Goal: Task Accomplishment & Management: Manage account settings

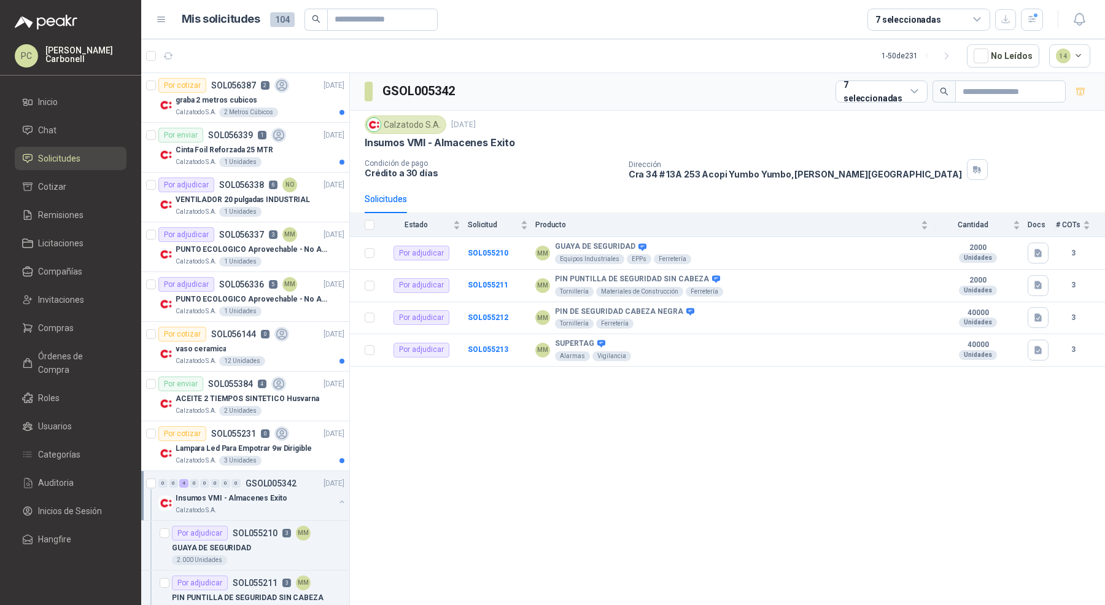
click at [63, 168] on link "Solicitudes" at bounding box center [71, 158] width 112 height 23
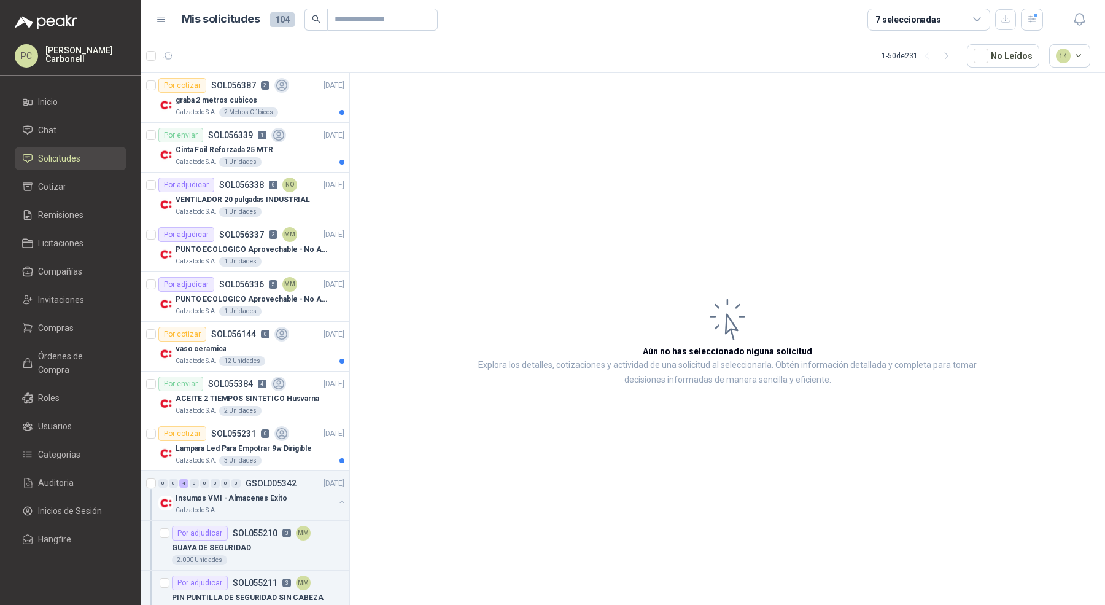
click at [69, 159] on span "Solicitudes" at bounding box center [59, 159] width 42 height 14
click at [1027, 17] on icon "button" at bounding box center [1032, 19] width 10 height 10
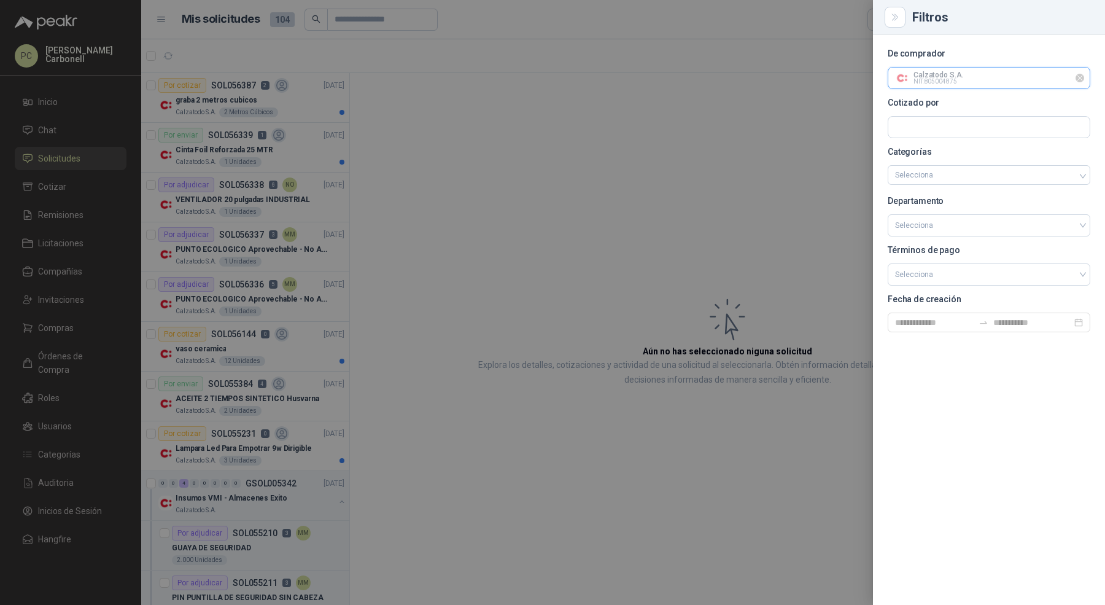
click at [1016, 82] on input "text" at bounding box center [989, 78] width 201 height 21
click at [1082, 77] on icon "Limpiar" at bounding box center [1080, 78] width 10 height 10
click at [982, 84] on input "text" at bounding box center [989, 78] width 201 height 21
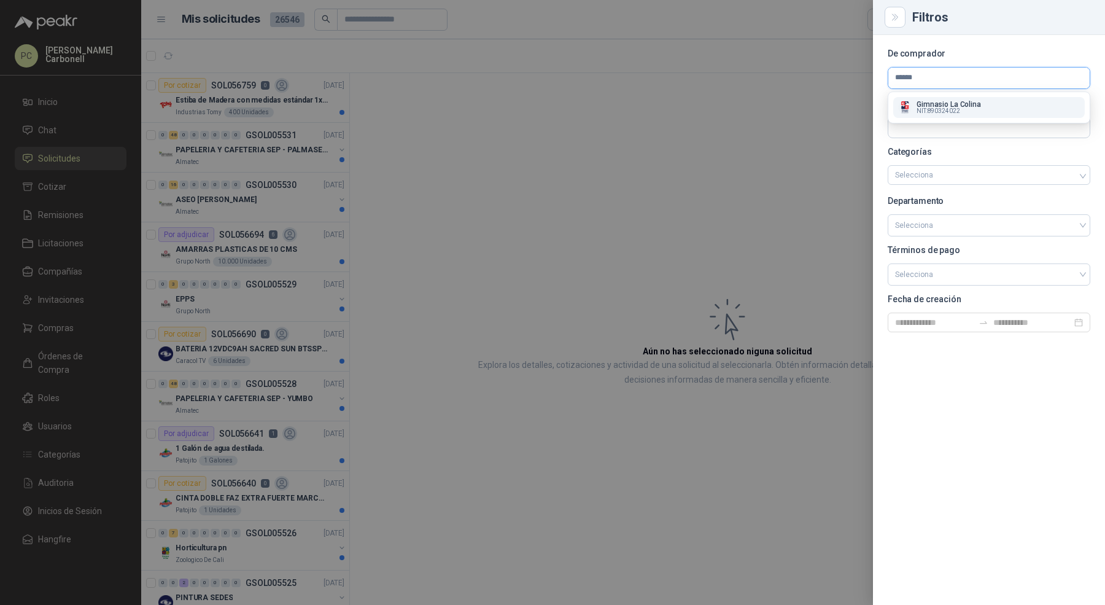
type input "******"
click at [967, 106] on p "Gimnasio La Colina" at bounding box center [949, 104] width 64 height 7
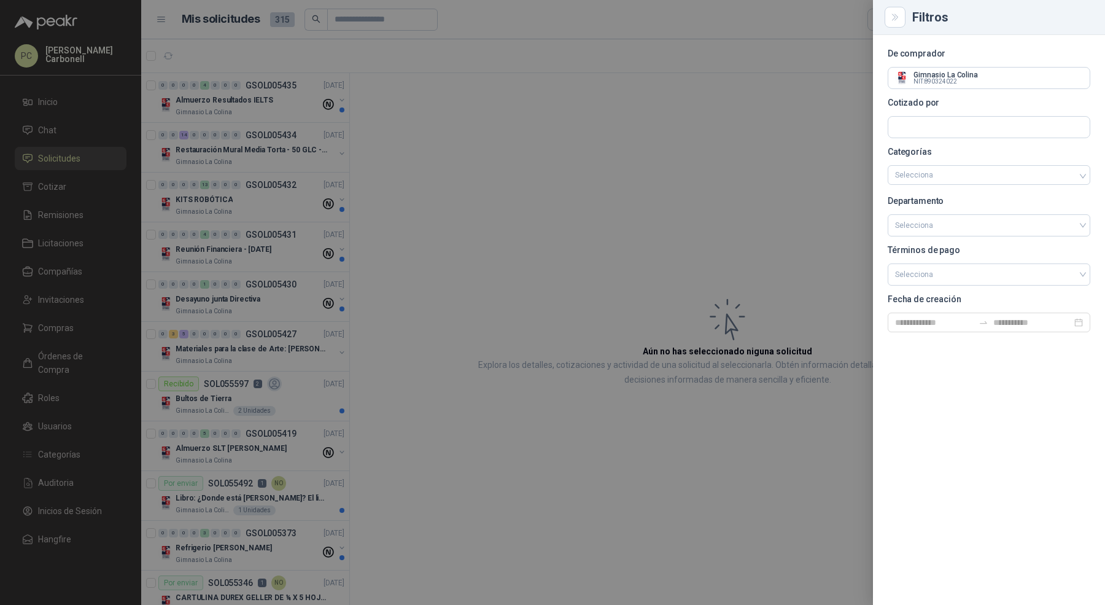
click at [534, 125] on div at bounding box center [552, 302] width 1105 height 605
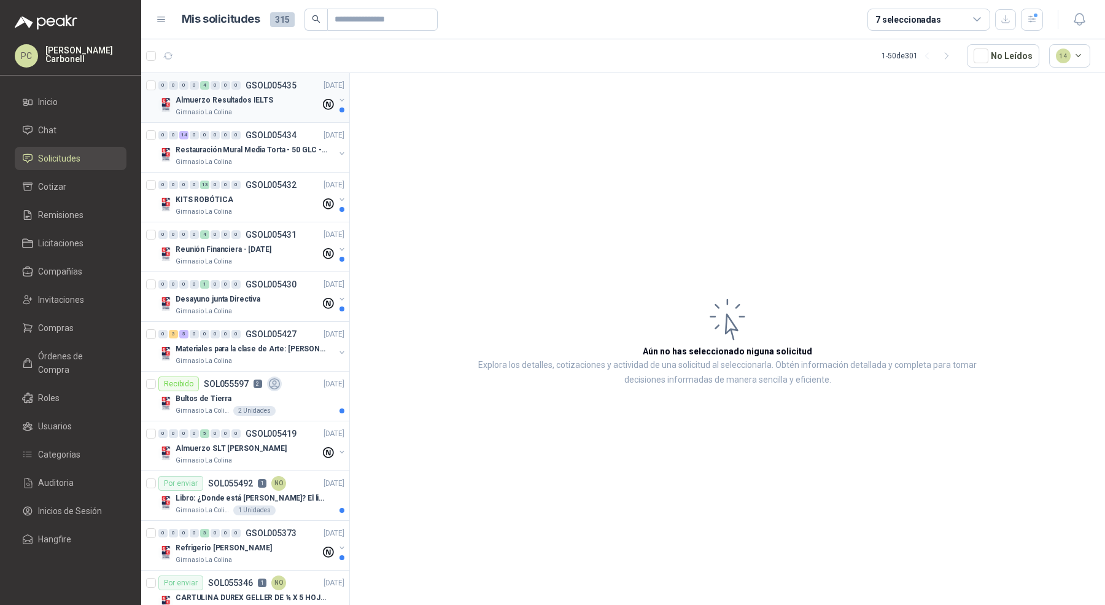
click at [337, 99] on button "button" at bounding box center [342, 100] width 10 height 10
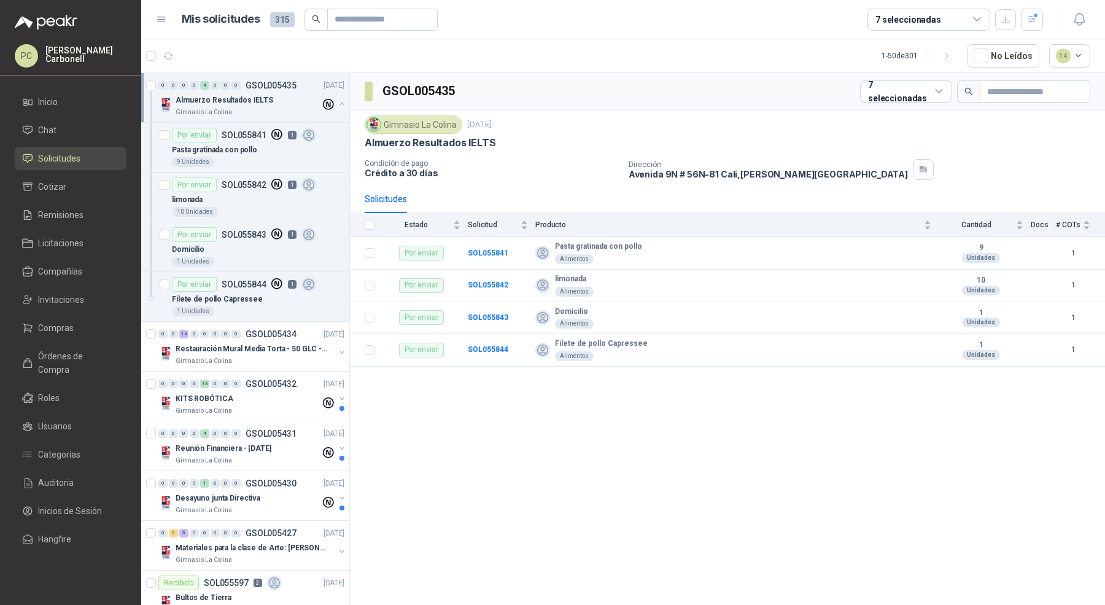
click at [337, 99] on button "button" at bounding box center [342, 104] width 10 height 10
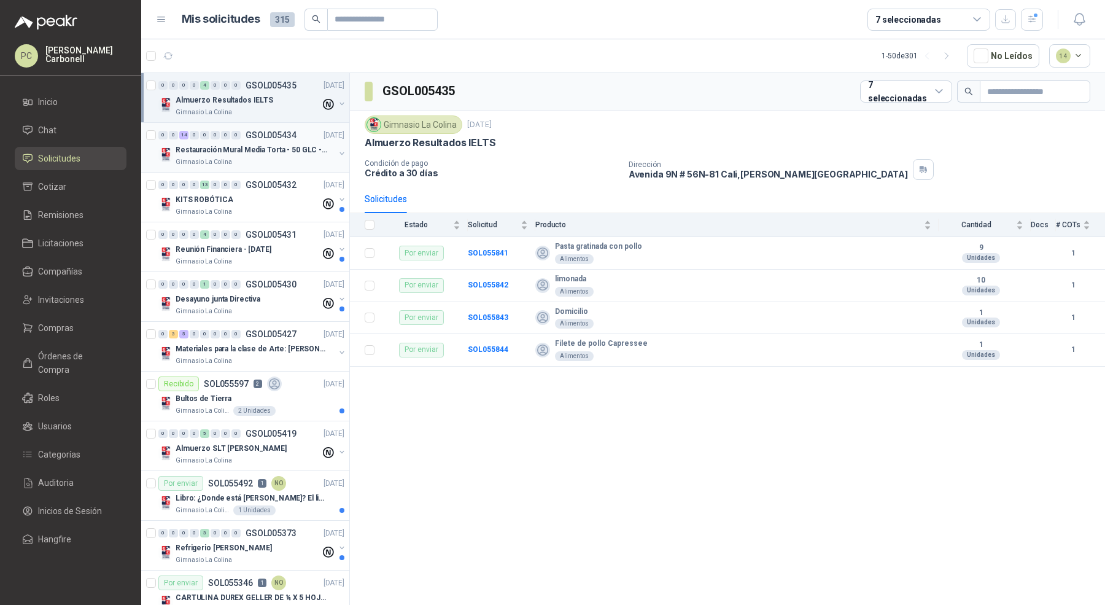
click at [335, 144] on div "Restauración Mural Media Torta - 50 GLC - URGENTE Gimnasio La Colina" at bounding box center [252, 154] width 189 height 25
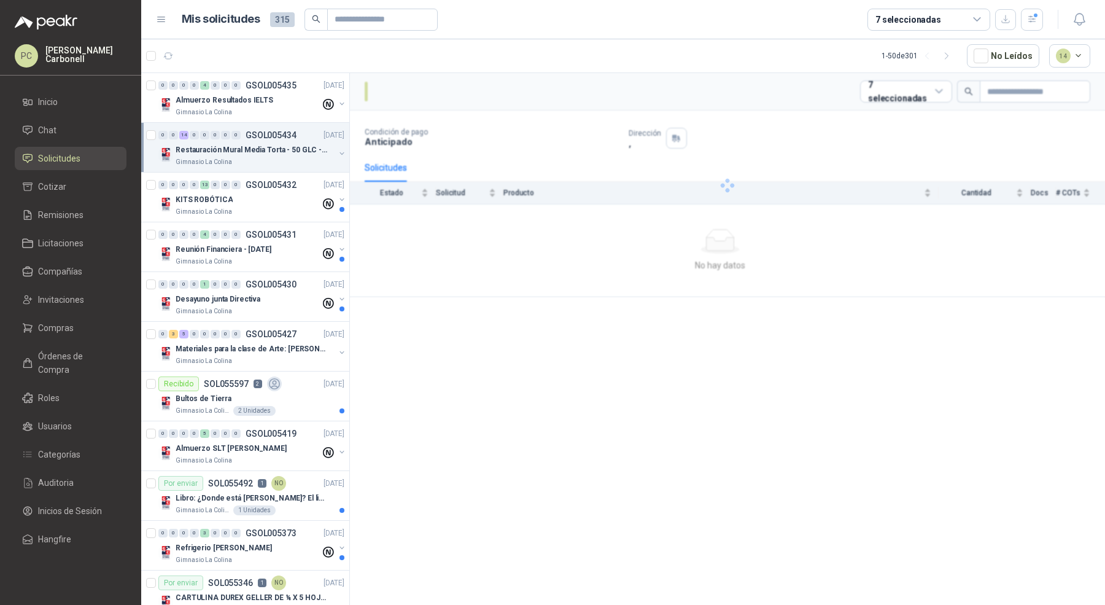
click at [337, 149] on button "button" at bounding box center [342, 154] width 10 height 10
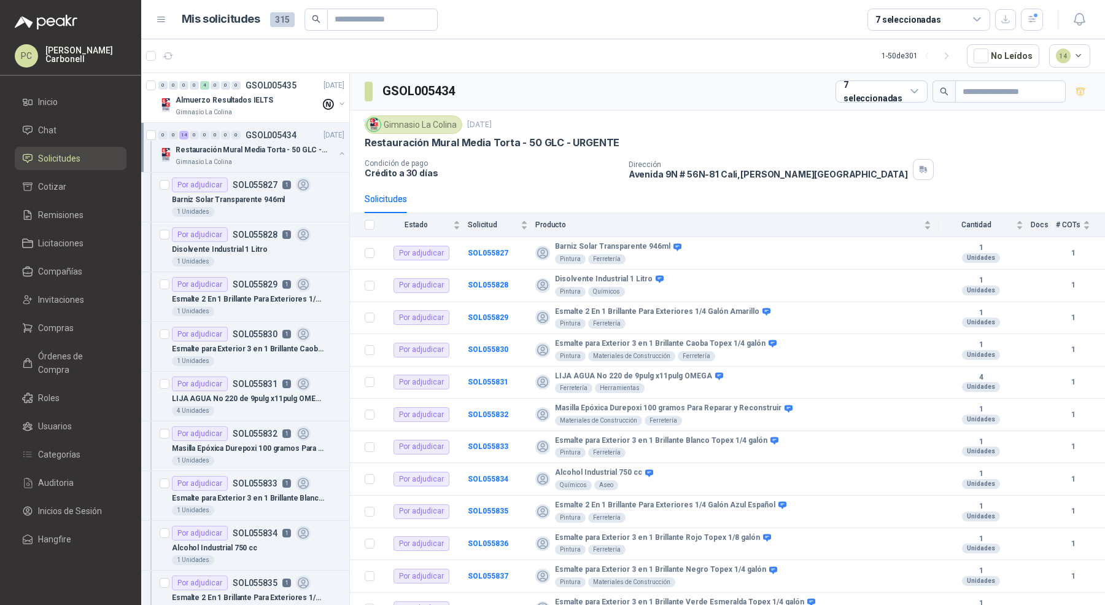
click at [337, 149] on button "button" at bounding box center [342, 154] width 10 height 10
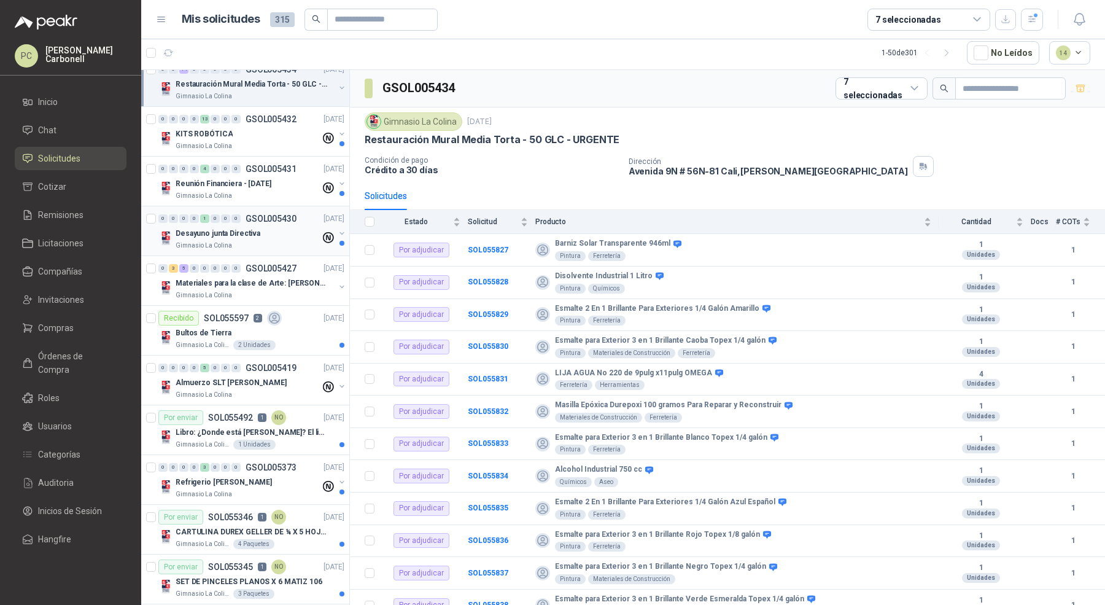
scroll to position [63, 0]
click at [337, 281] on button "button" at bounding box center [342, 286] width 10 height 10
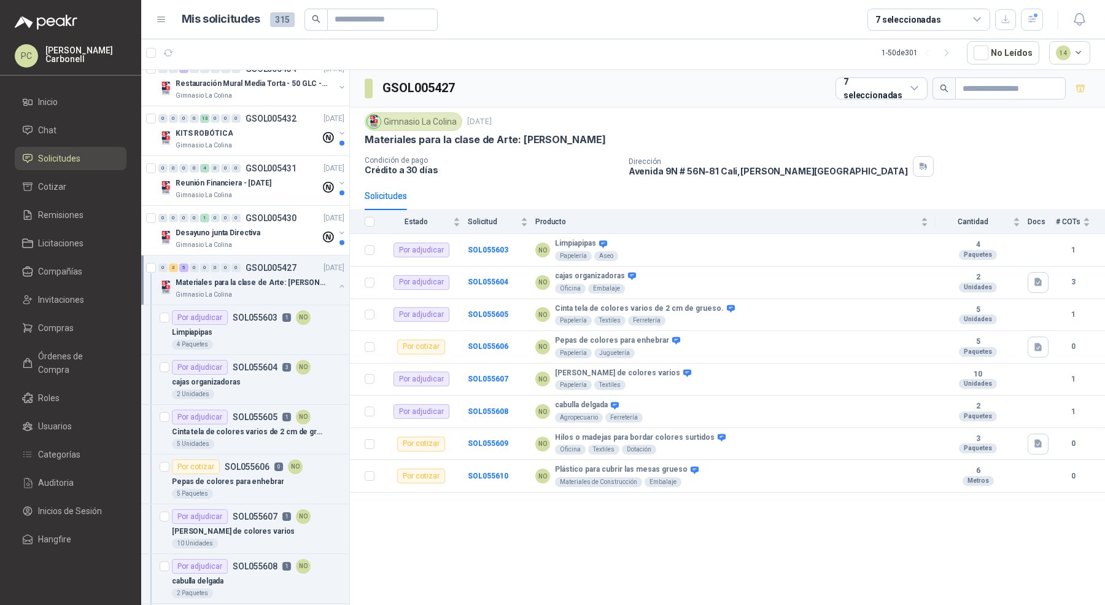
click at [337, 281] on button "button" at bounding box center [342, 286] width 10 height 10
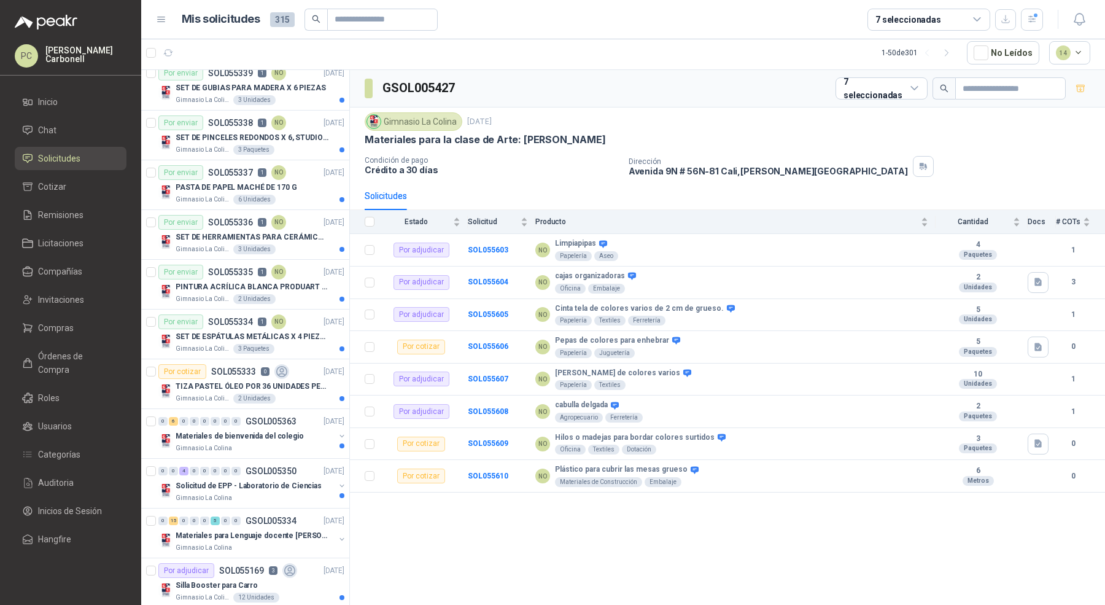
scroll to position [860, 0]
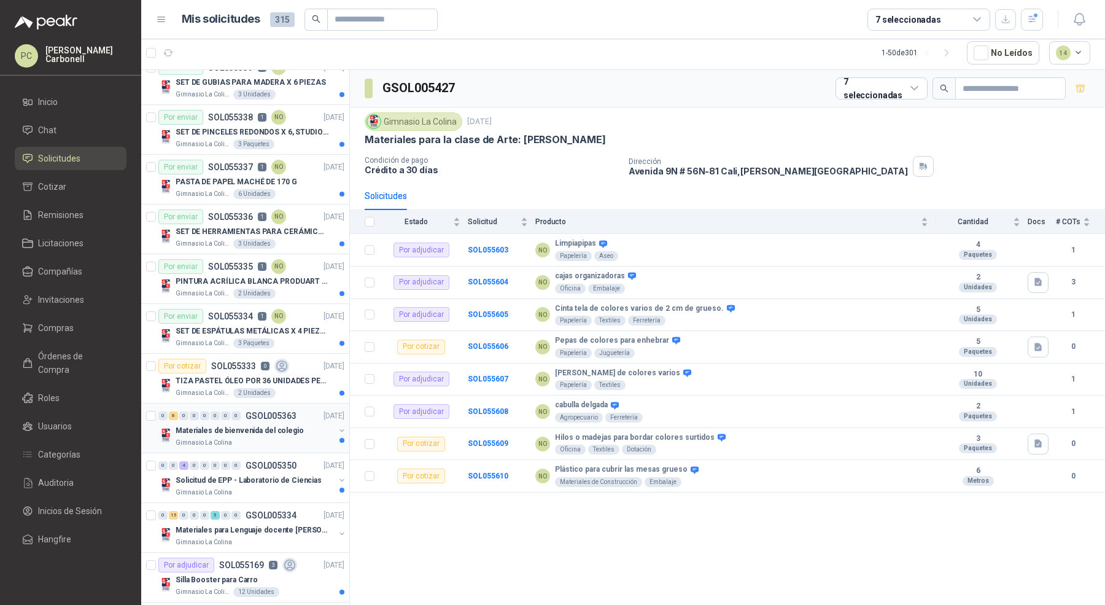
click at [337, 426] on button "button" at bounding box center [342, 431] width 10 height 10
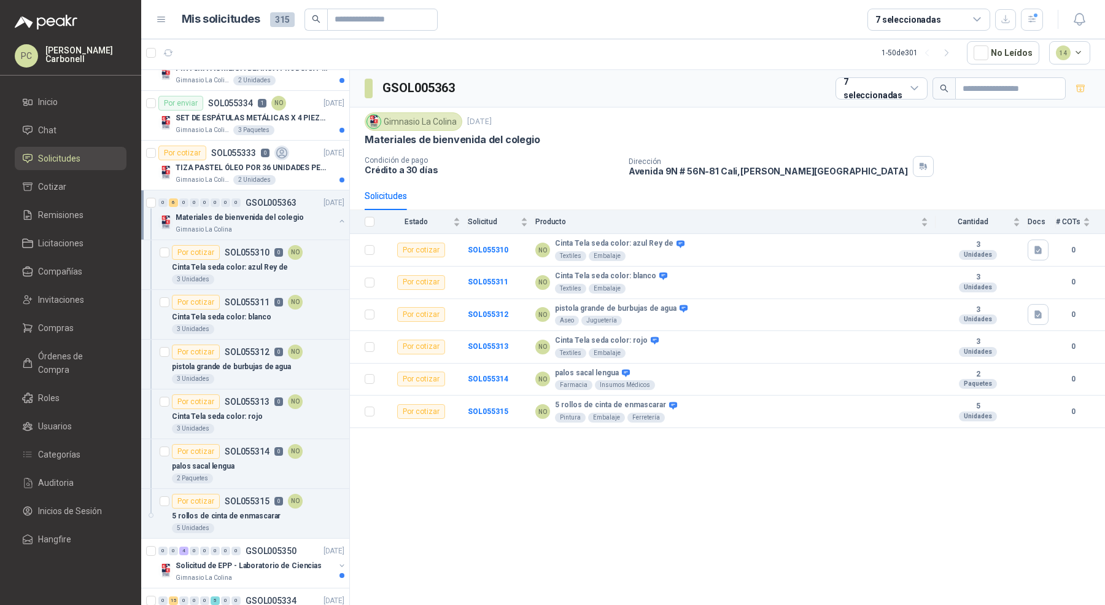
scroll to position [1070, 0]
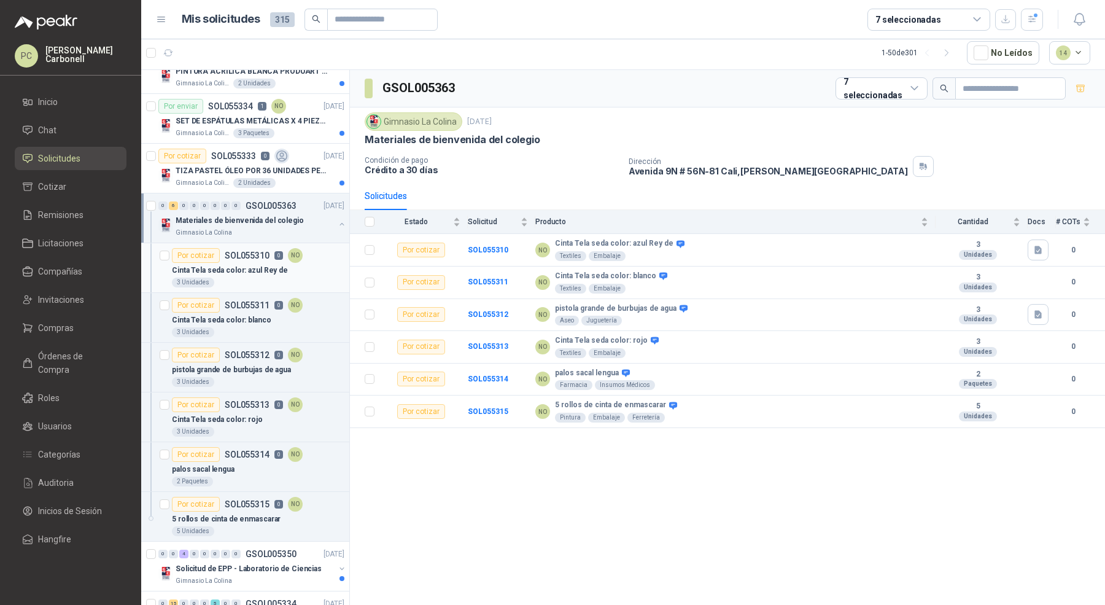
click at [315, 254] on div "Por cotizar SOL055310 0 NO" at bounding box center [258, 255] width 173 height 15
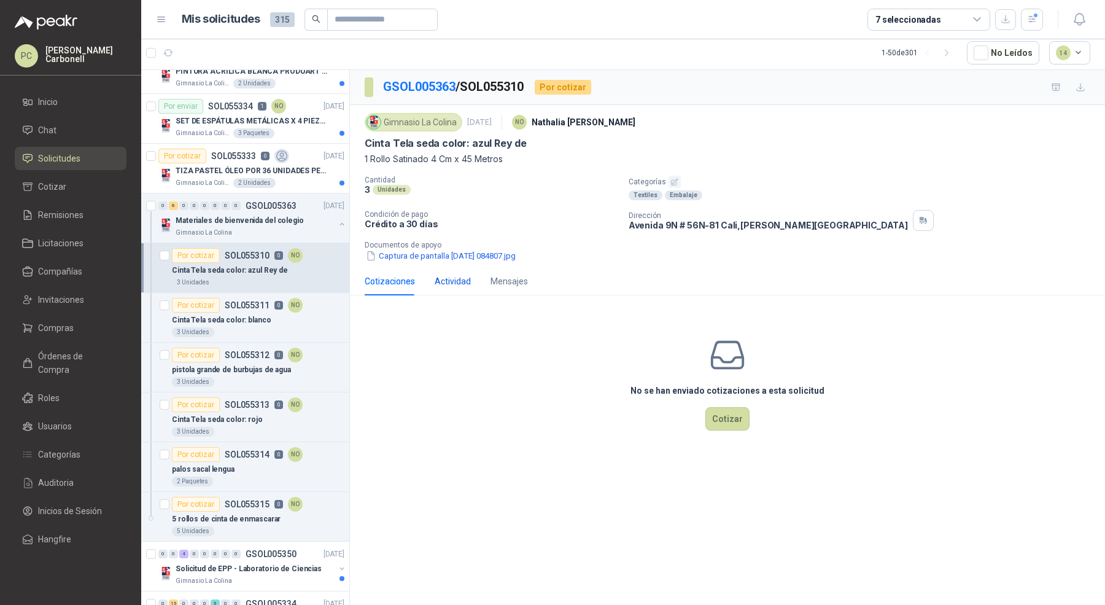
click at [448, 279] on div "Actividad" at bounding box center [453, 282] width 36 height 14
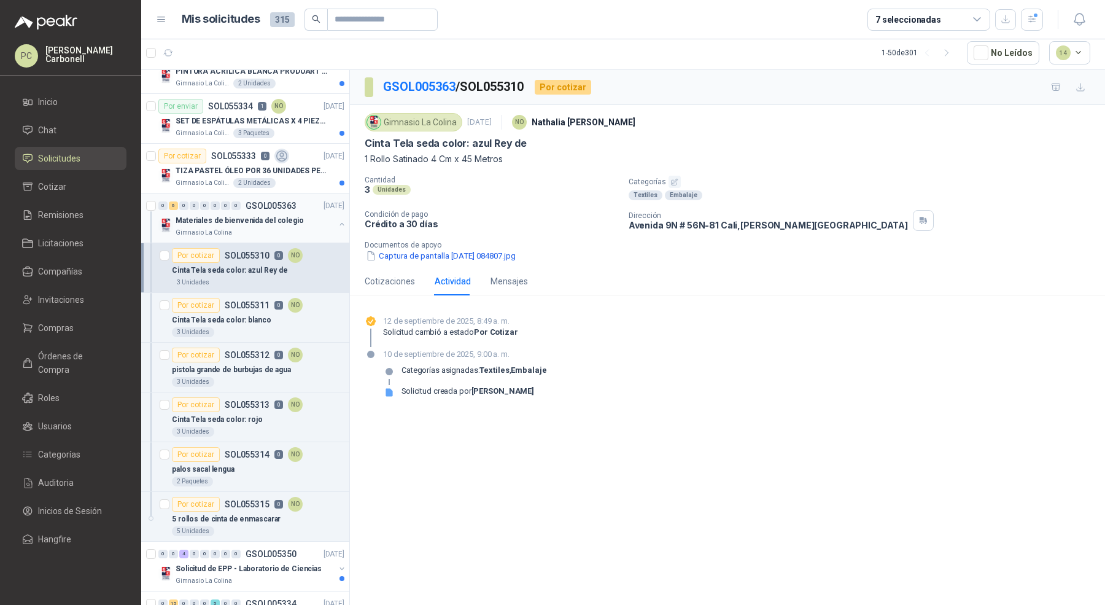
click at [337, 219] on button "button" at bounding box center [342, 224] width 10 height 10
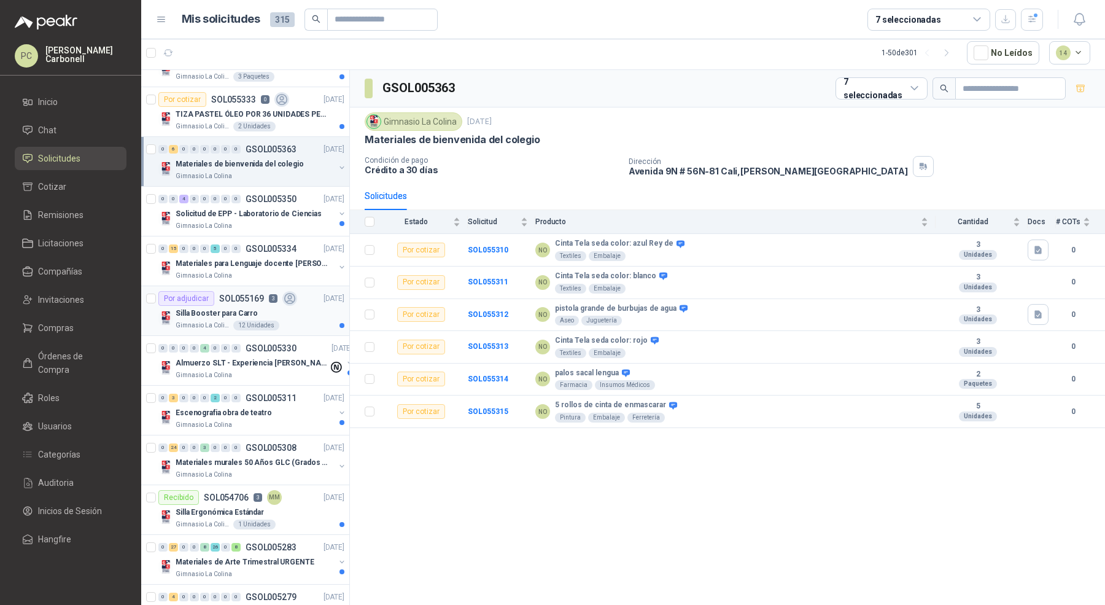
scroll to position [1128, 0]
click at [310, 270] on div "Gimnasio La Colina" at bounding box center [255, 275] width 159 height 10
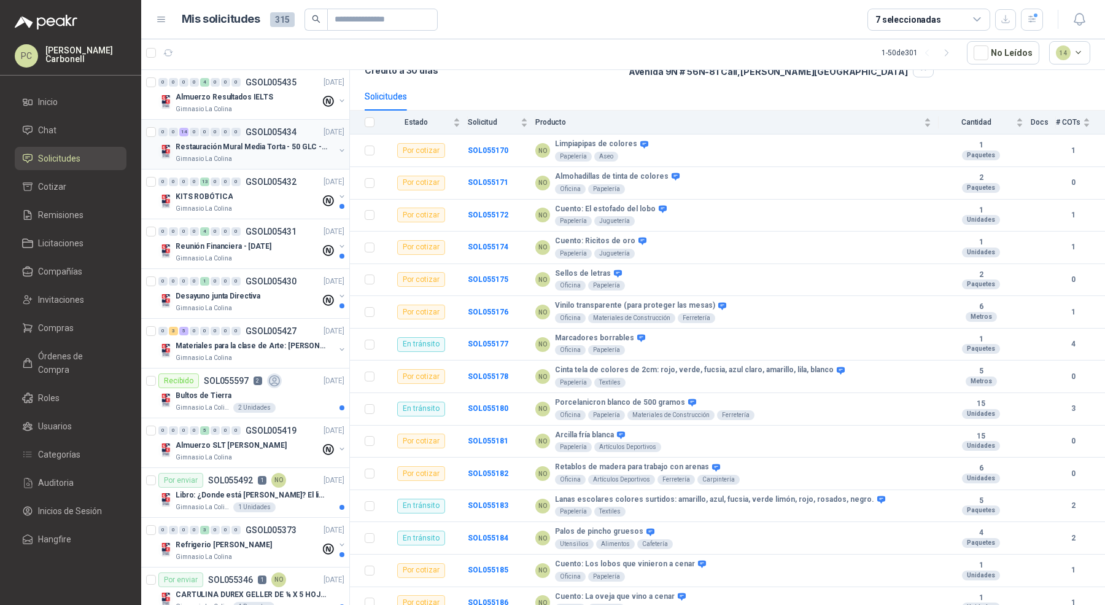
click at [337, 152] on button "button" at bounding box center [342, 151] width 10 height 10
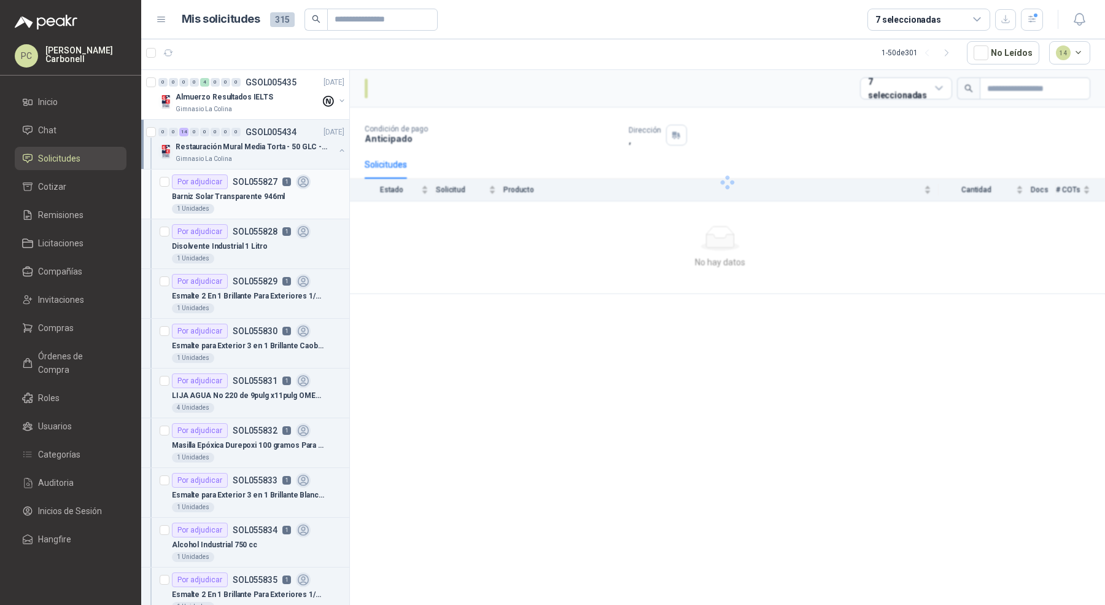
click at [289, 193] on div "Barniz Solar Transparente 946ml" at bounding box center [258, 196] width 173 height 15
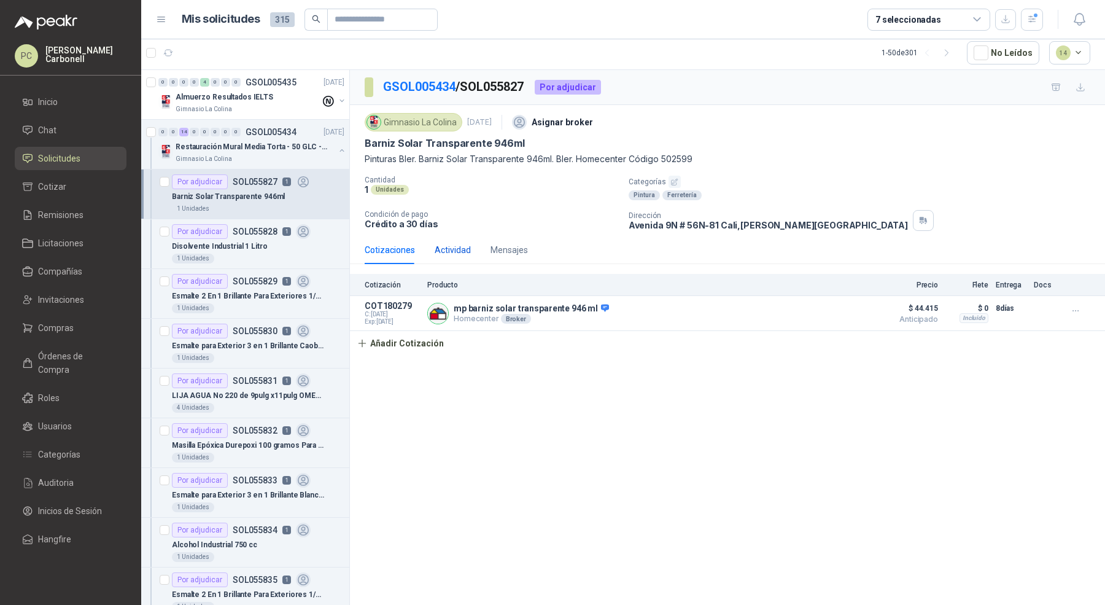
click at [443, 246] on div "Actividad" at bounding box center [453, 250] width 36 height 14
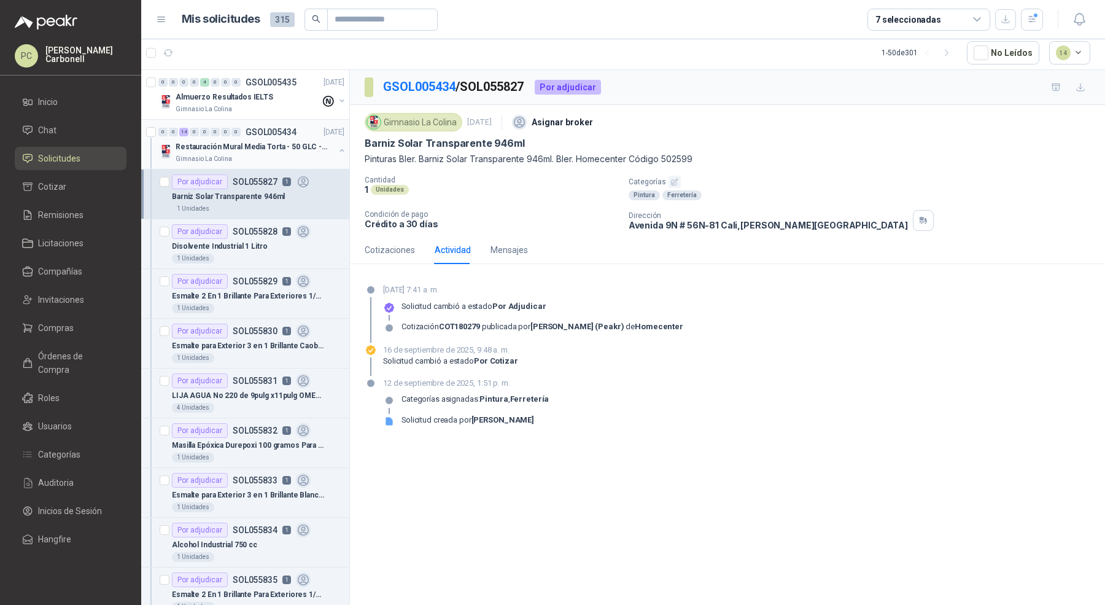
click at [337, 154] on div at bounding box center [342, 152] width 10 height 12
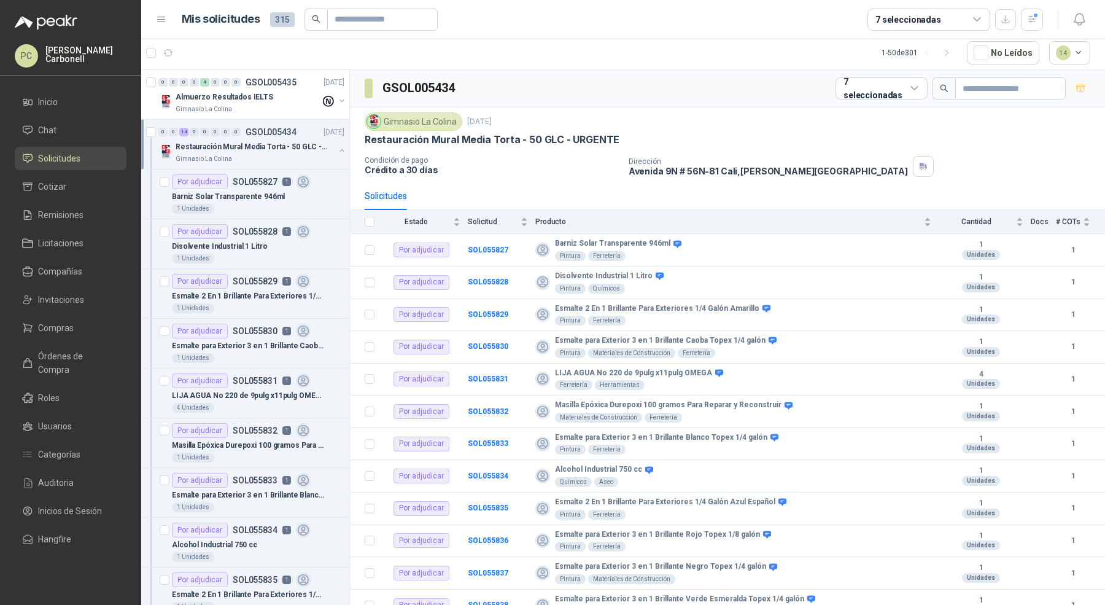
click at [337, 150] on button "button" at bounding box center [342, 151] width 10 height 10
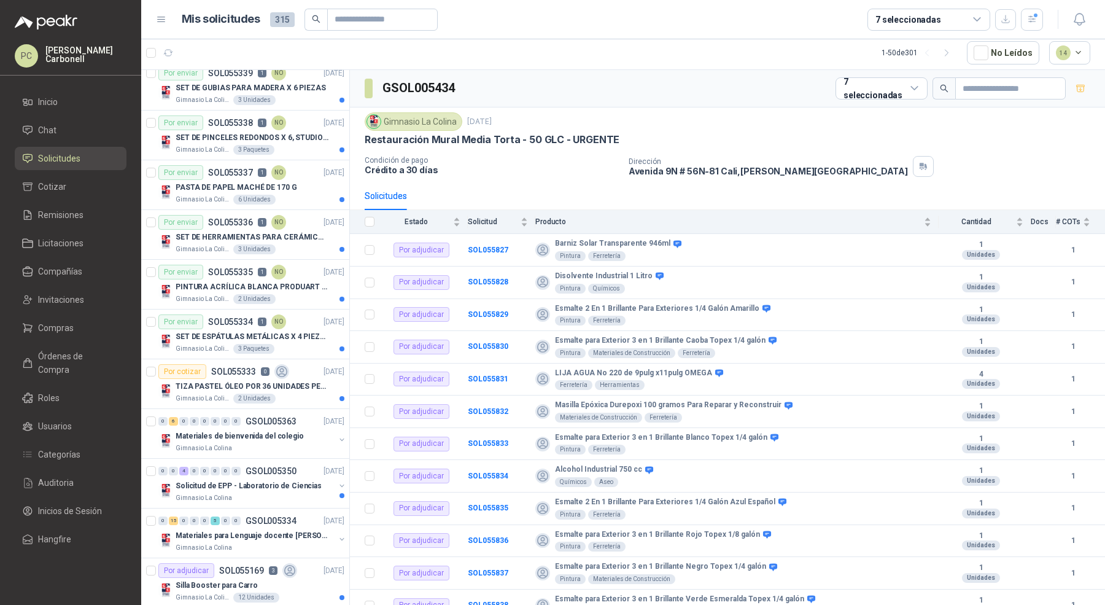
scroll to position [882, 0]
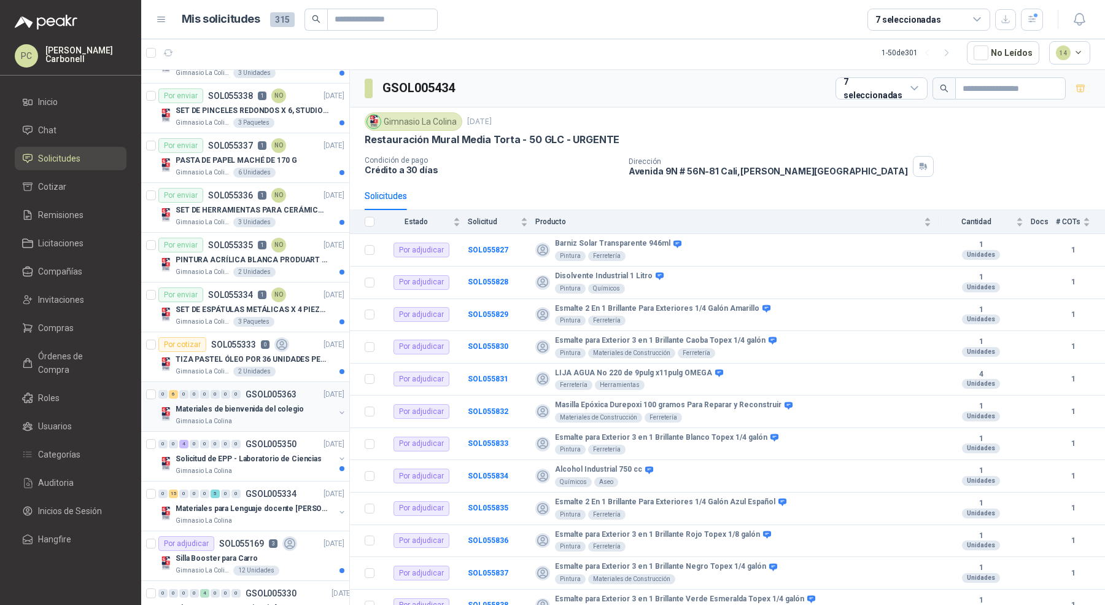
click at [337, 408] on button "button" at bounding box center [342, 413] width 10 height 10
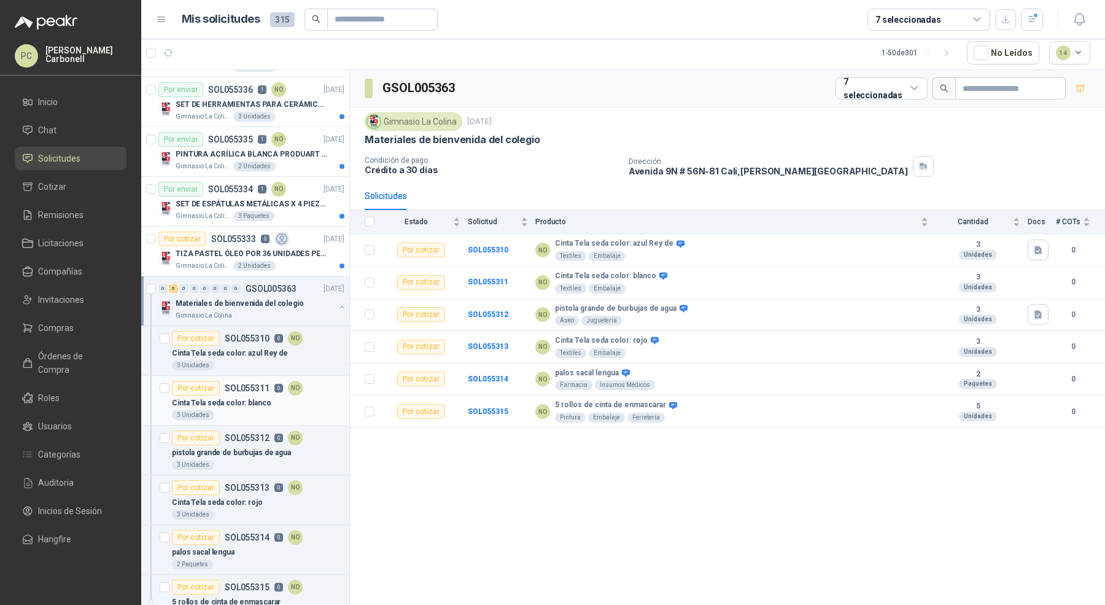
scroll to position [1067, 0]
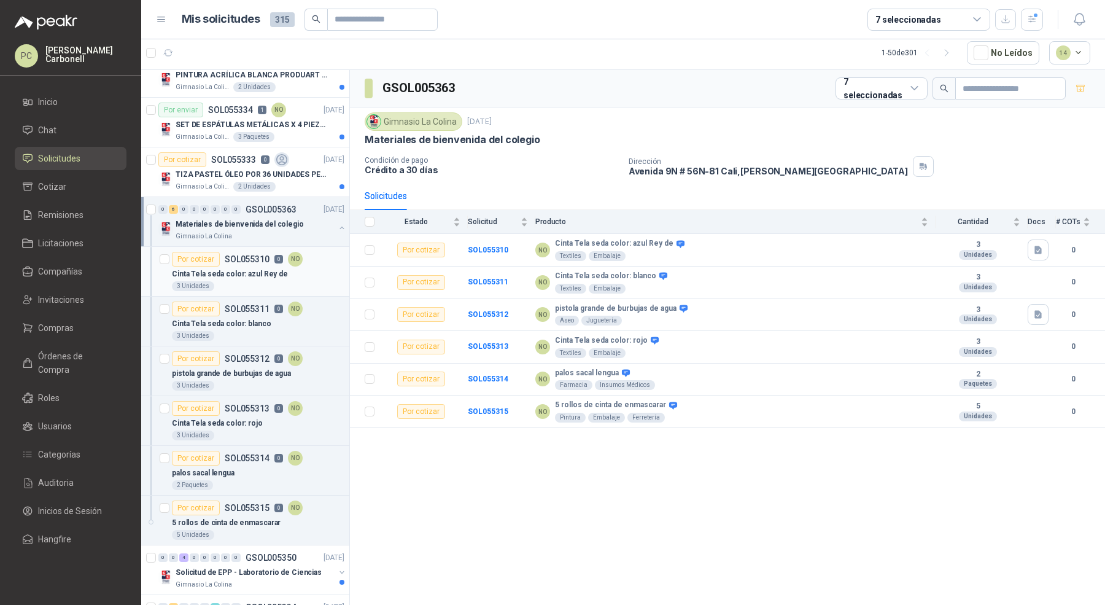
click at [296, 270] on div "Cinta Tela seda color: azul Rey de" at bounding box center [258, 274] width 173 height 15
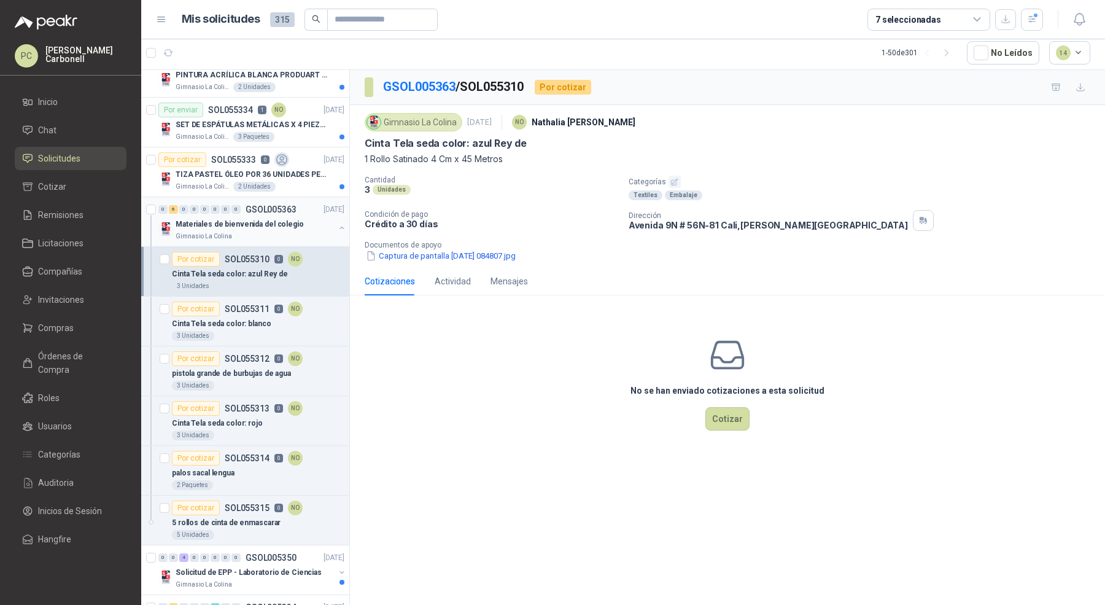
click at [337, 223] on button "button" at bounding box center [342, 228] width 10 height 10
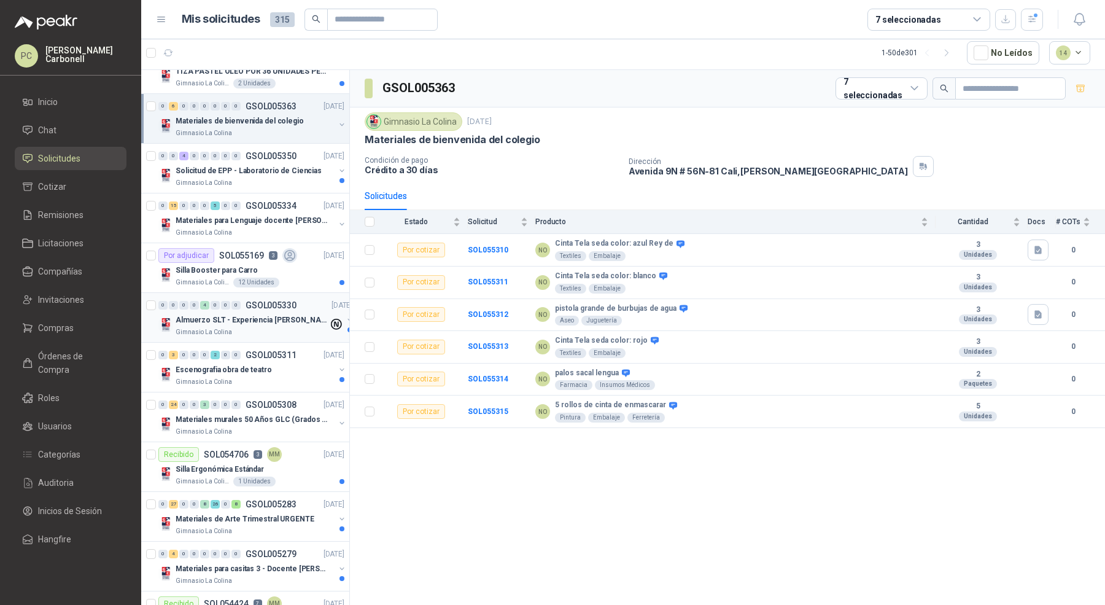
scroll to position [1168, 0]
click at [312, 416] on p "Materiales murales 50 Años GLC (Grados 10 y 11)" at bounding box center [252, 422] width 153 height 12
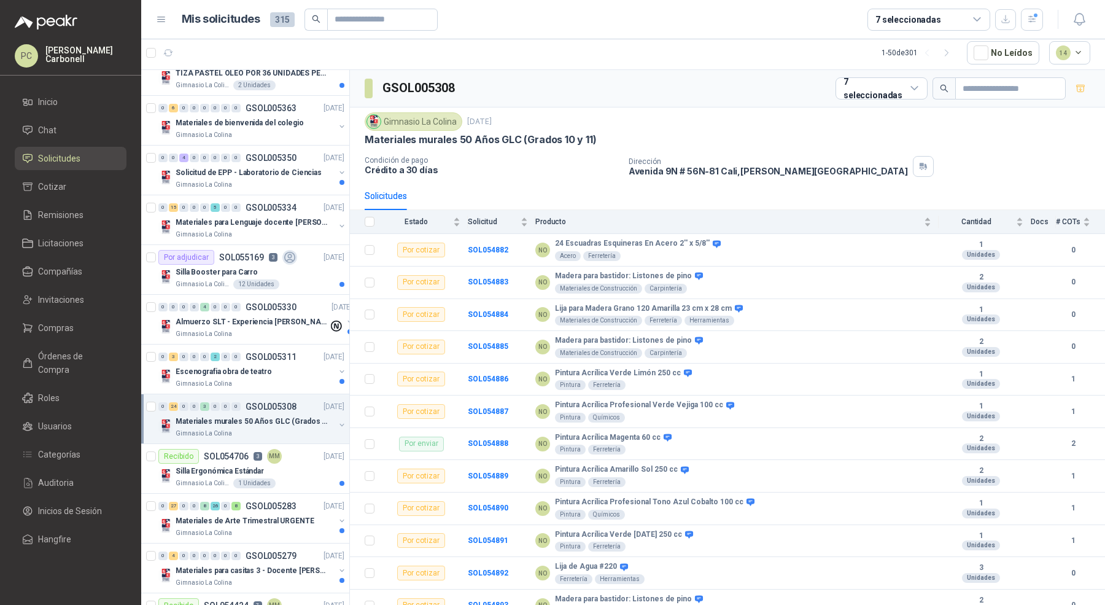
click at [338, 420] on button "button" at bounding box center [342, 425] width 10 height 10
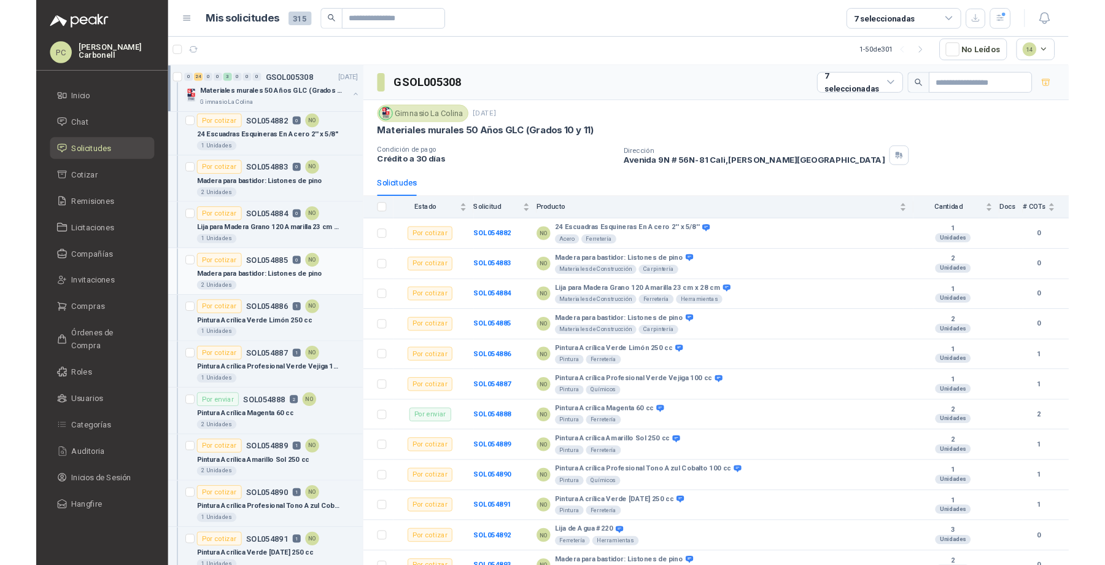
scroll to position [1497, 0]
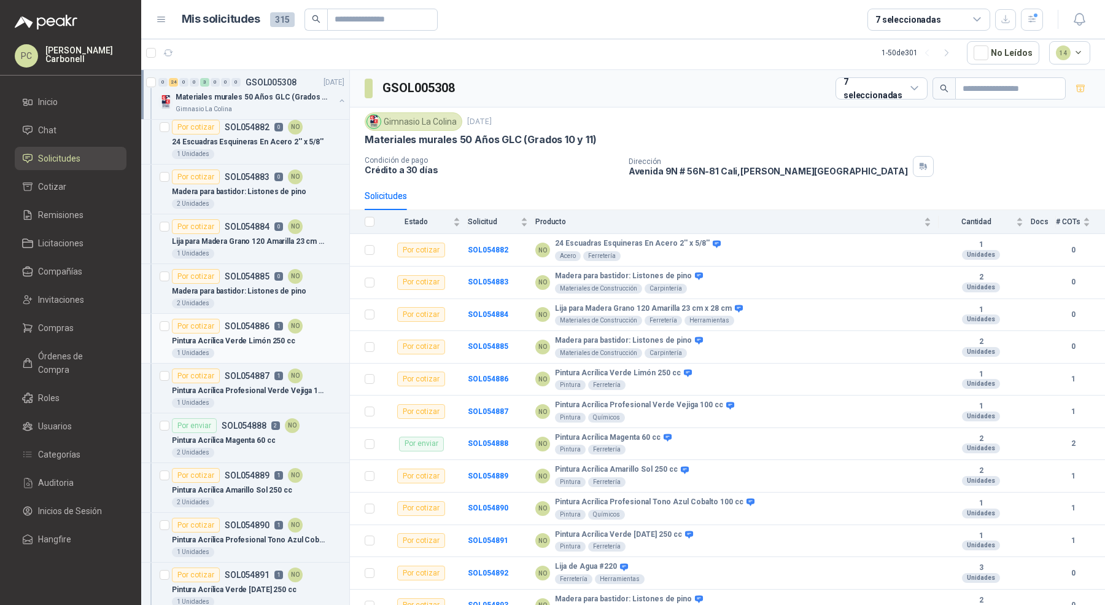
click at [257, 337] on div "Pintura Acrílica Verde Limón 250 cc" at bounding box center [258, 340] width 173 height 15
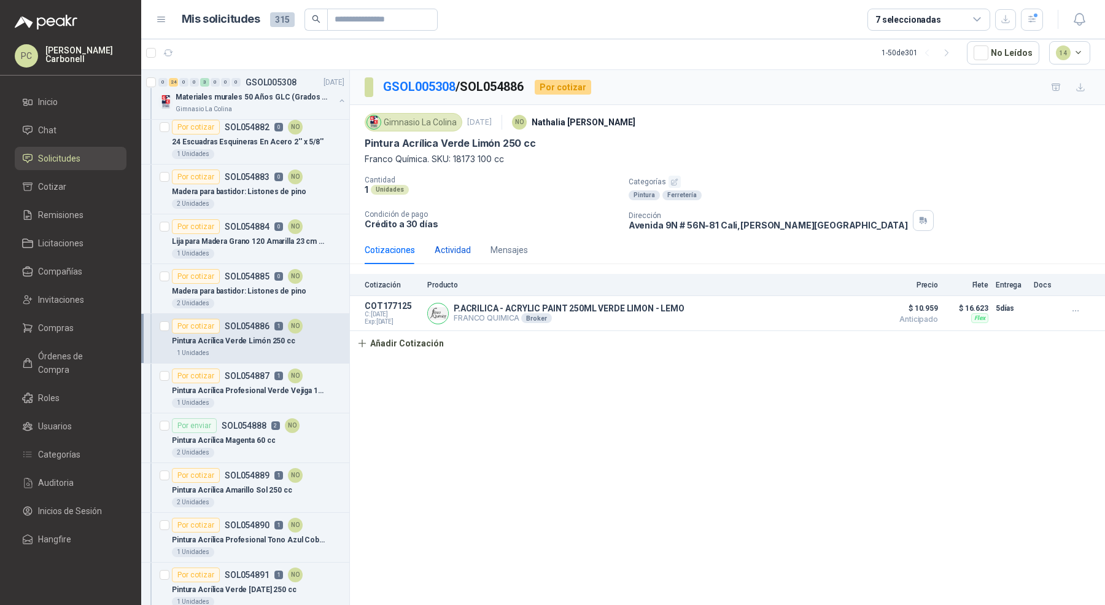
click at [459, 249] on div "Actividad" at bounding box center [453, 250] width 36 height 14
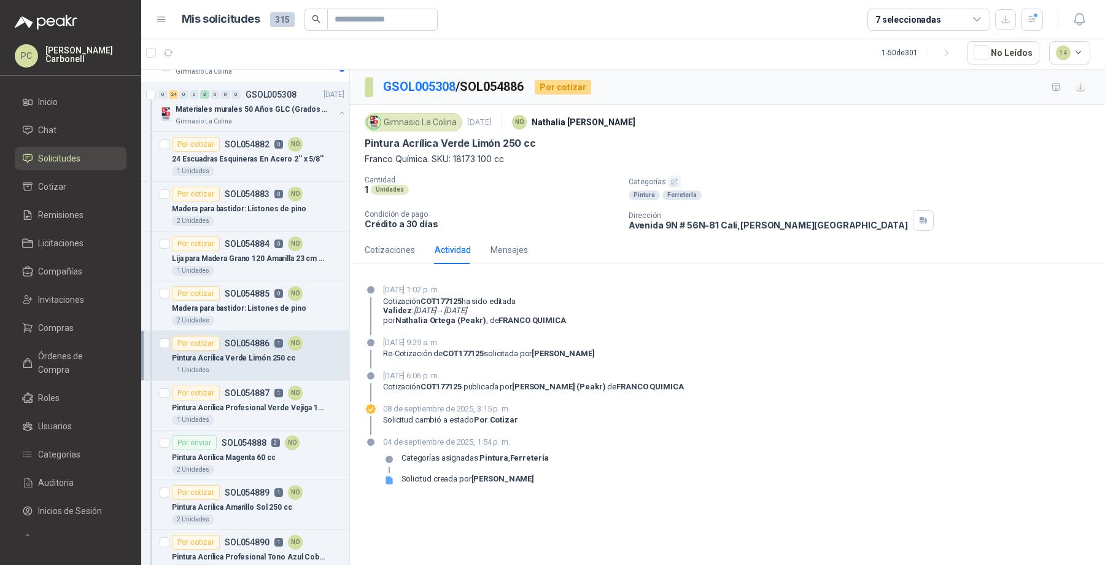
scroll to position [1481, 0]
click at [384, 250] on div "Cotizaciones" at bounding box center [390, 250] width 50 height 14
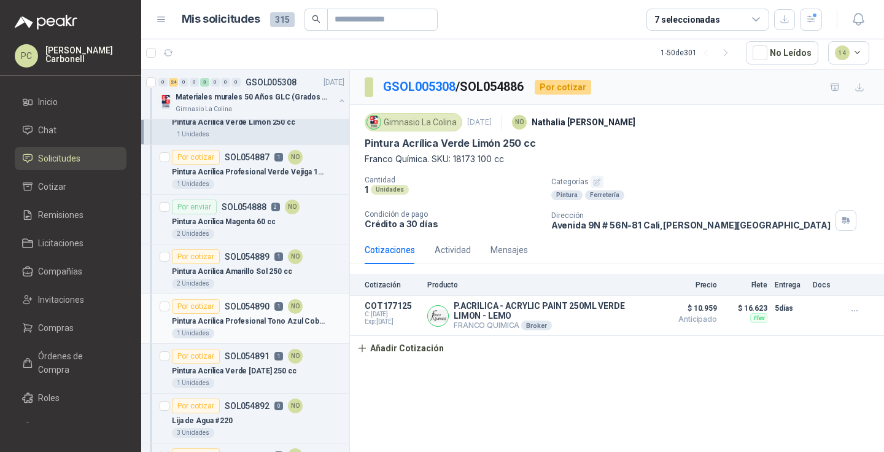
scroll to position [1717, 0]
click at [228, 282] on div "2 Unidades" at bounding box center [258, 283] width 173 height 10
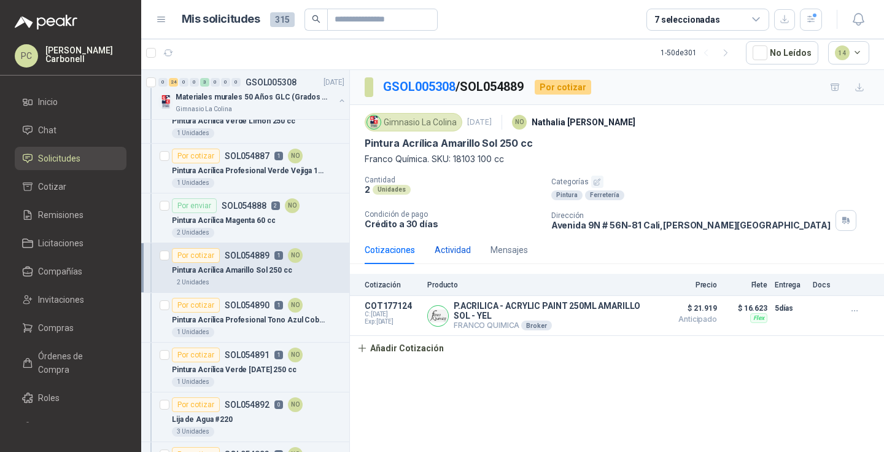
click at [451, 250] on div "Actividad" at bounding box center [453, 250] width 36 height 14
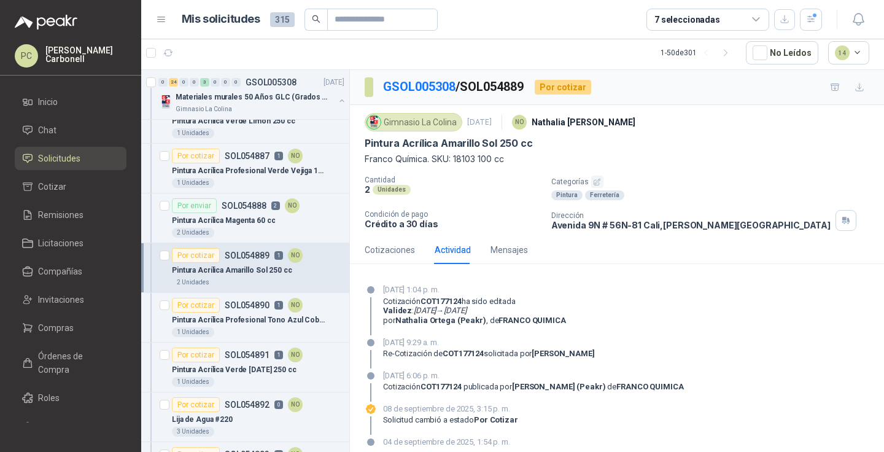
scroll to position [52, 0]
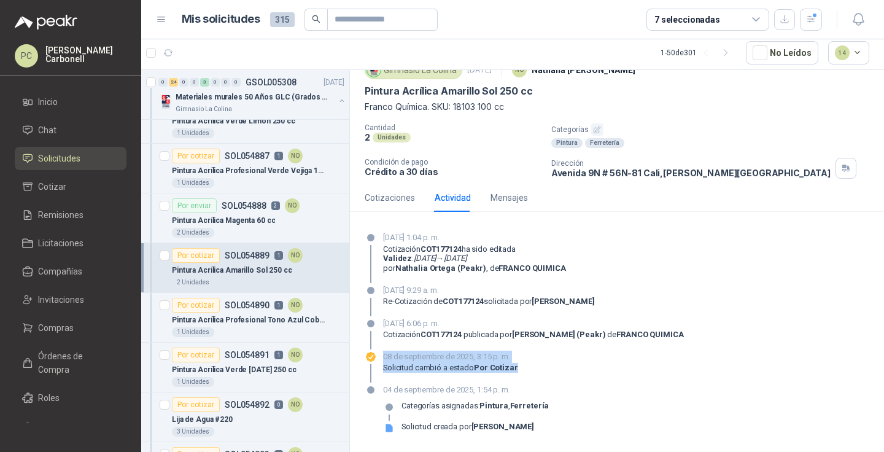
drag, startPoint x: 384, startPoint y: 356, endPoint x: 524, endPoint y: 366, distance: 141.0
click at [524, 366] on div "[DATE] 3:15 p. m. Solicitud cambió a estado Por cotizar" at bounding box center [617, 367] width 505 height 32
click at [478, 359] on p "08 de septiembre de 2025, 3:15 p. m." at bounding box center [450, 357] width 135 height 12
drag, startPoint x: 385, startPoint y: 324, endPoint x: 450, endPoint y: 327, distance: 64.5
click at [450, 327] on p "[DATE] 6:06 p. m." at bounding box center [533, 323] width 301 height 12
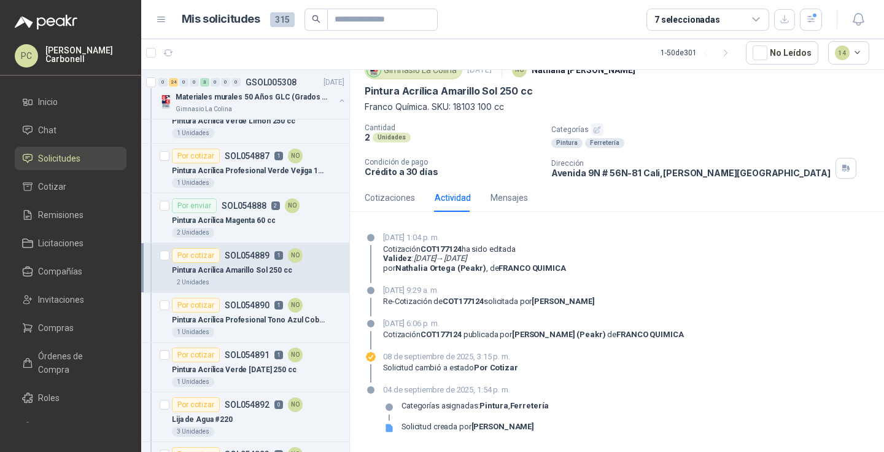
drag, startPoint x: 473, startPoint y: 321, endPoint x: 517, endPoint y: 321, distance: 44.2
click at [517, 321] on p "[DATE] 6:06 p. m." at bounding box center [533, 323] width 301 height 12
drag, startPoint x: 381, startPoint y: 337, endPoint x: 612, endPoint y: 339, distance: 231.5
click at [612, 339] on div "[DATE] 6:06 p. m. Cotización COT177124 publicada por [PERSON_NAME] (Peakr) [PER…" at bounding box center [617, 333] width 505 height 32
drag, startPoint x: 381, startPoint y: 292, endPoint x: 599, endPoint y: 305, distance: 217.8
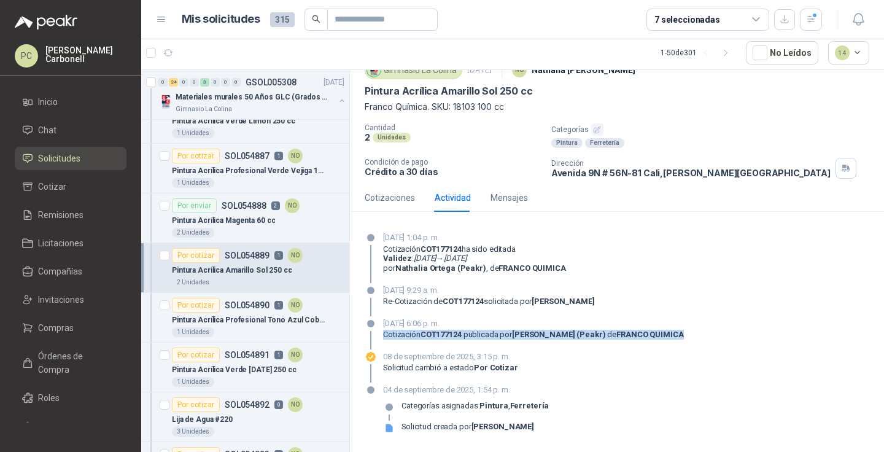
click at [601, 303] on div "[DATE] 9:29 a. m. Re-Cotización de COT177124 solicitada por [PERSON_NAME]" at bounding box center [617, 300] width 505 height 32
drag, startPoint x: 381, startPoint y: 237, endPoint x: 454, endPoint y: 236, distance: 72.5
click at [454, 236] on div "[DATE] 1:04 p. m. Cotización COT177124 ha sido editada Validez : [DATE] → [DATE…" at bounding box center [617, 257] width 505 height 51
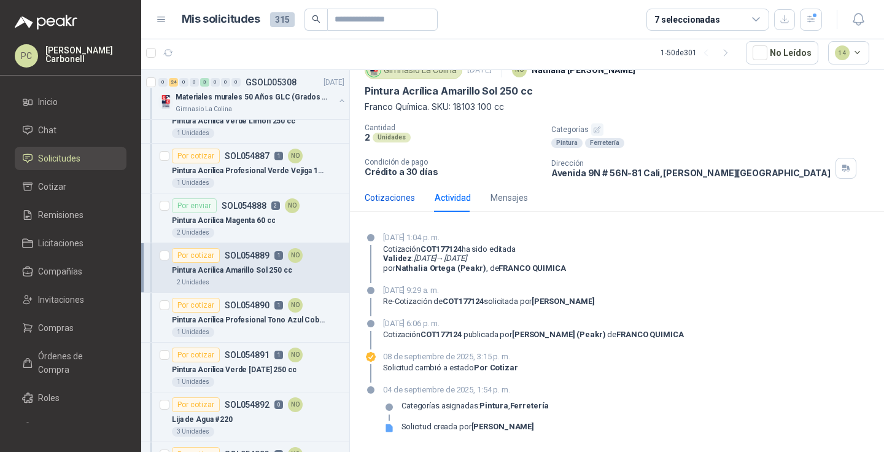
click at [399, 194] on div "Cotizaciones" at bounding box center [390, 198] width 50 height 14
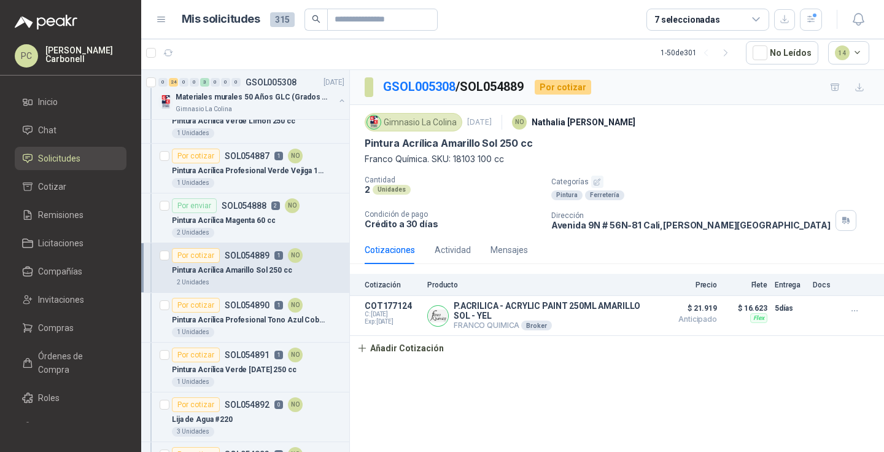
scroll to position [0, 0]
drag, startPoint x: 453, startPoint y: 325, endPoint x: 516, endPoint y: 324, distance: 62.7
click at [516, 324] on p "[PERSON_NAME] QUIMICA Broker" at bounding box center [551, 326] width 195 height 10
click at [502, 348] on div "Cotización Producto Precio Flete Entrega Docs COT177124 C: [DATE] Exp: [DATE] P…" at bounding box center [617, 317] width 534 height 87
drag, startPoint x: 454, startPoint y: 326, endPoint x: 515, endPoint y: 325, distance: 61.4
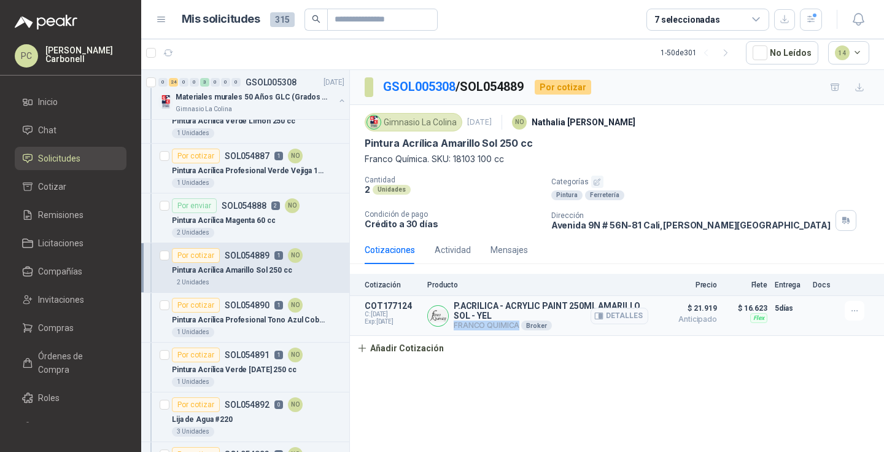
click at [515, 326] on p "[PERSON_NAME] QUIMICA Broker" at bounding box center [551, 326] width 195 height 10
click at [499, 325] on p "[PERSON_NAME] QUIMICA Broker" at bounding box center [551, 326] width 195 height 10
click at [272, 313] on div "Pintura Acrílica Profesional Tono Azul Cobalto 100 cc" at bounding box center [258, 320] width 173 height 15
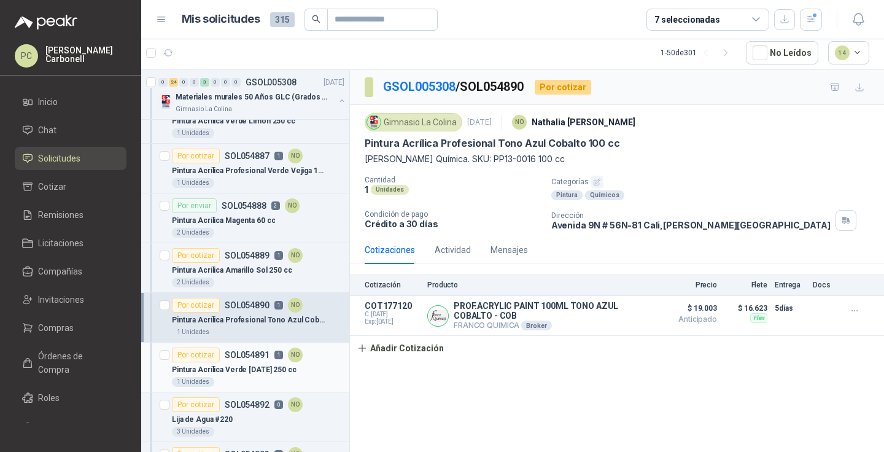
click at [262, 364] on p "Pintura Acrílica Verde [DATE] 250 cc" at bounding box center [234, 370] width 125 height 12
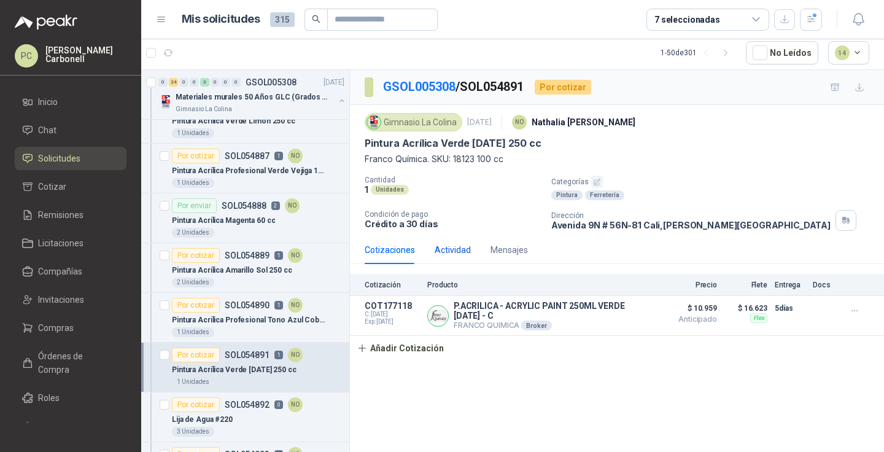
click at [448, 249] on div "Actividad" at bounding box center [453, 250] width 36 height 14
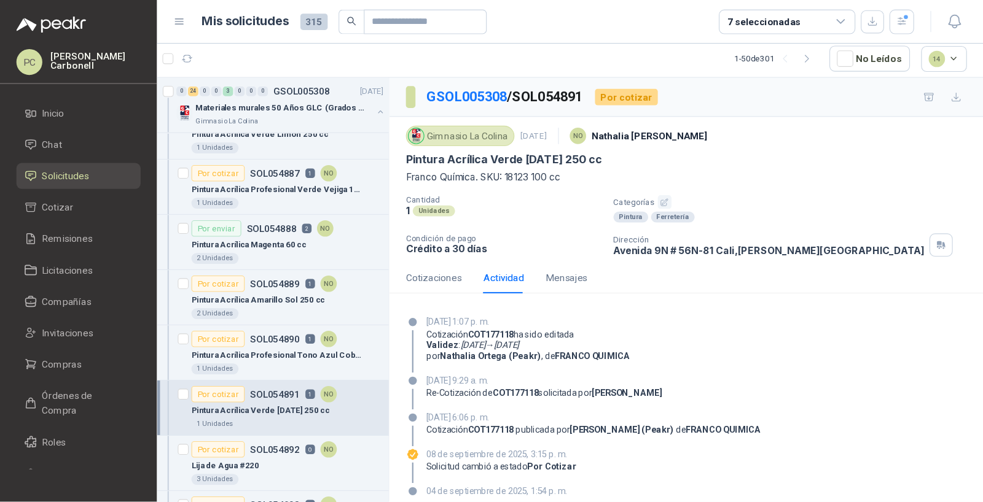
scroll to position [52, 0]
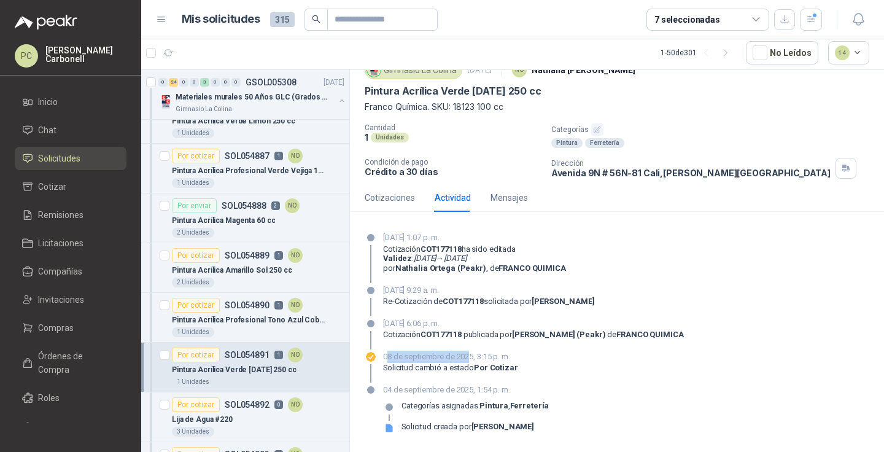
drag, startPoint x: 386, startPoint y: 356, endPoint x: 469, endPoint y: 355, distance: 83.5
click at [469, 355] on p "08 de septiembre de 2025, 3:15 p. m." at bounding box center [450, 357] width 135 height 12
click at [478, 355] on p "08 de septiembre de 2025, 3:15 p. m." at bounding box center [450, 357] width 135 height 12
drag, startPoint x: 475, startPoint y: 322, endPoint x: 499, endPoint y: 322, distance: 23.3
click at [499, 322] on p "[DATE] 6:06 p. m." at bounding box center [533, 323] width 301 height 12
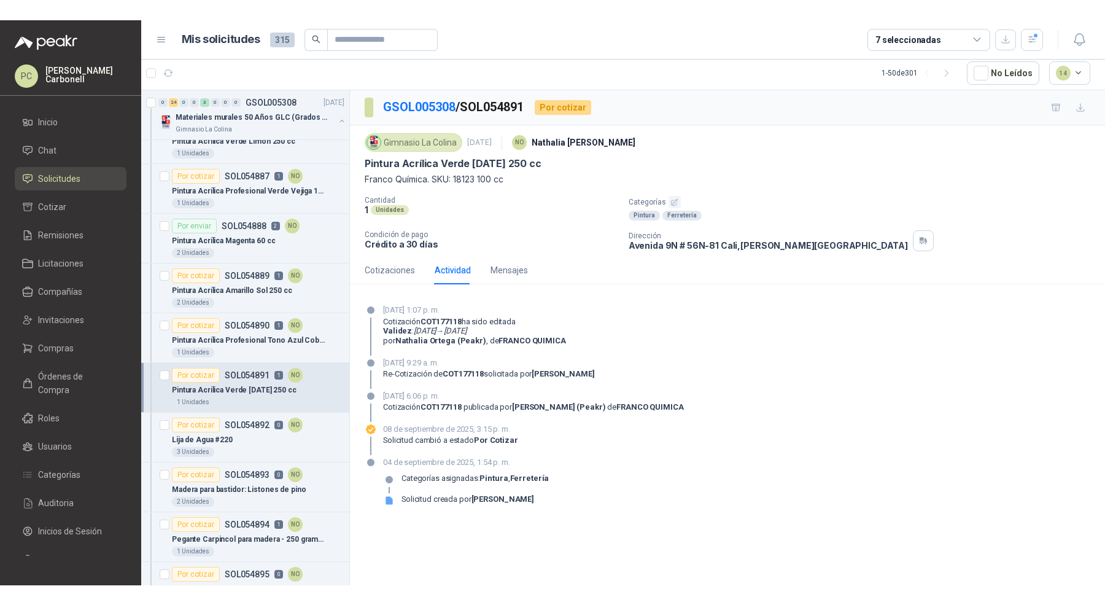
scroll to position [0, 0]
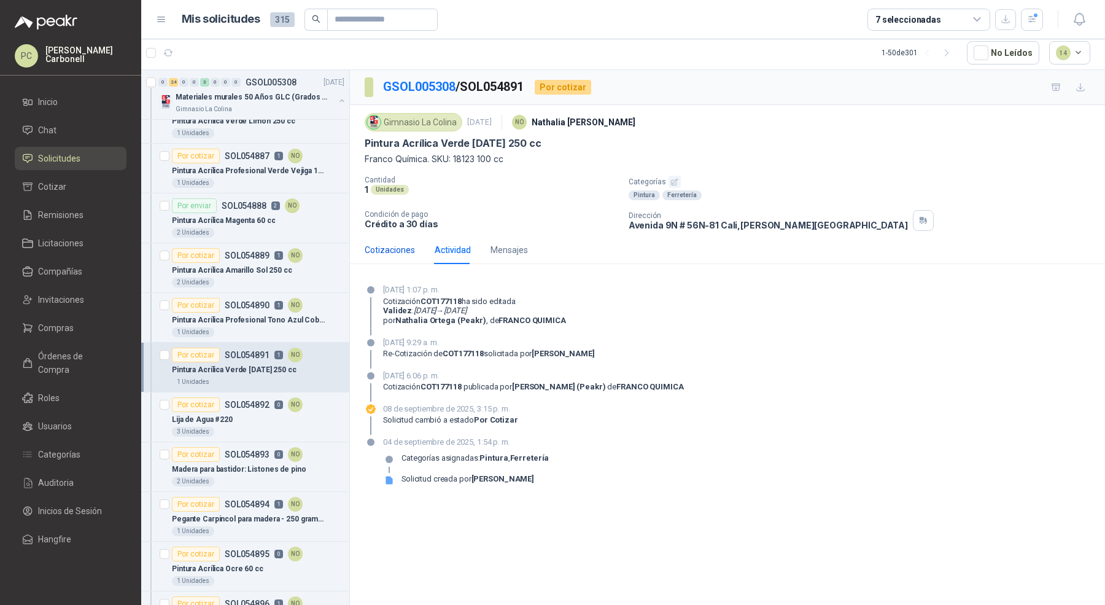
click at [392, 248] on div "Cotizaciones" at bounding box center [390, 250] width 50 height 14
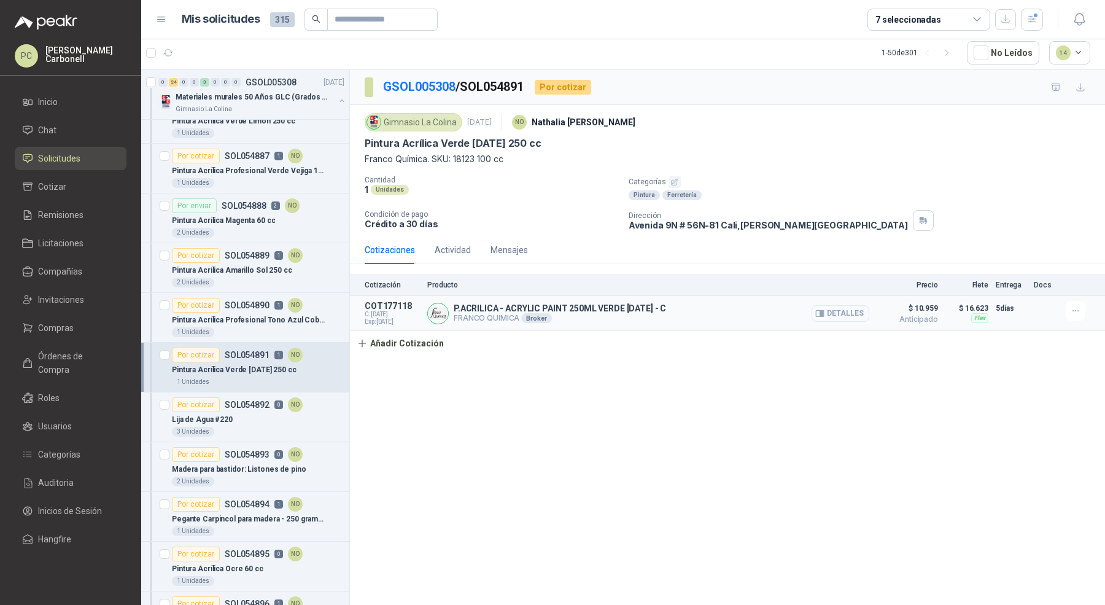
click at [844, 305] on button "Detalles" at bounding box center [841, 313] width 58 height 17
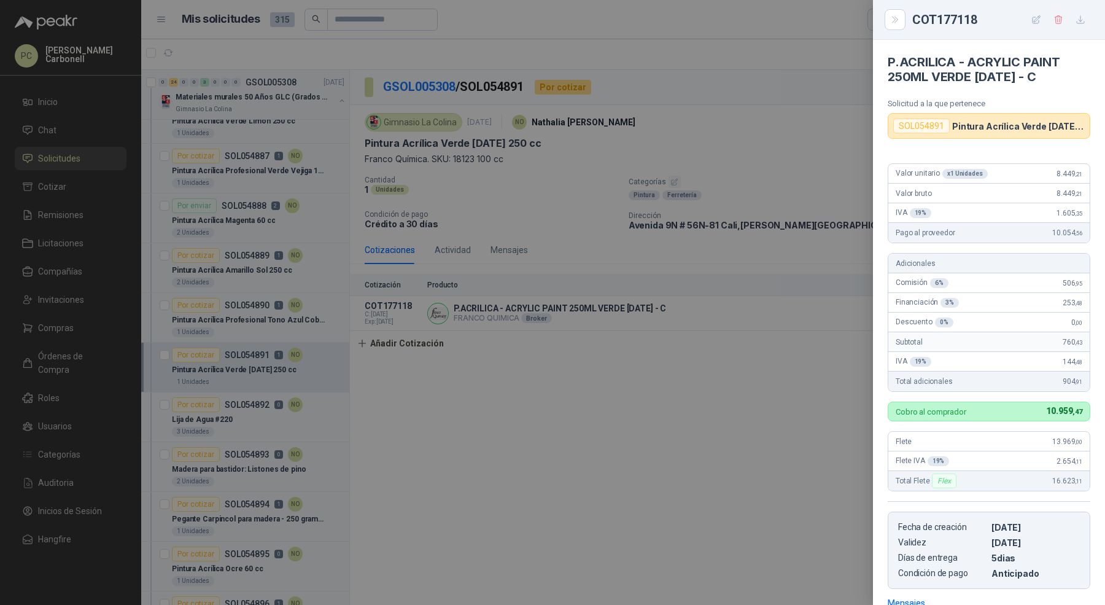
scroll to position [178, 0]
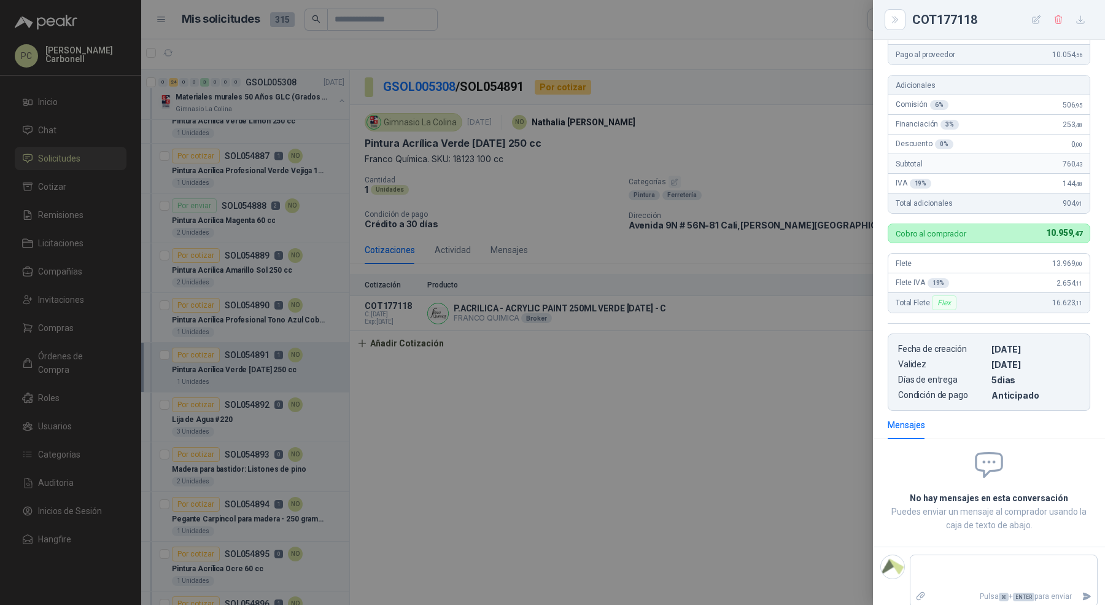
click at [529, 340] on div at bounding box center [552, 302] width 1105 height 605
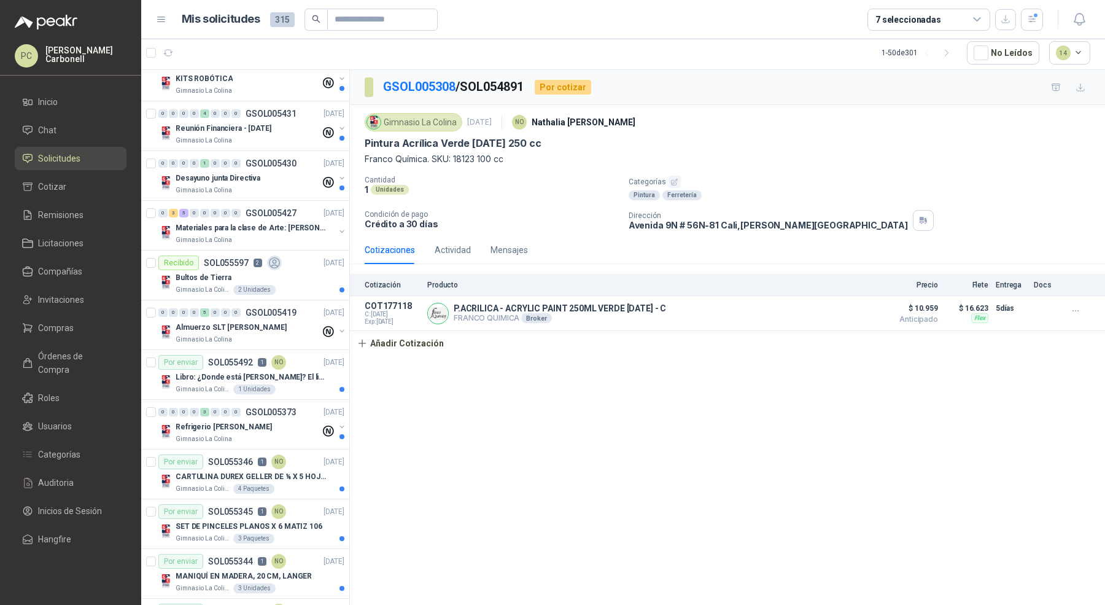
scroll to position [0, 0]
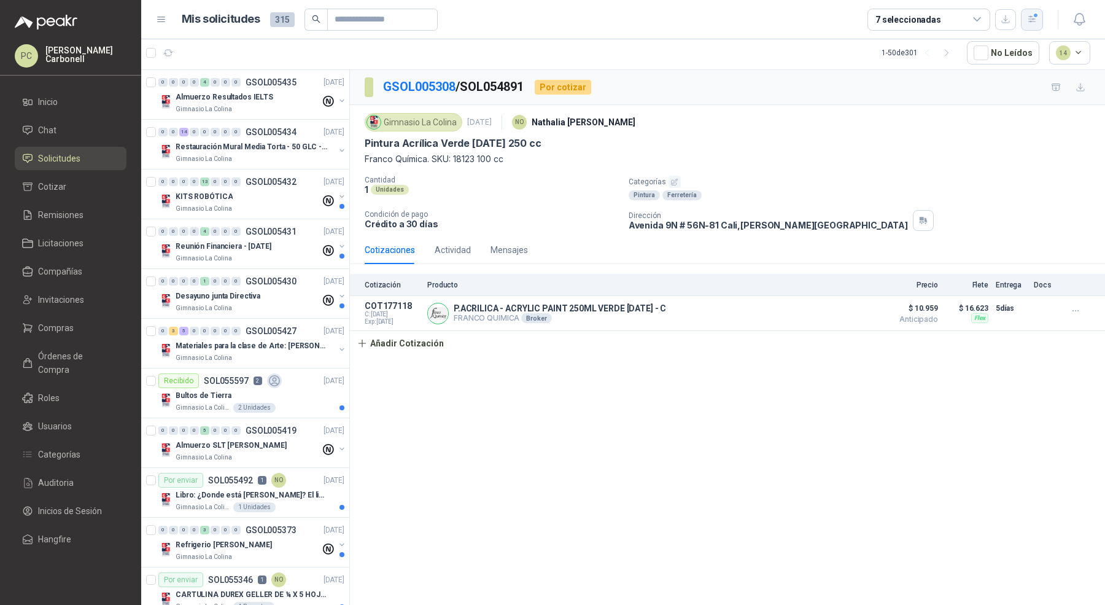
click at [1027, 18] on icon "button" at bounding box center [1032, 19] width 10 height 10
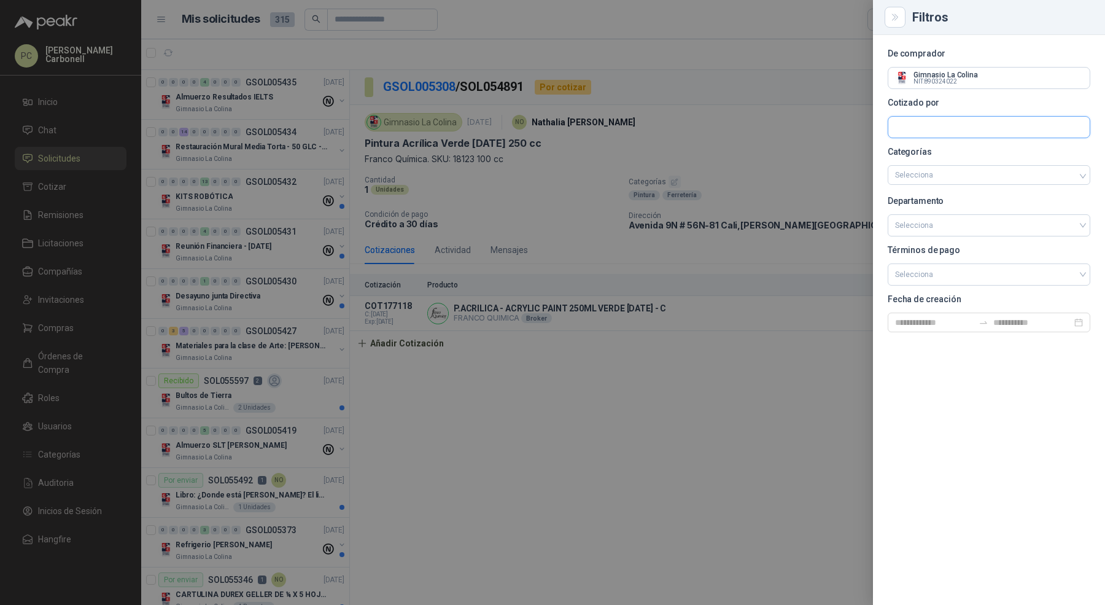
click at [960, 134] on input "text" at bounding box center [989, 127] width 201 height 21
type input "*********"
click at [943, 160] on span "NIT : 805002583" at bounding box center [939, 160] width 44 height 6
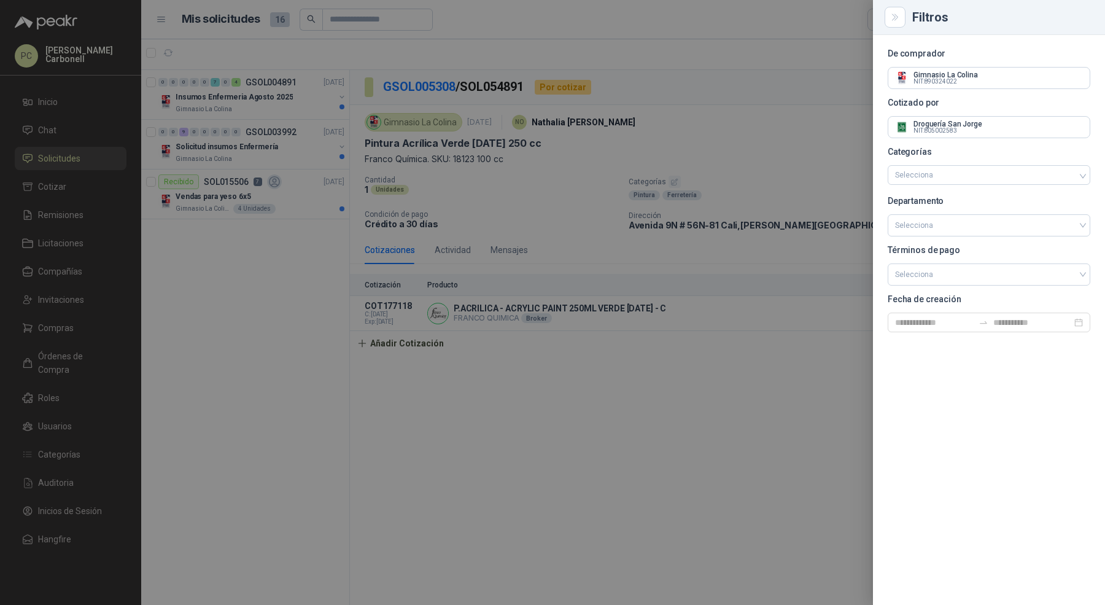
click at [262, 103] on div at bounding box center [552, 302] width 1105 height 605
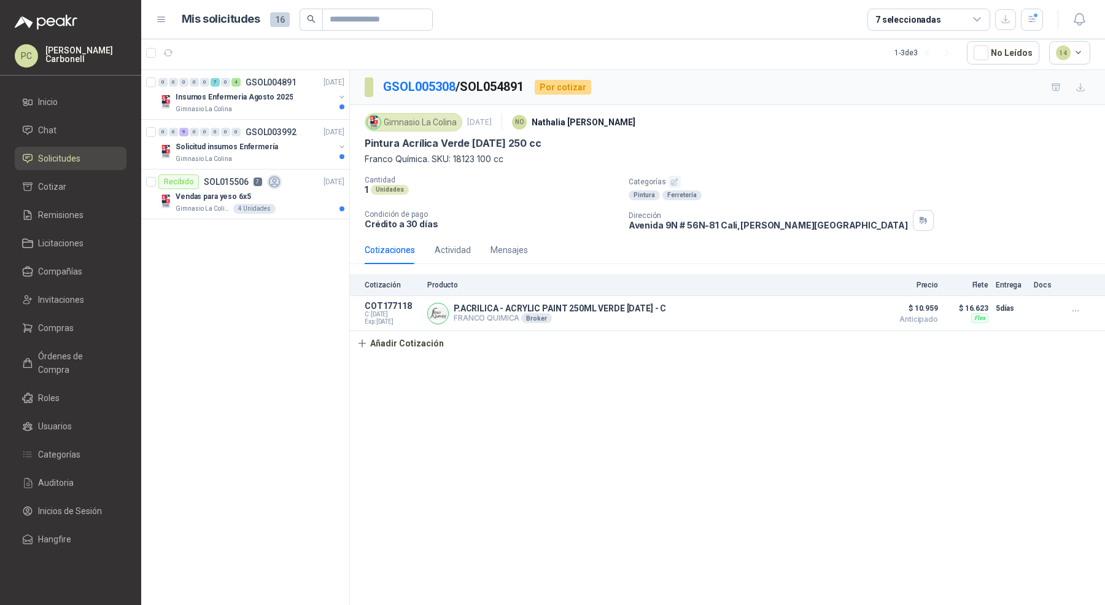
click at [281, 104] on div "Gimnasio La Colina" at bounding box center [255, 109] width 159 height 10
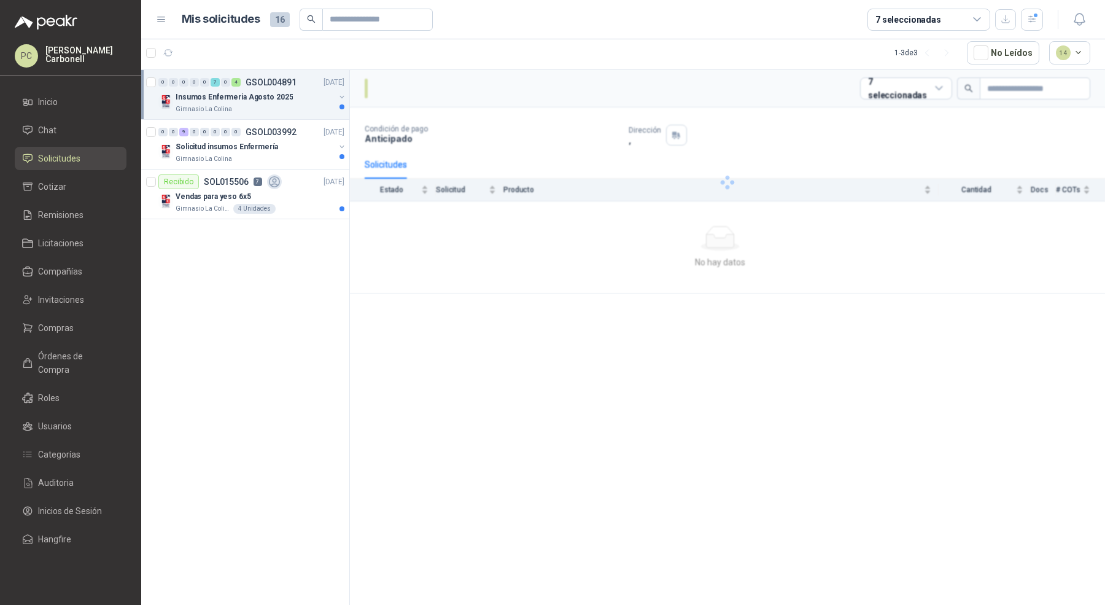
click at [287, 103] on div "Insumos Enfermeria Agosto 2025" at bounding box center [255, 97] width 159 height 15
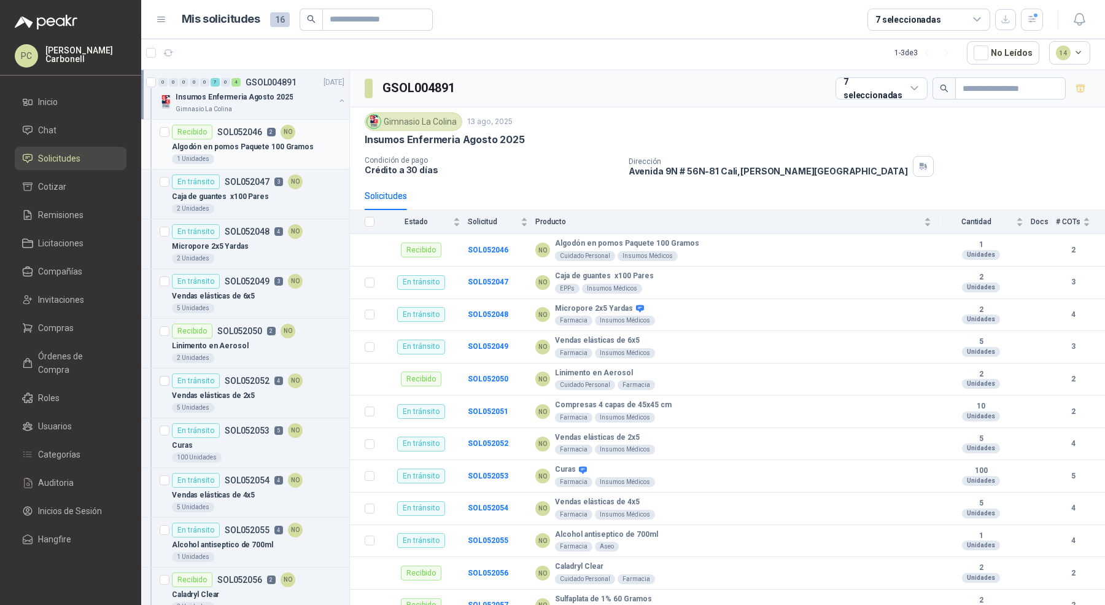
click at [260, 152] on div "Algodón en pomos Paquete 100 Gramos" at bounding box center [258, 146] width 173 height 15
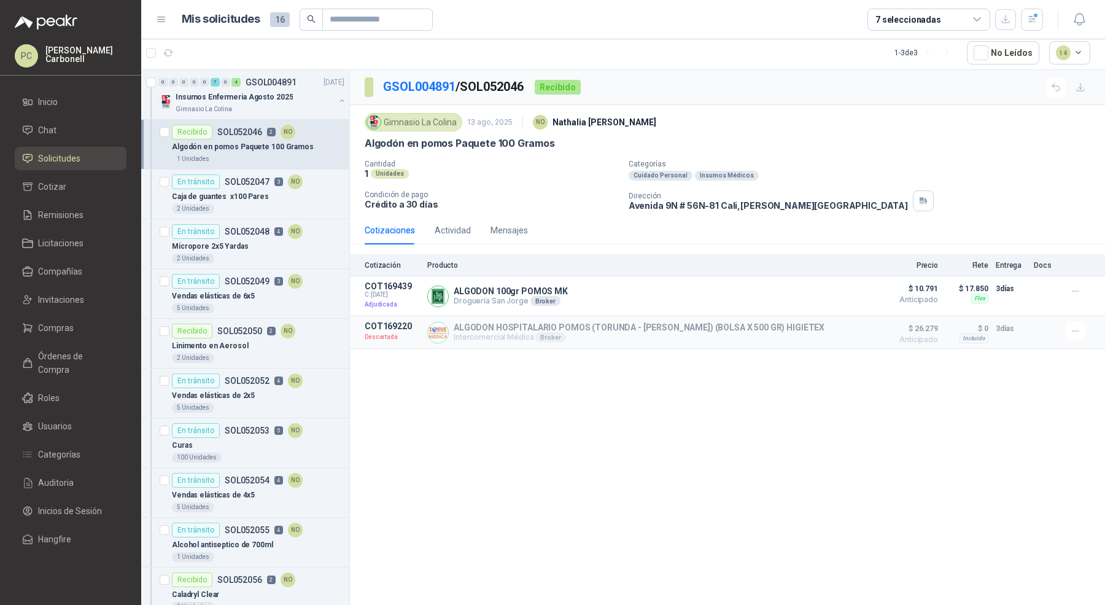
click at [496, 81] on p "GSOL004891 / SOL052046" at bounding box center [454, 86] width 142 height 19
copy p "SOL052046"
click at [337, 105] on div at bounding box center [342, 102] width 10 height 12
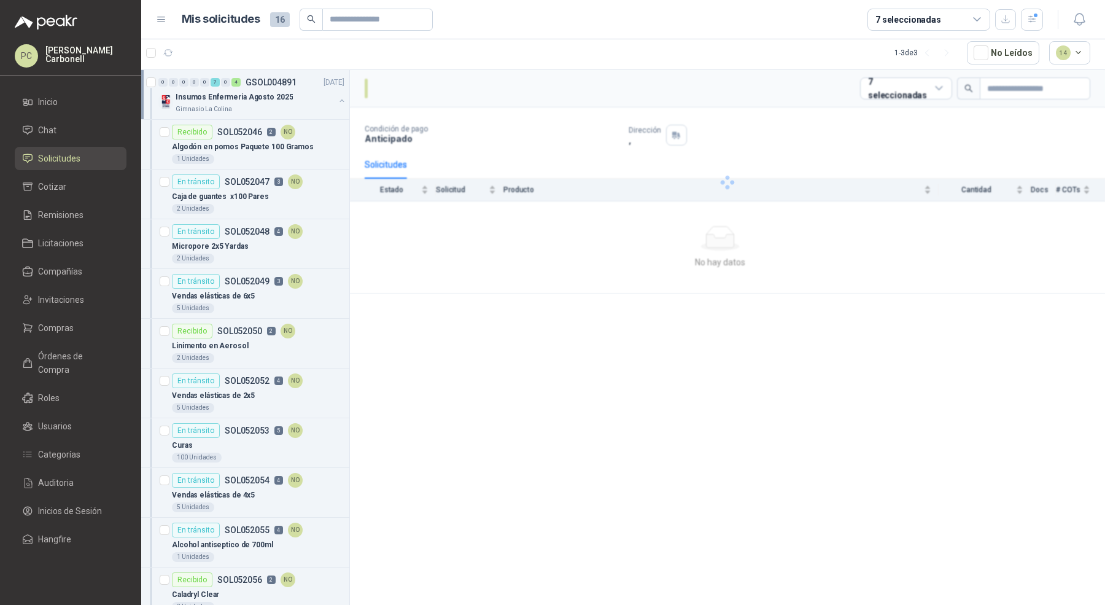
click at [337, 101] on button "button" at bounding box center [342, 101] width 10 height 10
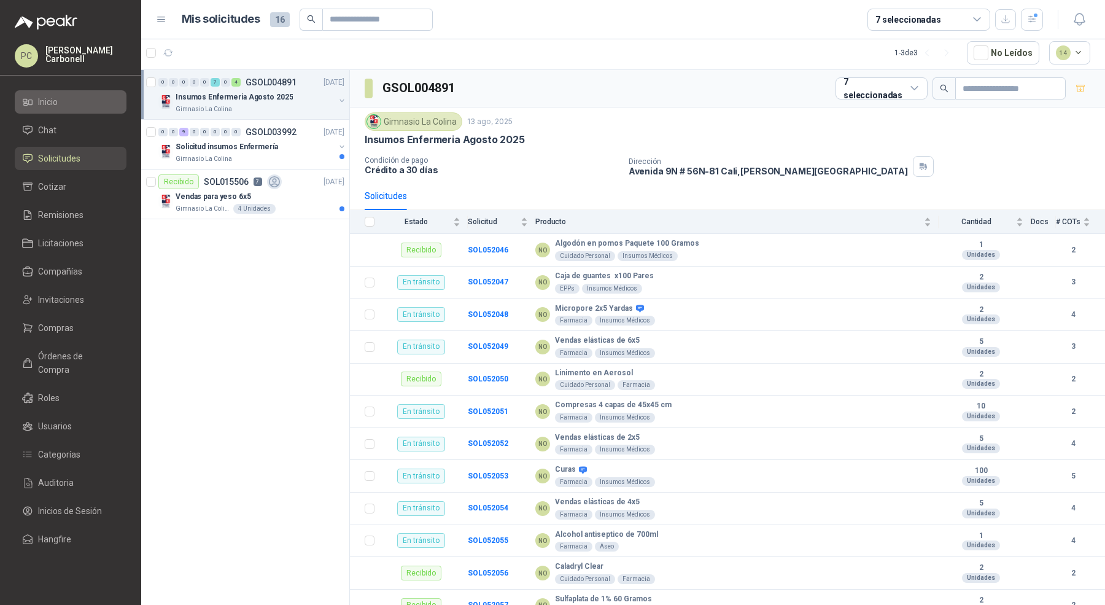
click at [96, 107] on li "Inicio" at bounding box center [70, 102] width 97 height 14
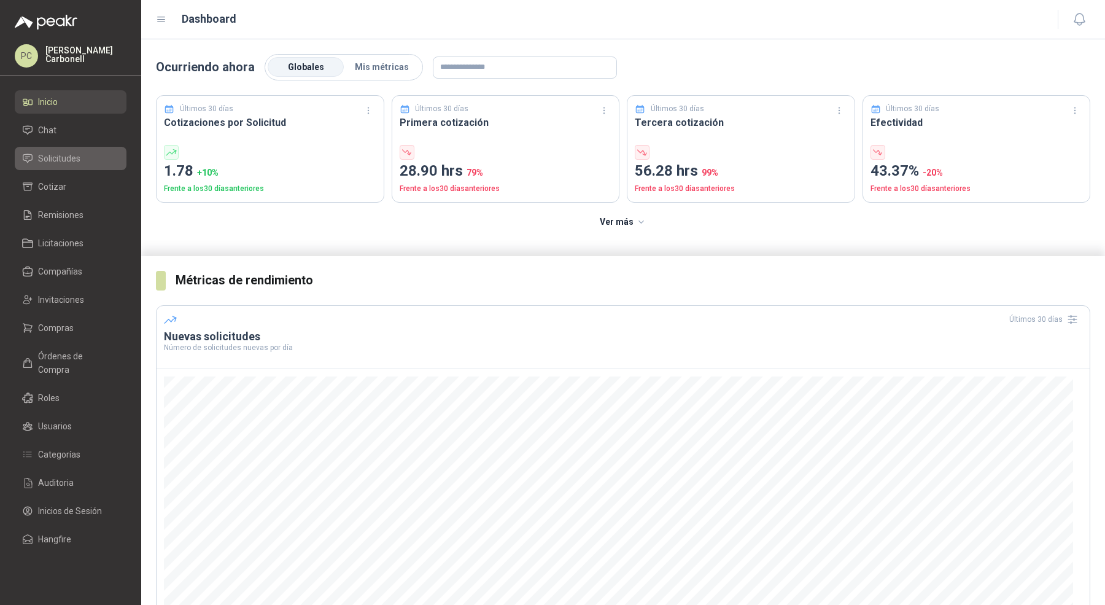
click at [72, 163] on span "Solicitudes" at bounding box center [59, 159] width 42 height 14
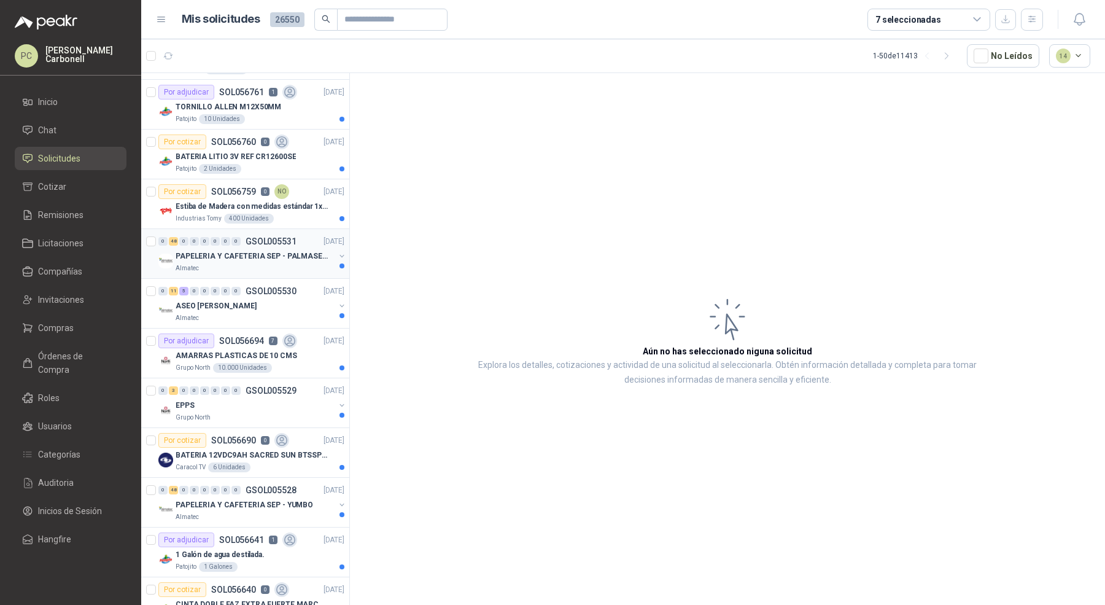
scroll to position [211, 0]
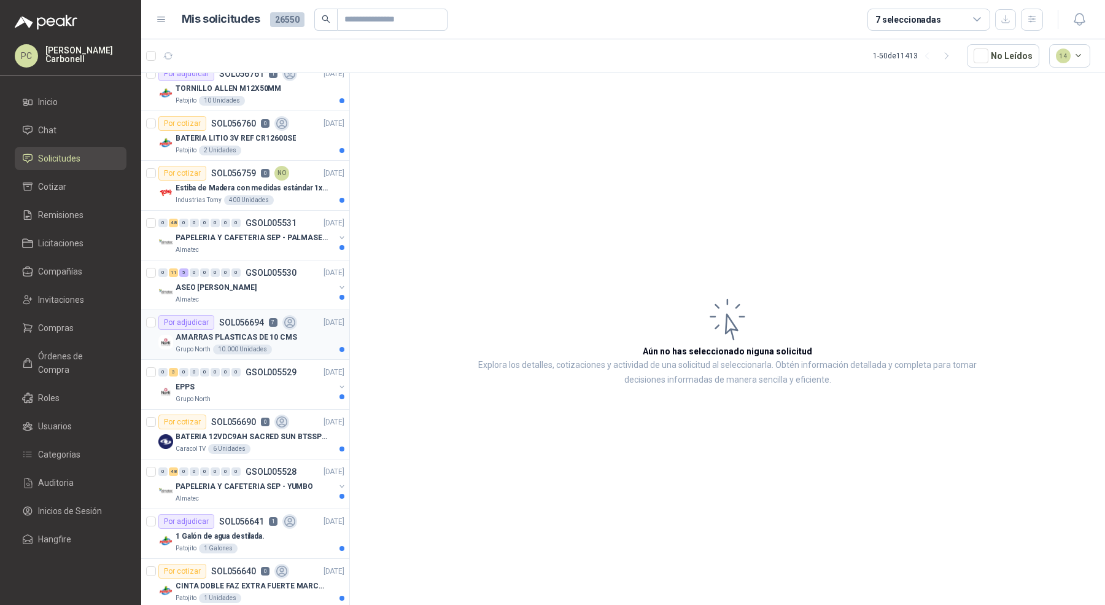
click at [251, 315] on div "Por adjudicar SOL056694 7" at bounding box center [227, 322] width 139 height 15
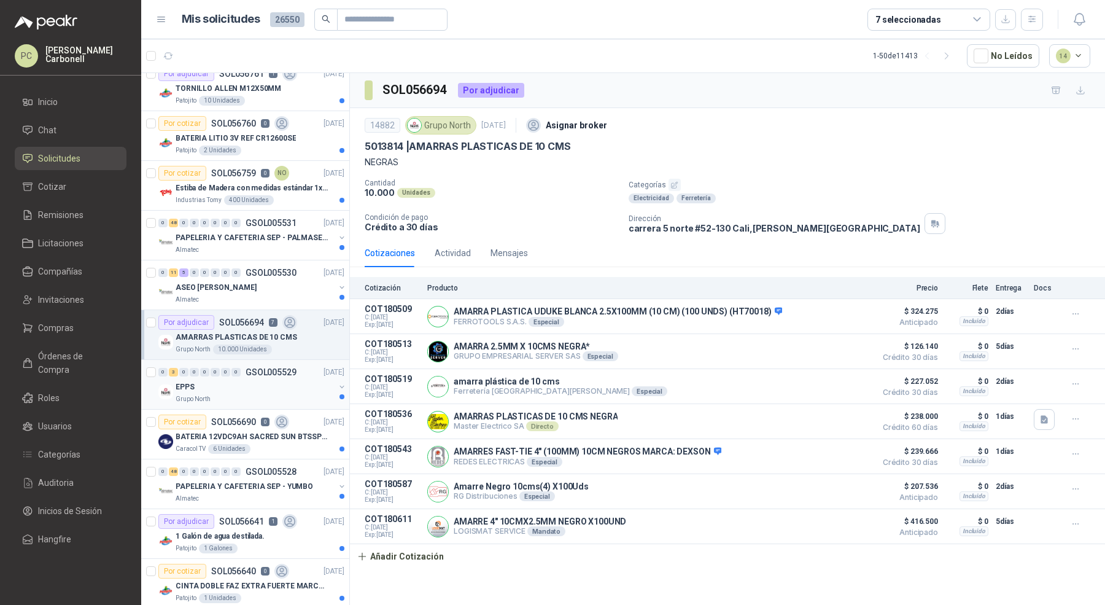
click at [273, 388] on div "EPPS" at bounding box center [255, 387] width 159 height 15
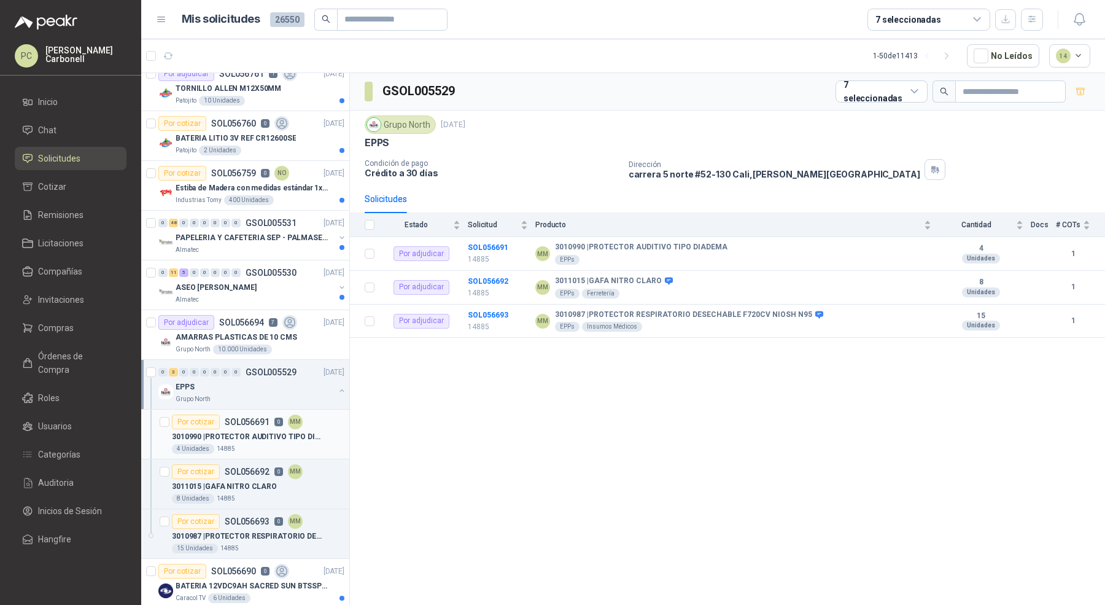
click at [264, 431] on p "3010990 | PROTECTOR AUDITIVO TIPO DIADEMA" at bounding box center [248, 437] width 153 height 12
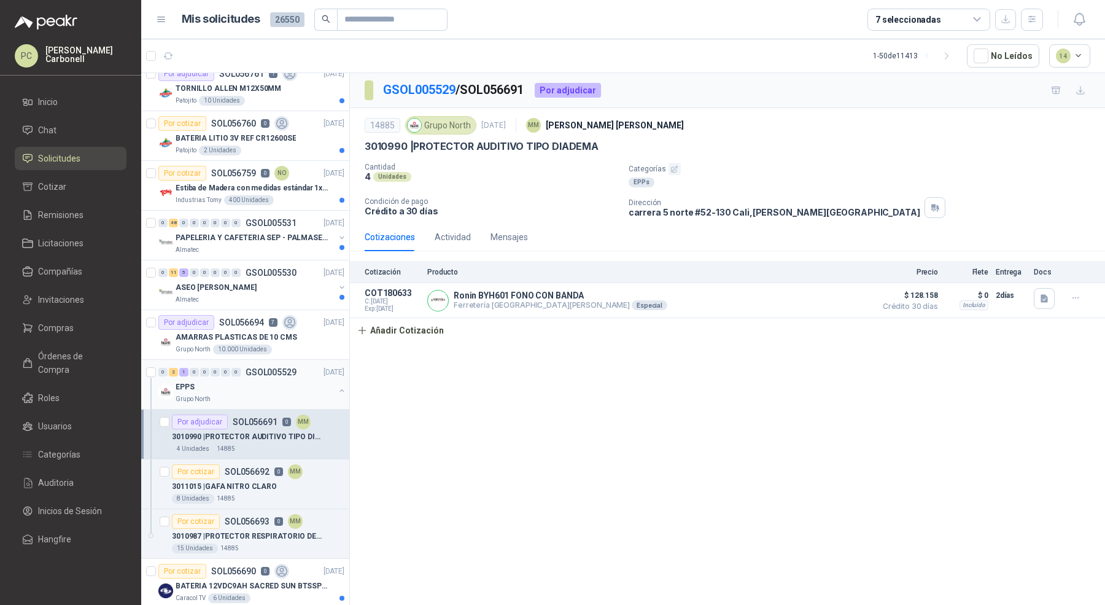
click at [337, 386] on button "button" at bounding box center [342, 391] width 10 height 10
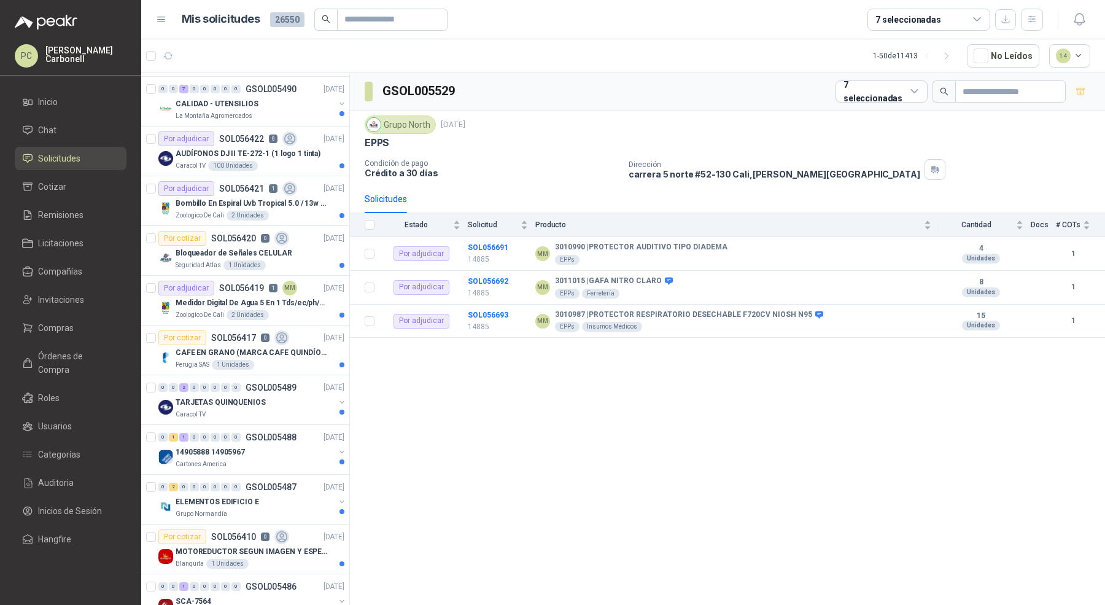
scroll to position [1723, 0]
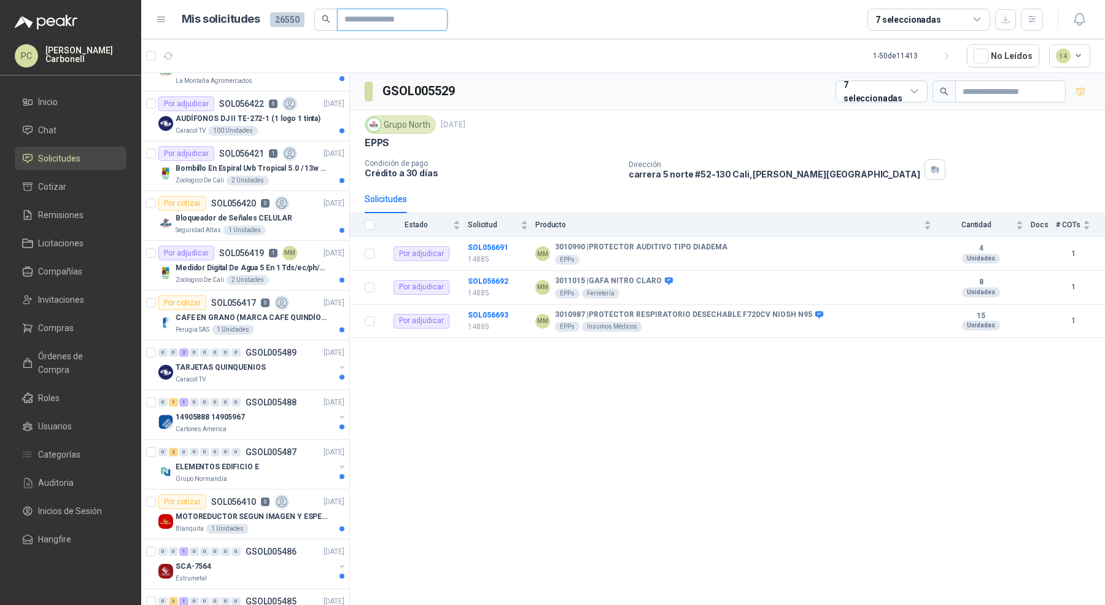
click at [378, 21] on input "text" at bounding box center [388, 19] width 86 height 21
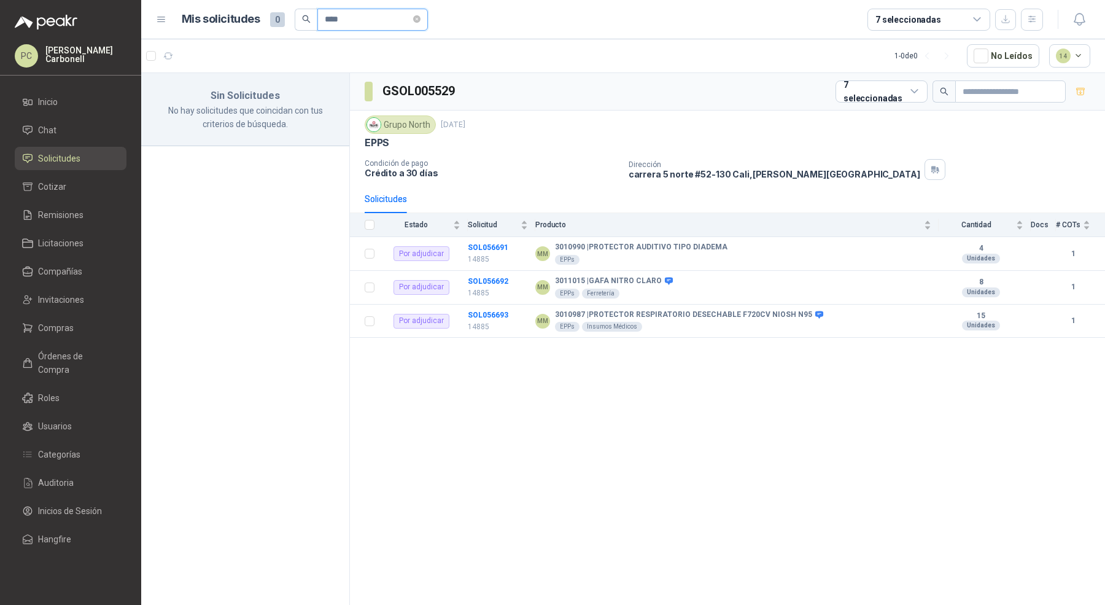
scroll to position [0, 0]
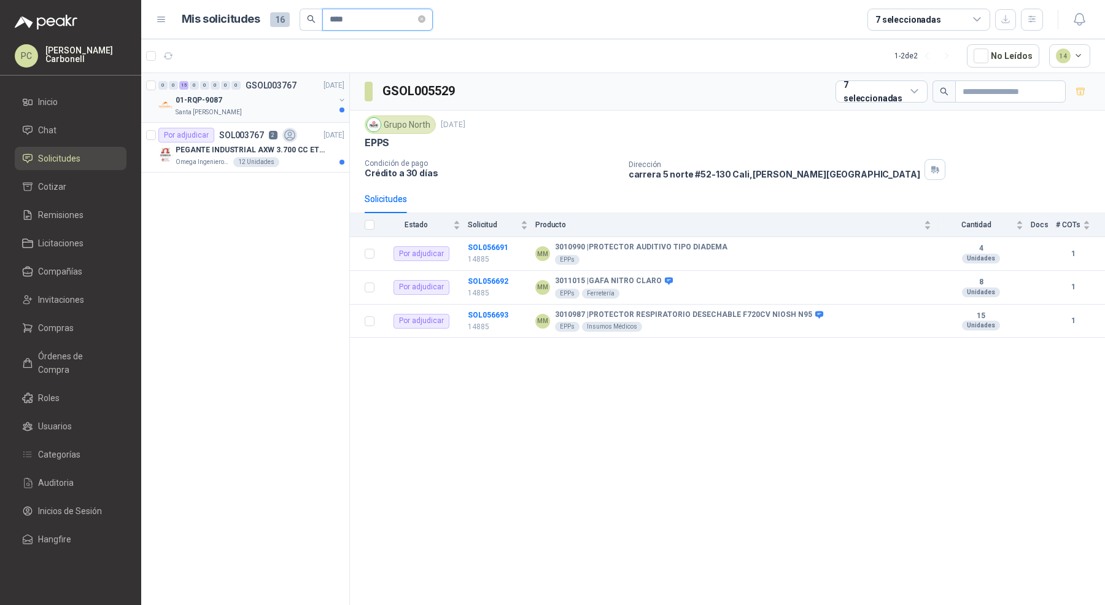
type input "****"
click at [314, 96] on div "01-RQP-9087" at bounding box center [255, 100] width 159 height 15
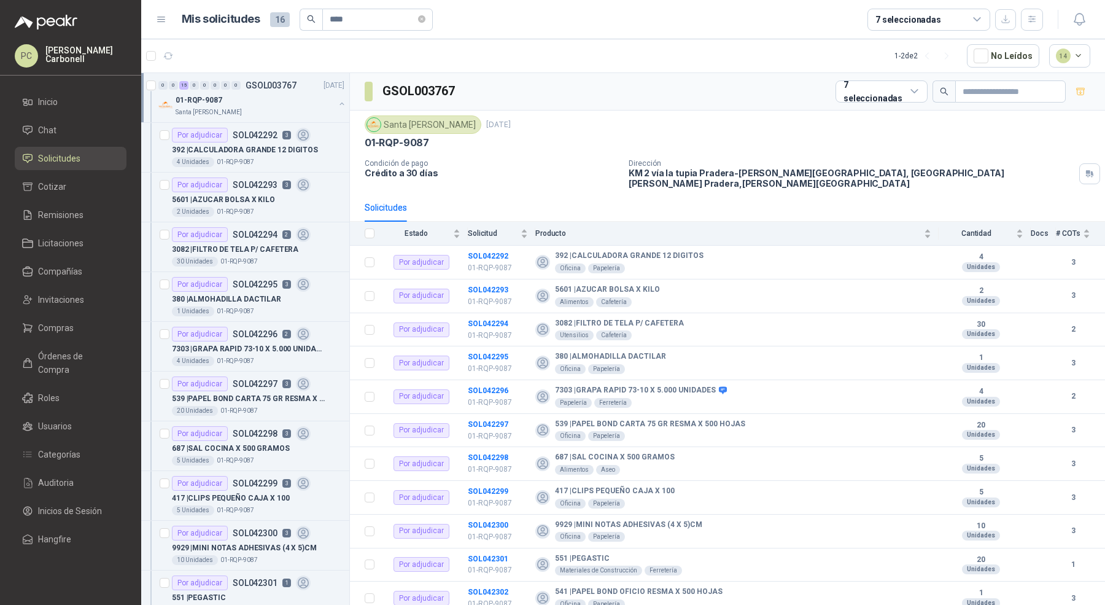
click at [314, 96] on div "01-RQP-9087" at bounding box center [255, 100] width 159 height 15
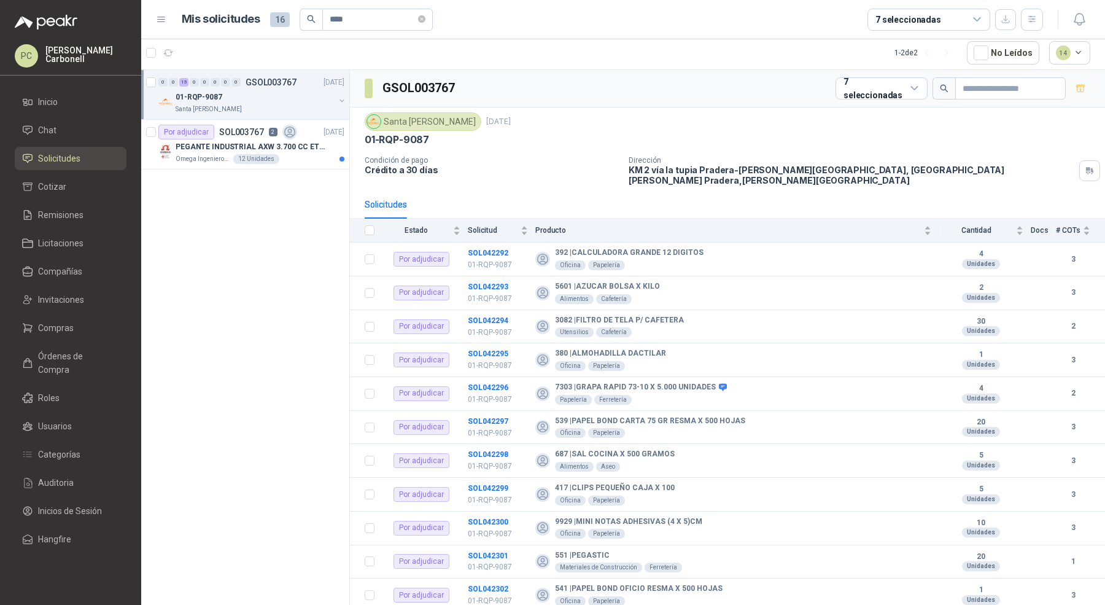
click at [314, 96] on div "01-RQP-9087" at bounding box center [255, 97] width 159 height 15
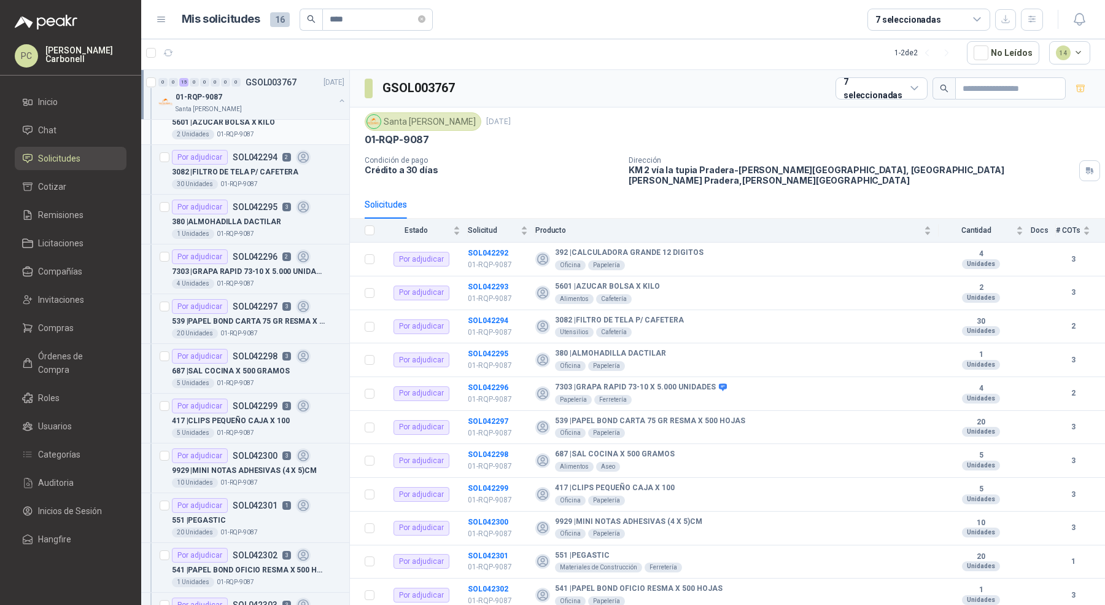
scroll to position [0, 0]
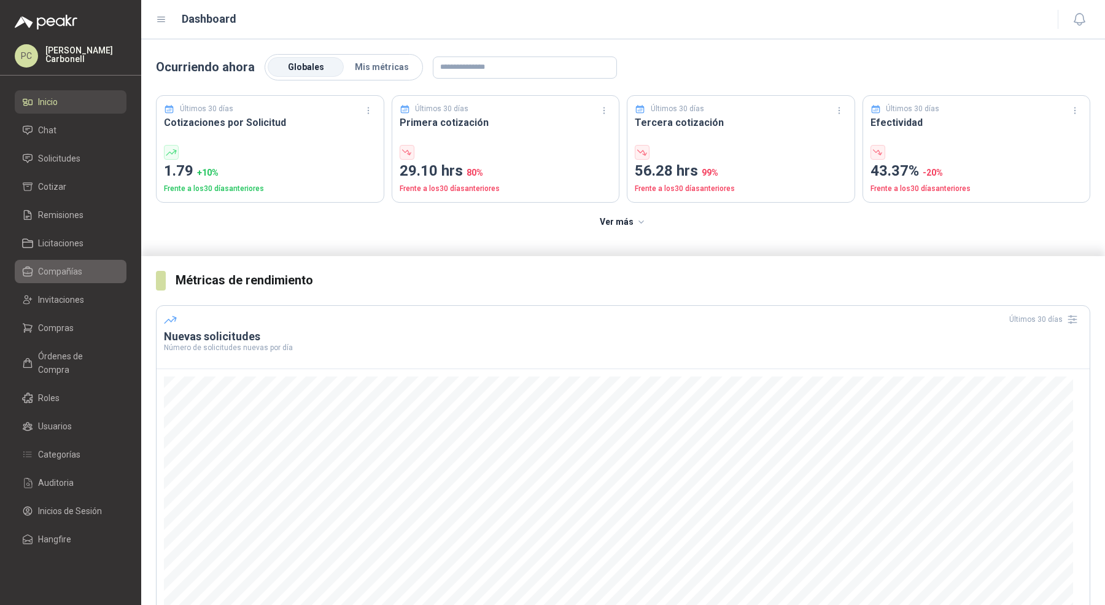
click at [80, 271] on span "Compañías" at bounding box center [60, 272] width 44 height 14
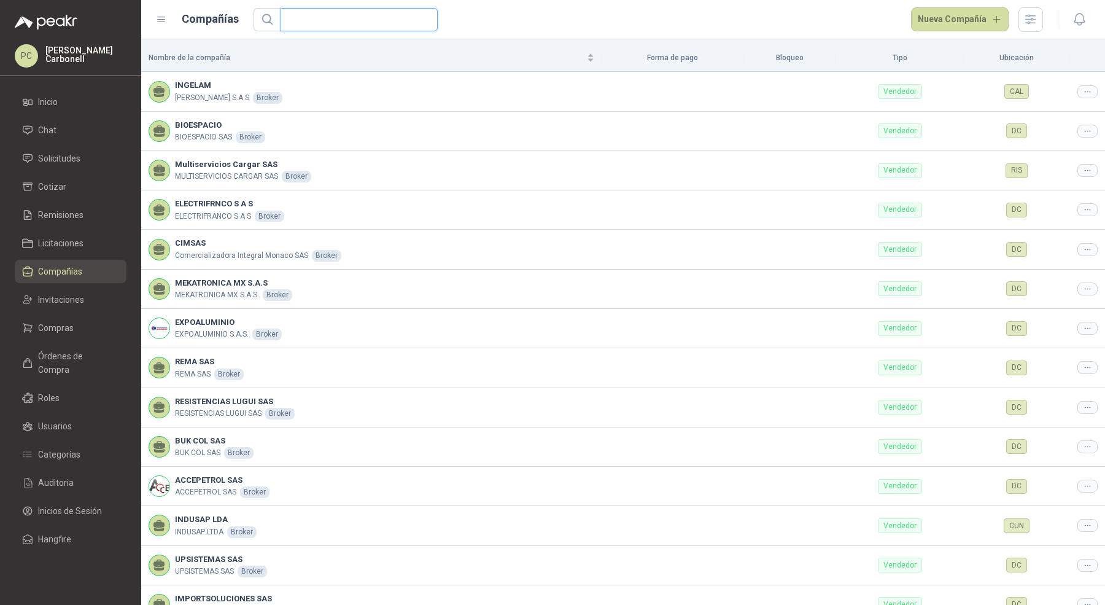
click at [341, 27] on input "text" at bounding box center [354, 20] width 133 height 22
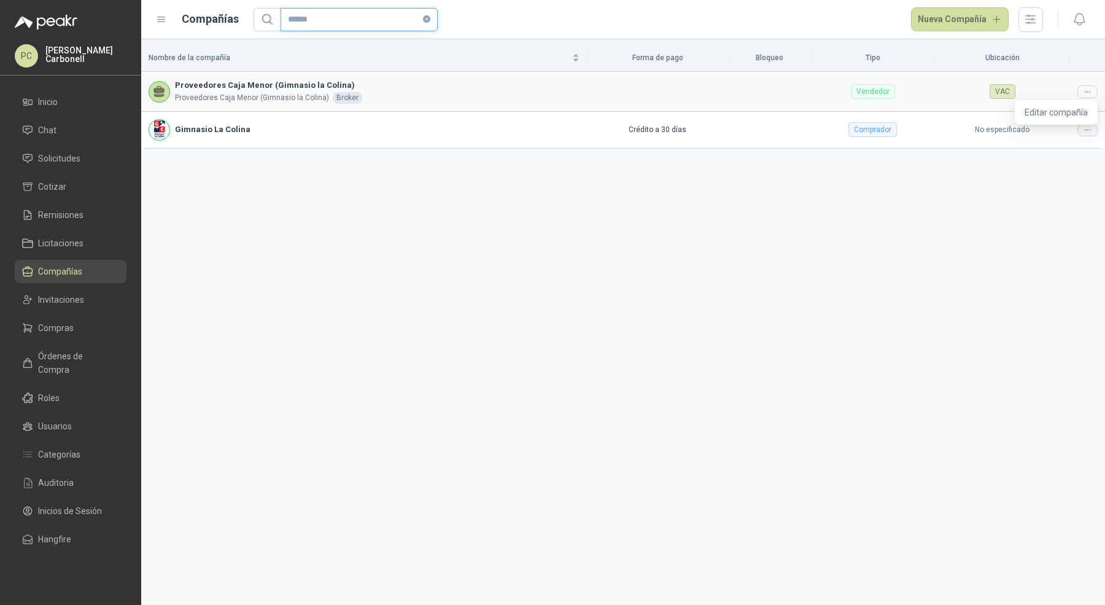
type input "******"
click at [1089, 89] on icon at bounding box center [1087, 91] width 9 height 9
click at [1072, 109] on span "Editar compañía" at bounding box center [1056, 113] width 63 height 14
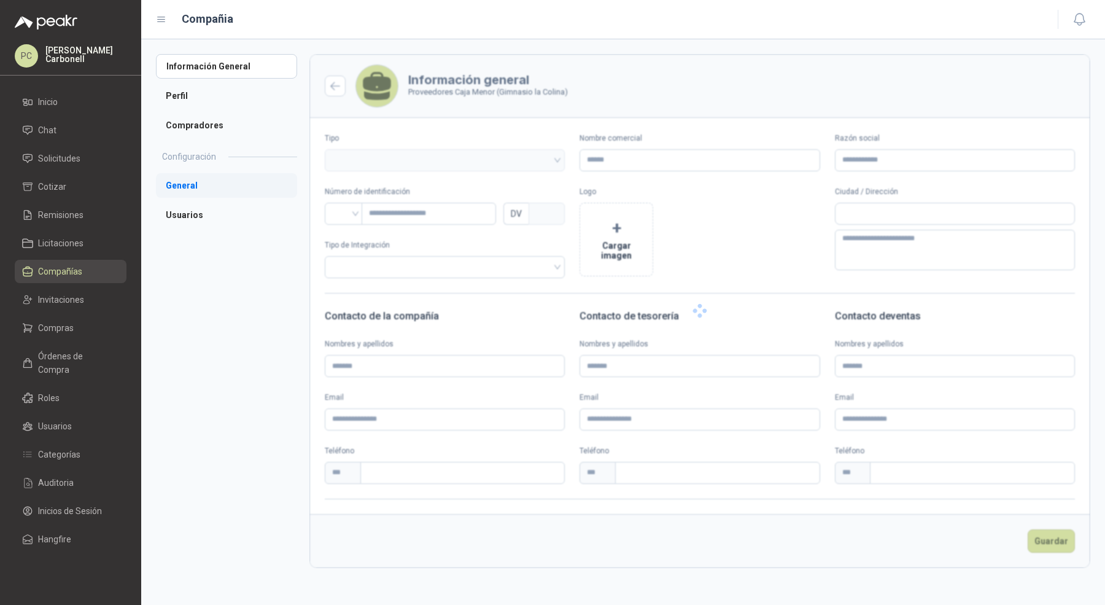
type input "**********"
type input "*"
type textarea "**********"
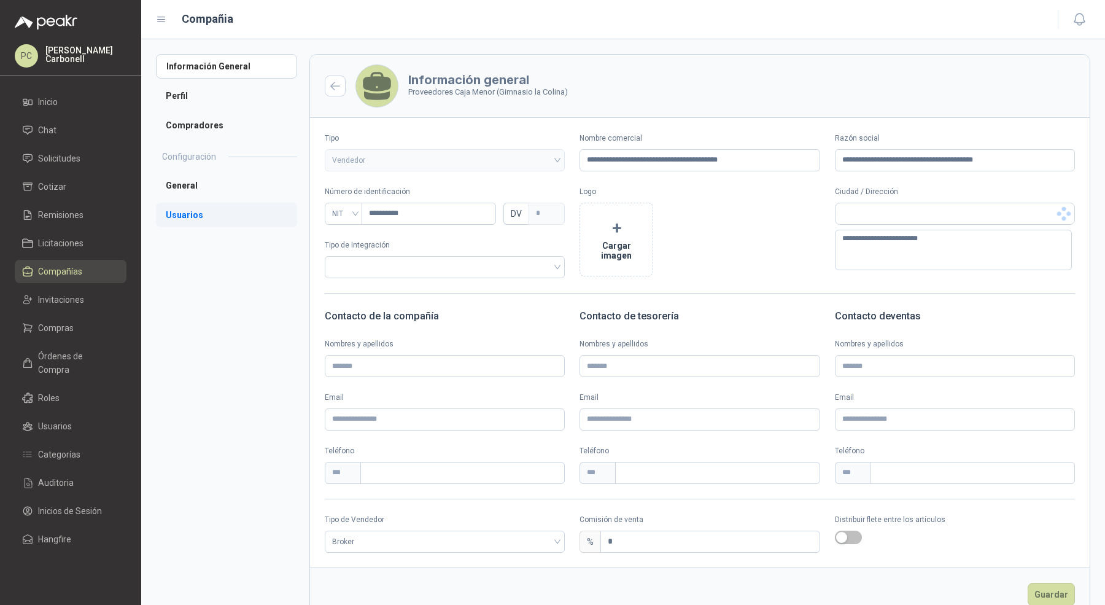
click at [205, 220] on li "Usuarios" at bounding box center [226, 215] width 141 height 25
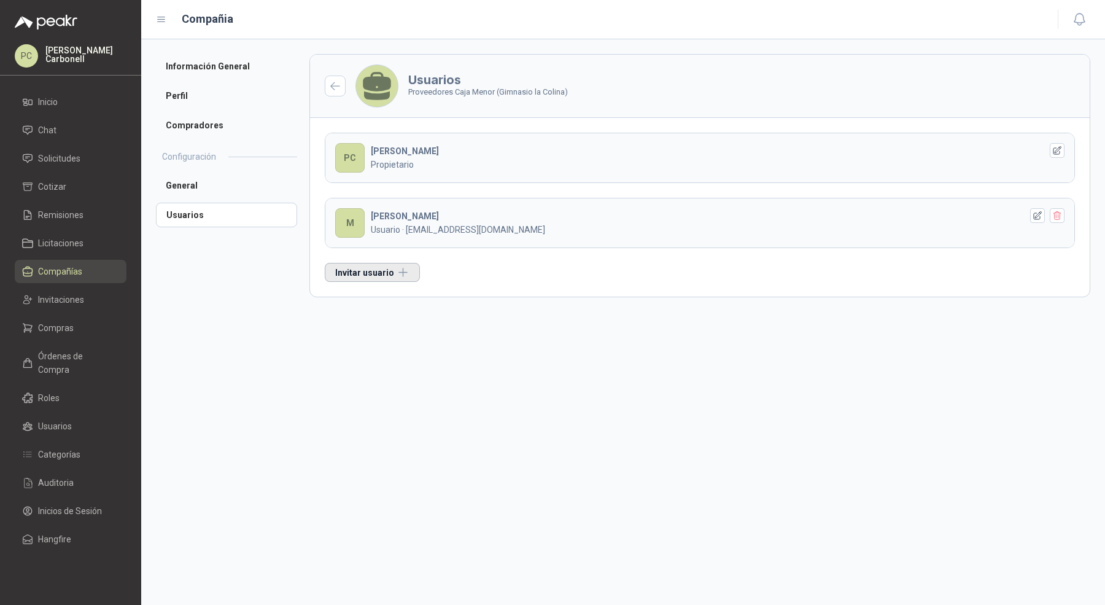
click at [341, 266] on button "Invitar usuario" at bounding box center [372, 272] width 95 height 19
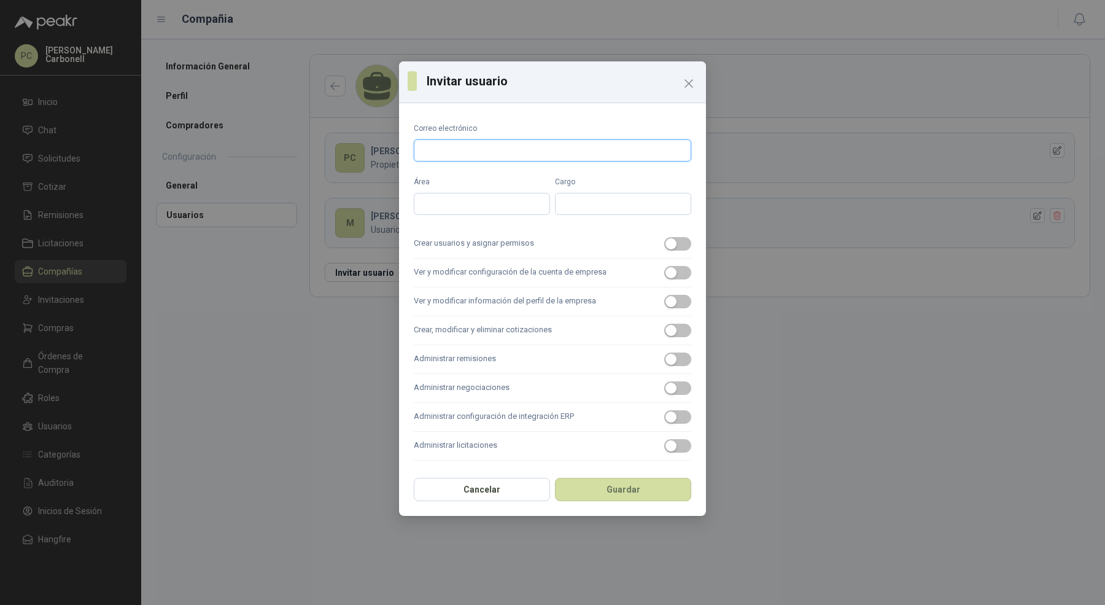
click at [505, 154] on input "Correo electrónico" at bounding box center [553, 150] width 278 height 22
type input "**********"
click at [501, 203] on input "Área" at bounding box center [482, 204] width 136 height 22
type input "*******"
click at [543, 239] on label "Crear usuarios y asignar permisos" at bounding box center [553, 244] width 278 height 29
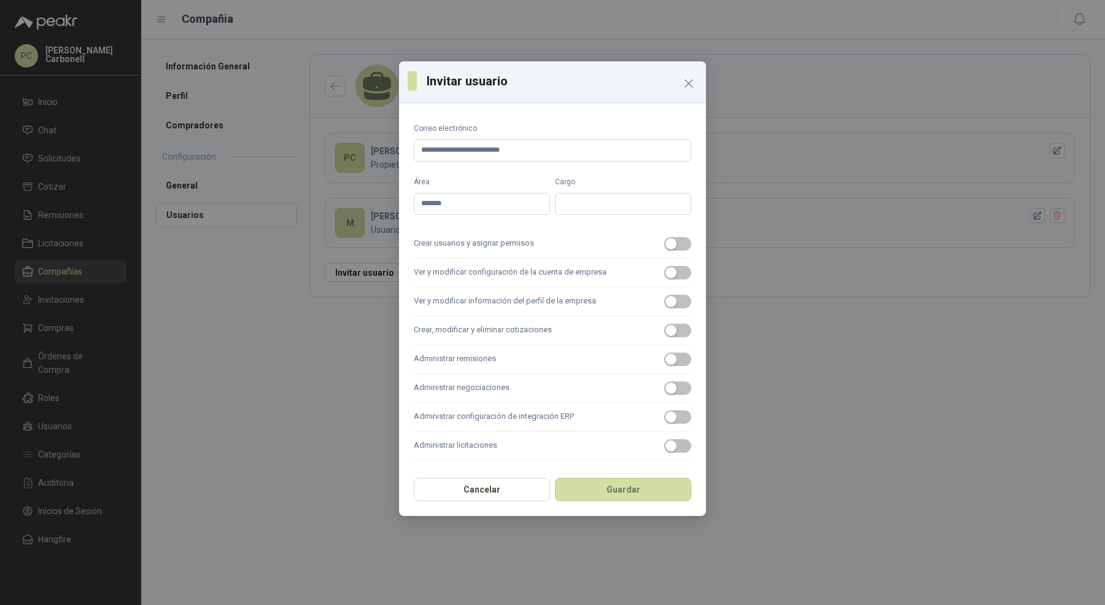
click at [664, 239] on button "Crear usuarios y asignar permisos" at bounding box center [677, 244] width 27 height 14
click at [535, 278] on label "Ver y modificar configuración de la cuenta de empresa" at bounding box center [553, 273] width 278 height 29
click at [664, 278] on button "Ver y modificar configuración de la cuenta de empresa" at bounding box center [677, 273] width 27 height 14
click at [531, 296] on label "Ver y modificar información del perfil de la empresa" at bounding box center [553, 301] width 278 height 29
click at [664, 296] on button "Ver y modificar información del perfil de la empresa" at bounding box center [677, 302] width 27 height 14
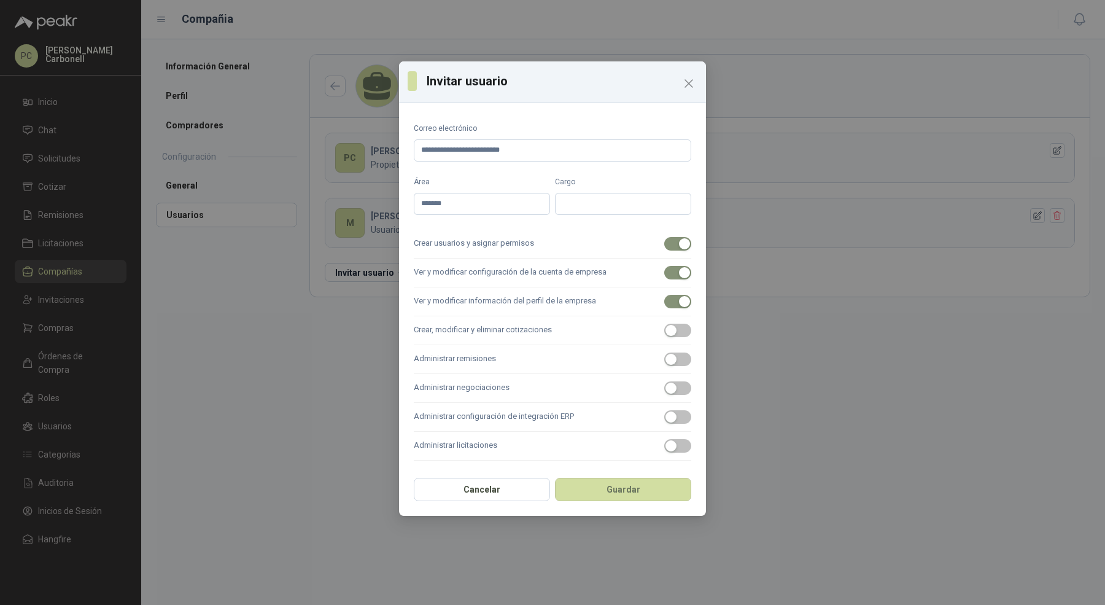
click at [529, 322] on label "Crear, modificar y eliminar cotizaciones" at bounding box center [553, 330] width 278 height 29
click at [664, 324] on button "Crear, modificar y eliminar cotizaciones" at bounding box center [677, 331] width 27 height 14
click at [527, 347] on label "Administrar remisiones" at bounding box center [553, 359] width 278 height 29
click at [664, 352] on button "Administrar remisiones" at bounding box center [677, 359] width 27 height 14
click at [524, 383] on label "Administrar negociaciones" at bounding box center [553, 388] width 278 height 29
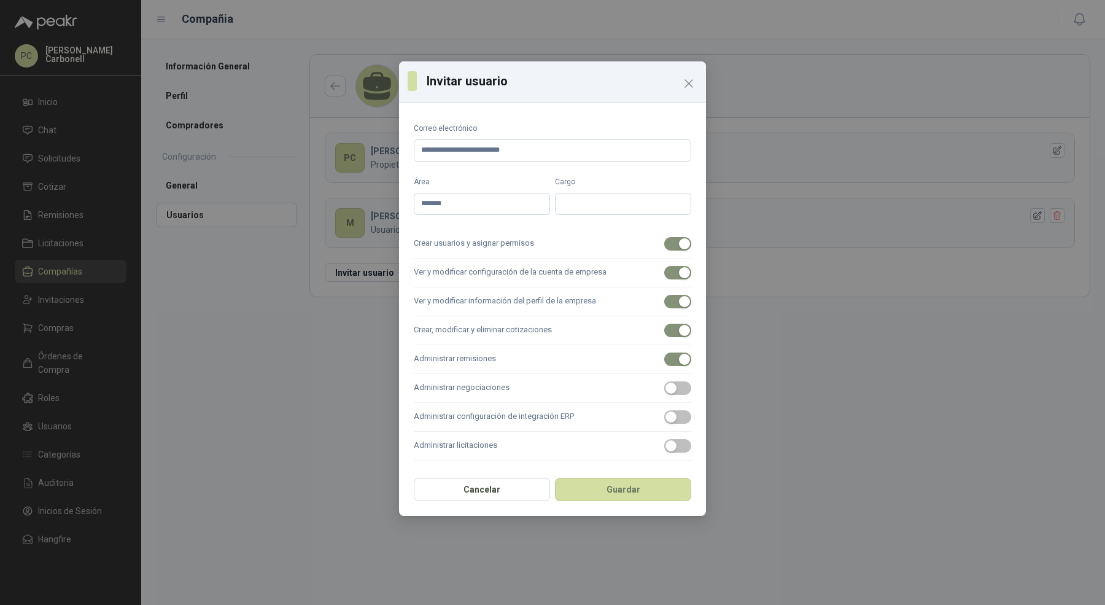
click at [664, 383] on button "Administrar negociaciones" at bounding box center [677, 388] width 27 height 14
click at [520, 416] on label "Administrar configuración de integración ERP" at bounding box center [553, 417] width 278 height 29
click at [664, 416] on button "Administrar configuración de integración ERP" at bounding box center [677, 417] width 27 height 14
click at [520, 453] on label "Administrar licitaciones" at bounding box center [553, 446] width 278 height 29
click at [664, 453] on button "Administrar licitaciones" at bounding box center [677, 446] width 27 height 14
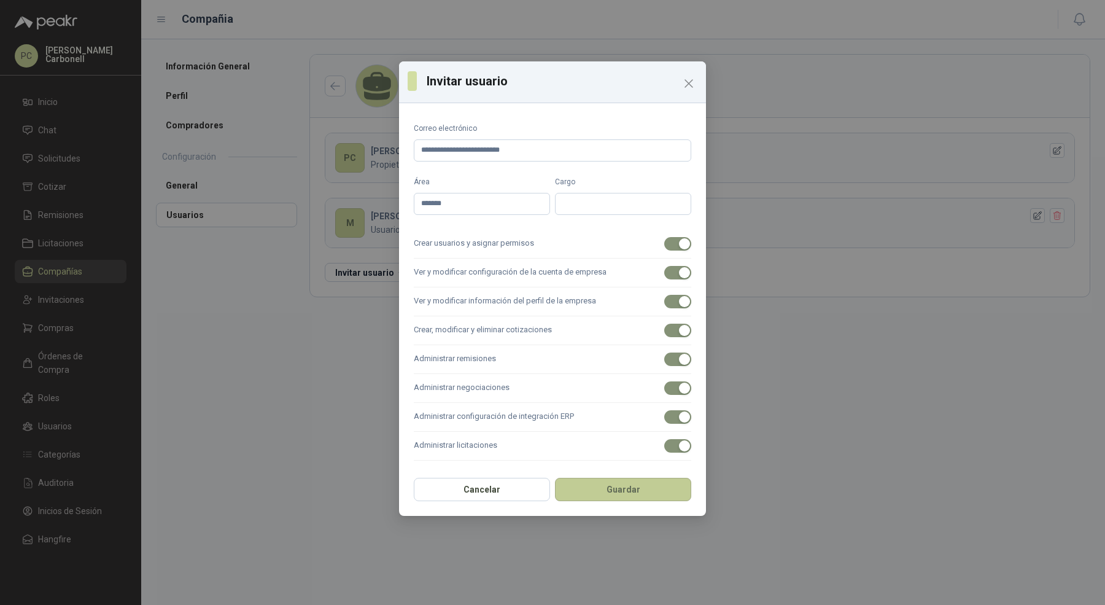
click at [619, 495] on button "Guardar" at bounding box center [623, 489] width 136 height 23
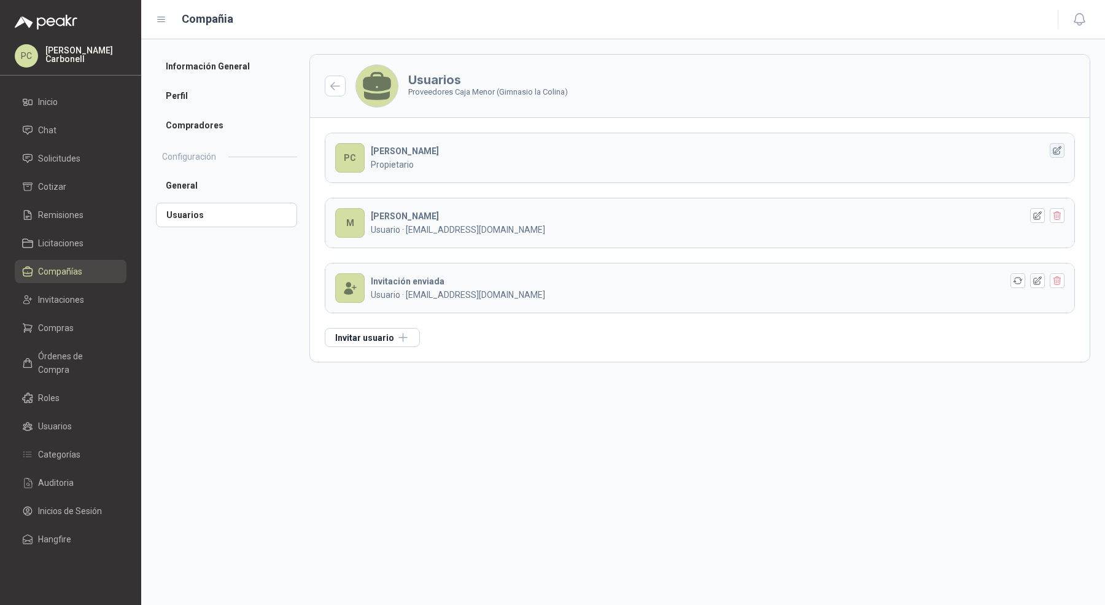
click at [1059, 149] on icon "button" at bounding box center [1058, 150] width 8 height 8
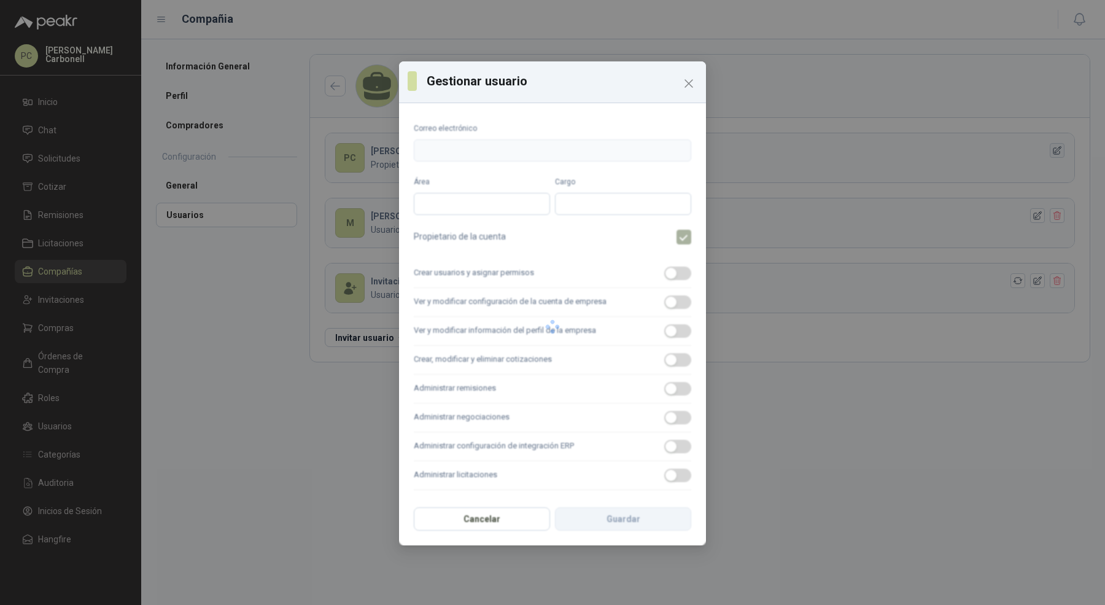
type input "**********"
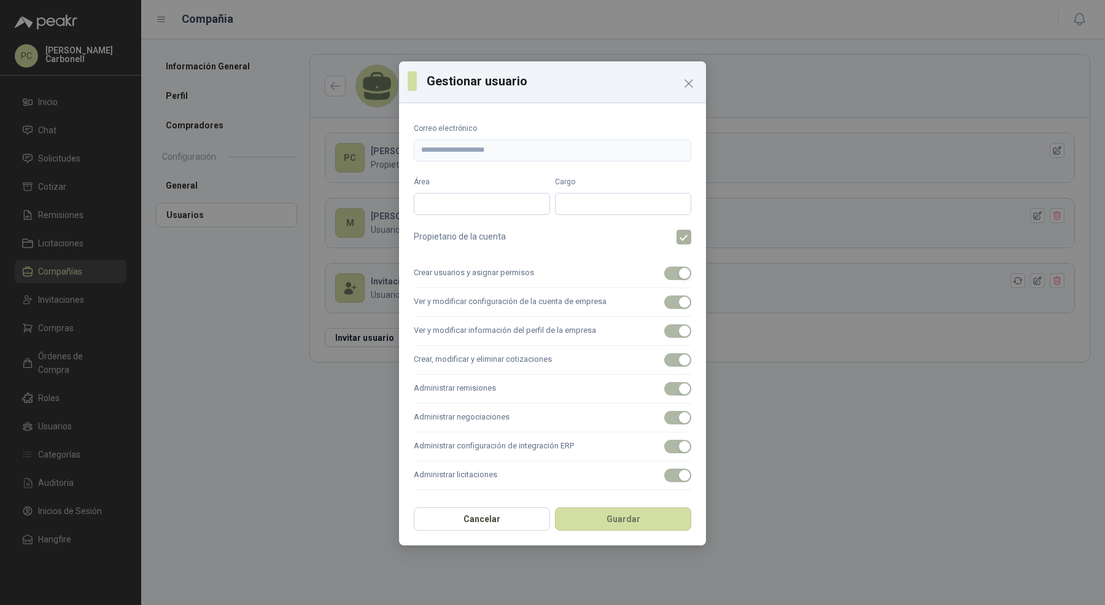
click at [944, 157] on div "**********" at bounding box center [552, 302] width 1105 height 605
click at [693, 87] on icon "Close" at bounding box center [689, 83] width 15 height 15
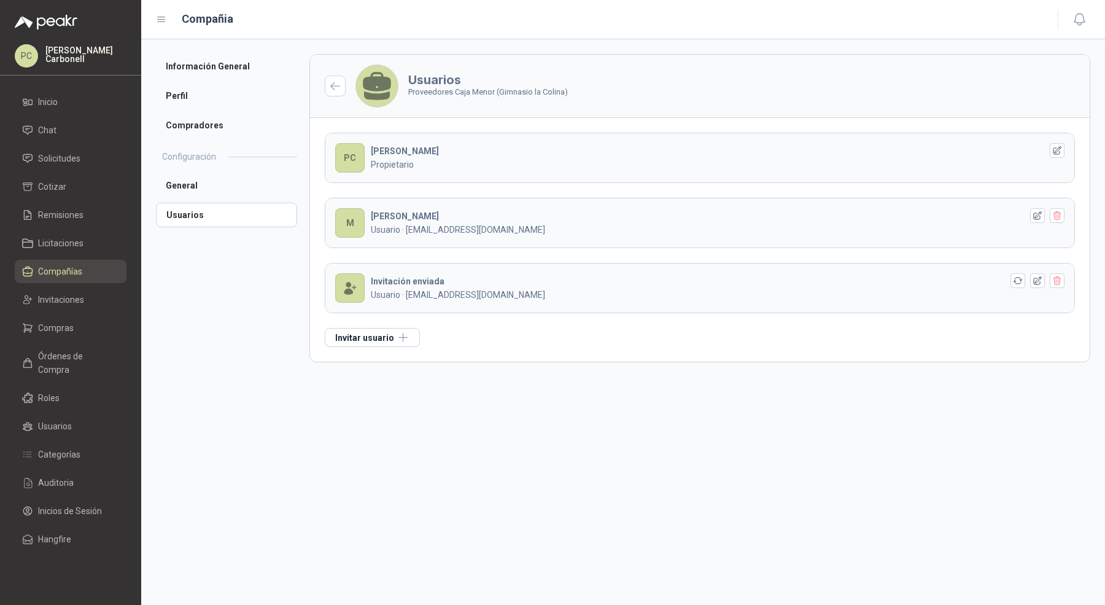
click at [626, 257] on div "PC PABLO C Propietario M MARIA ISABEL LUNA Usuario · proveedores@lacolina.edu.c…" at bounding box center [700, 240] width 780 height 244
click at [69, 278] on span "Compañías" at bounding box center [60, 272] width 44 height 14
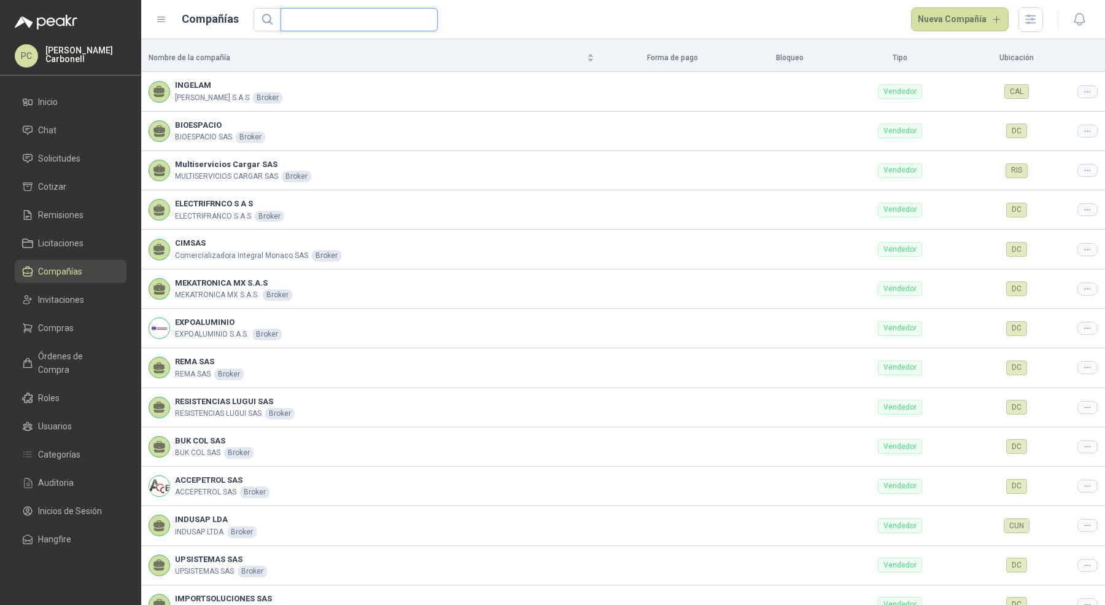
click at [303, 12] on input "text" at bounding box center [354, 20] width 133 height 22
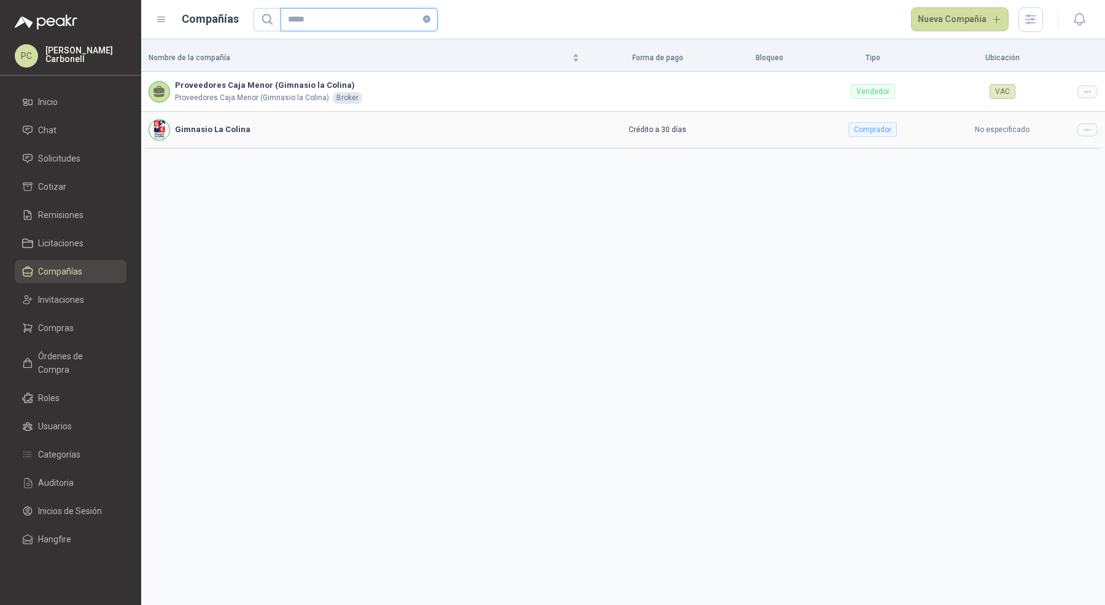
type input "*****"
click at [1090, 125] on icon at bounding box center [1087, 129] width 9 height 9
click at [1069, 144] on span "Editar compañía" at bounding box center [1056, 150] width 63 height 14
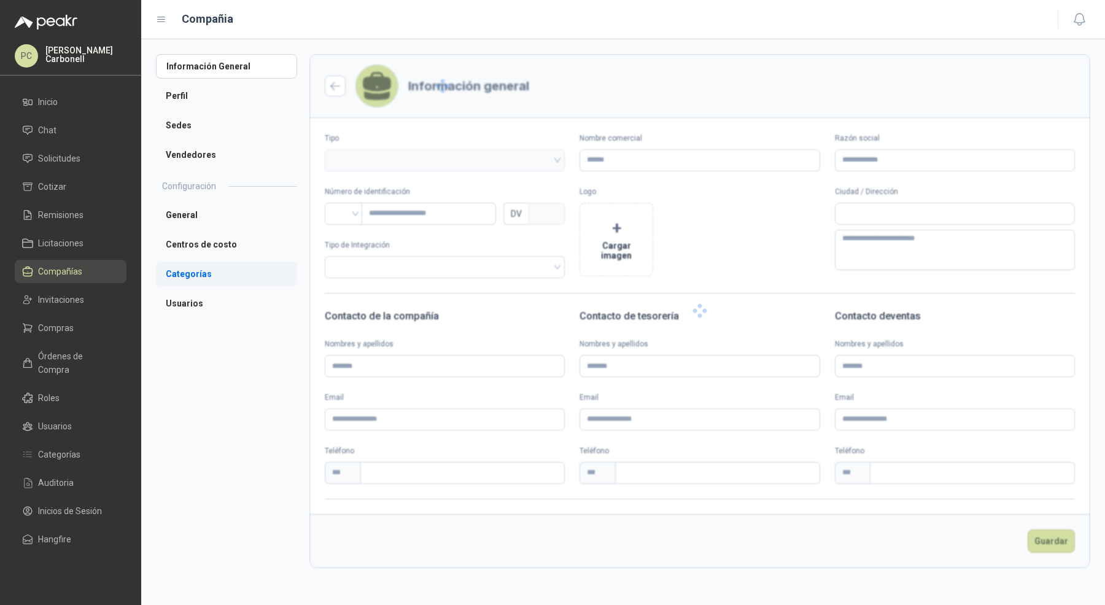
type input "**********"
type input "*********"
type input "*"
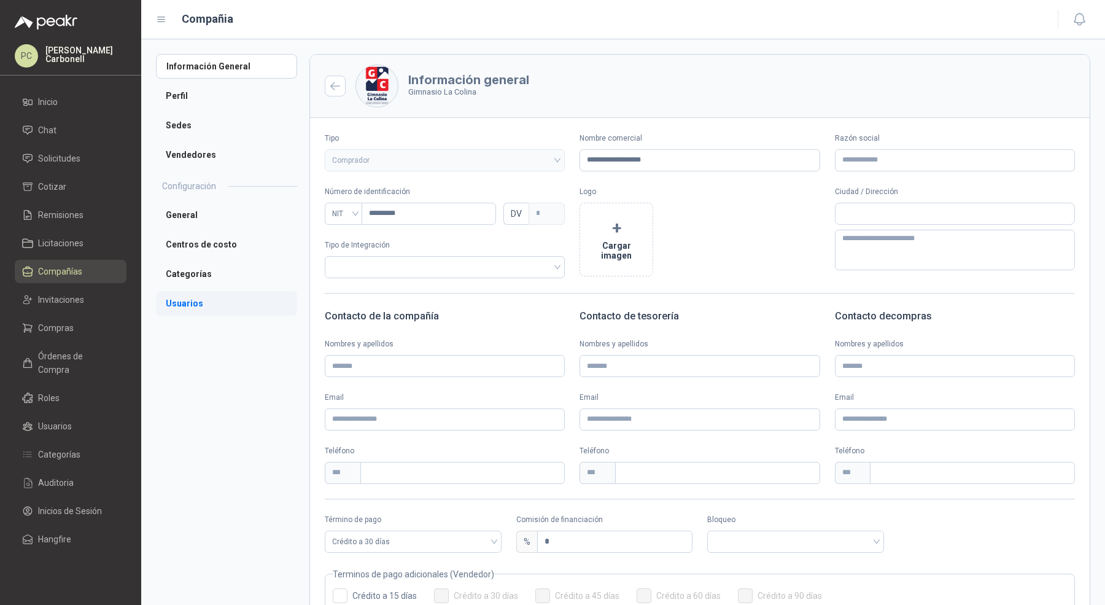
click at [215, 303] on li "Usuarios" at bounding box center [226, 303] width 141 height 25
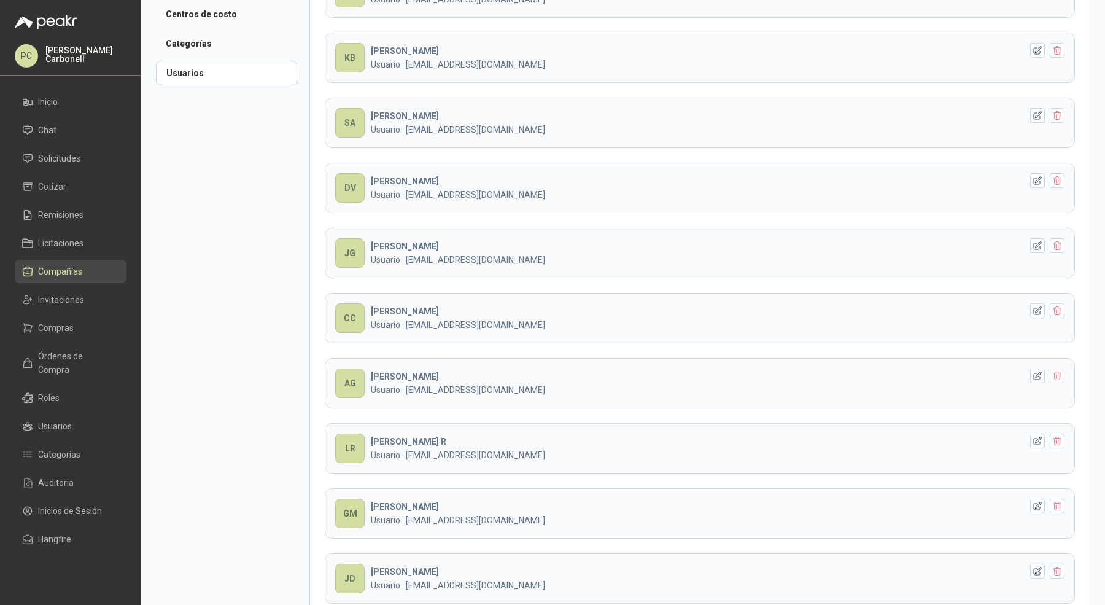
scroll to position [231, 0]
click at [1033, 435] on icon "button" at bounding box center [1038, 440] width 10 height 10
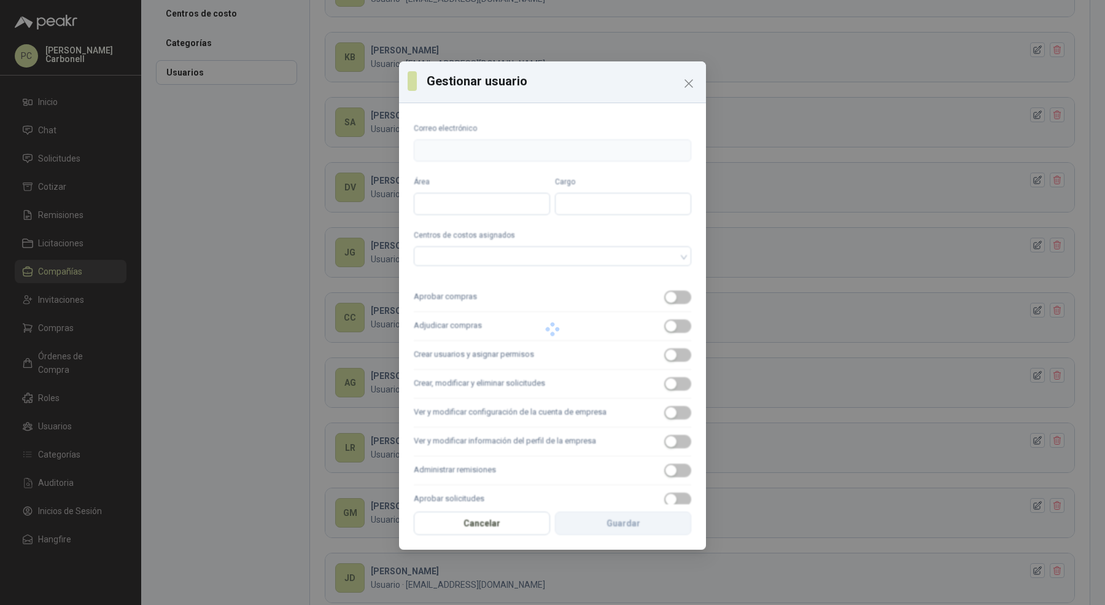
type input "**********"
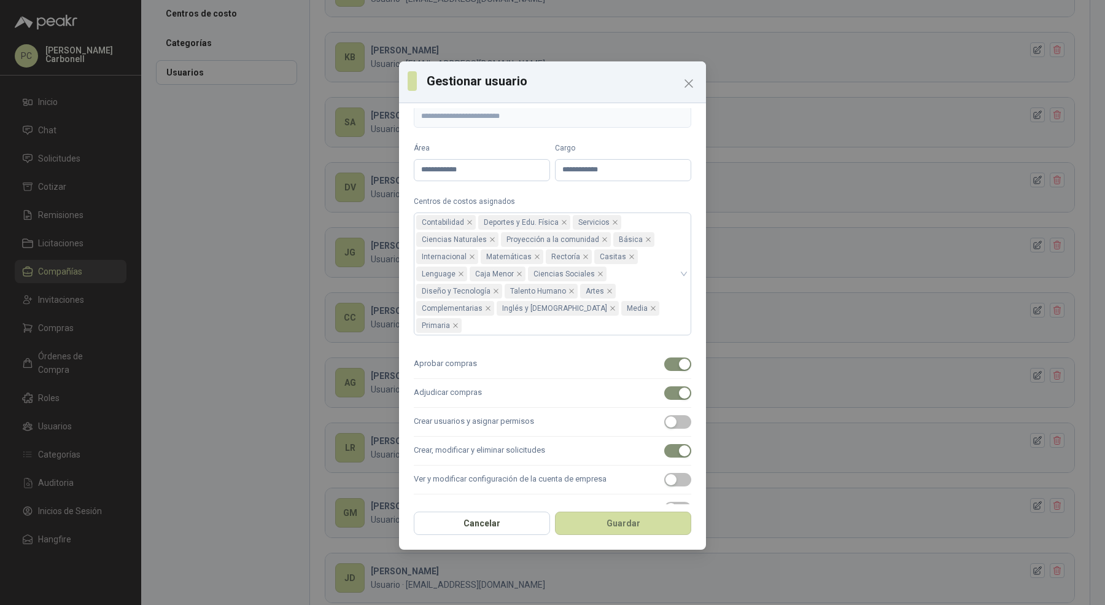
scroll to position [50, 0]
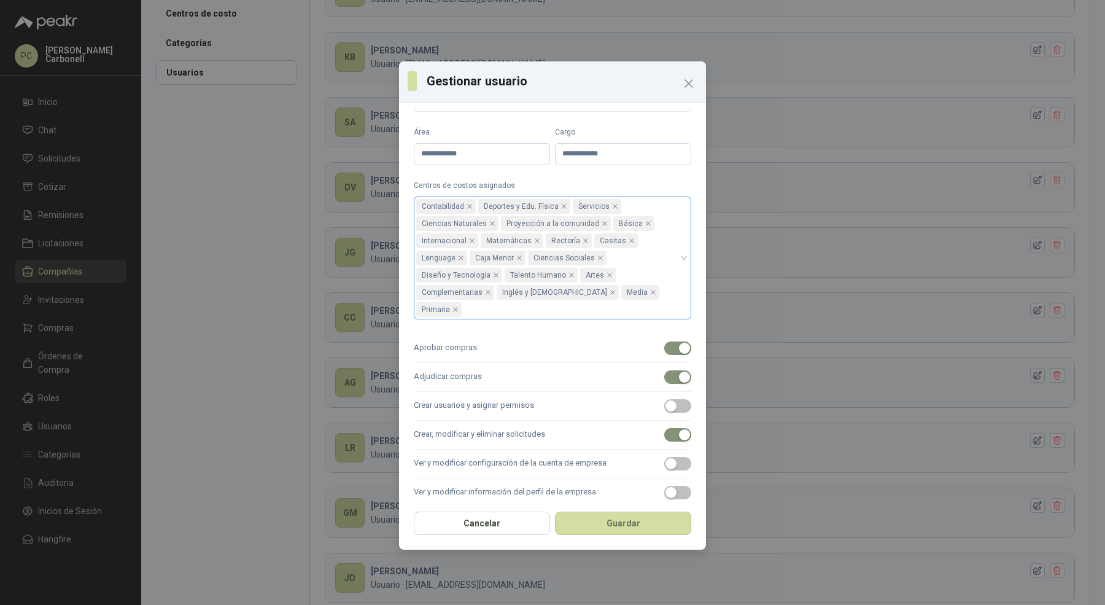
click at [677, 247] on div "Contabilidad Deportes y Edu. Física Servicios Ciencias Naturales Proyección a l…" at bounding box center [553, 258] width 278 height 123
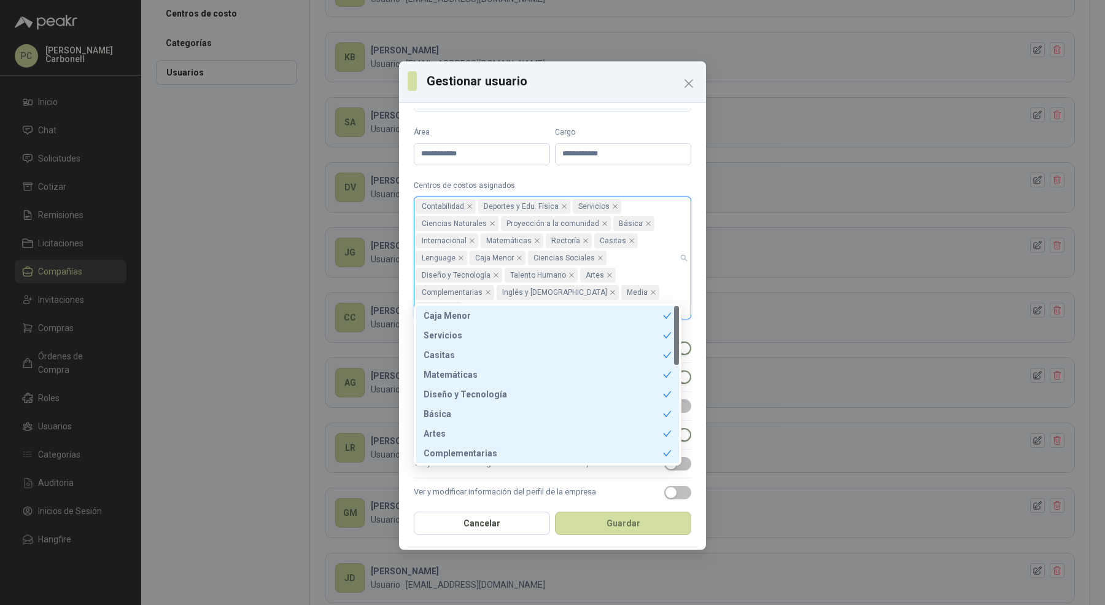
scroll to position [255, 0]
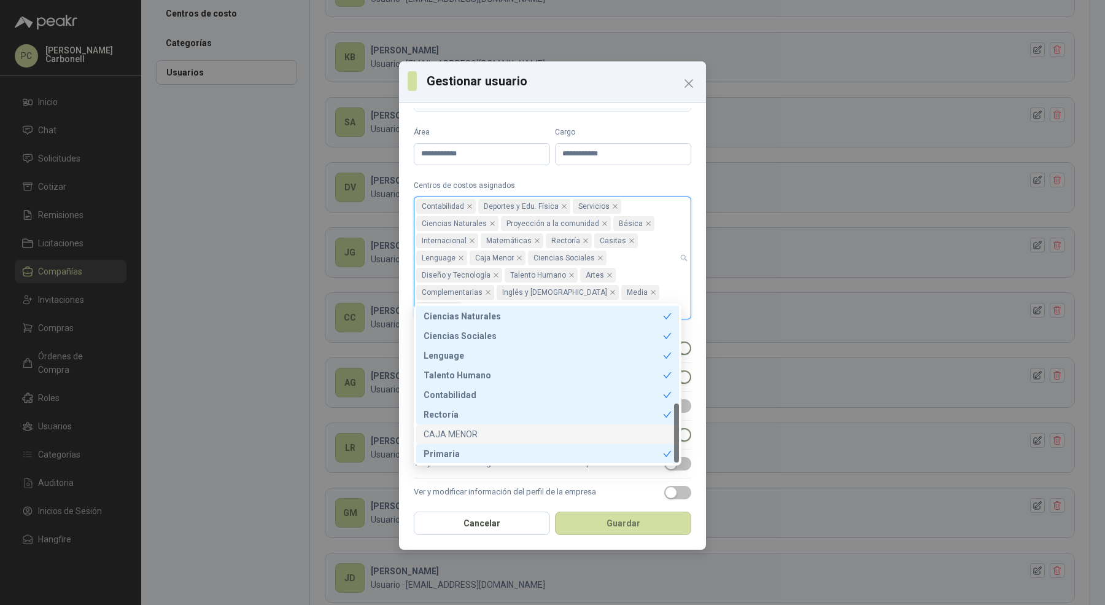
click at [600, 435] on div "CAJA MENOR" at bounding box center [548, 434] width 248 height 14
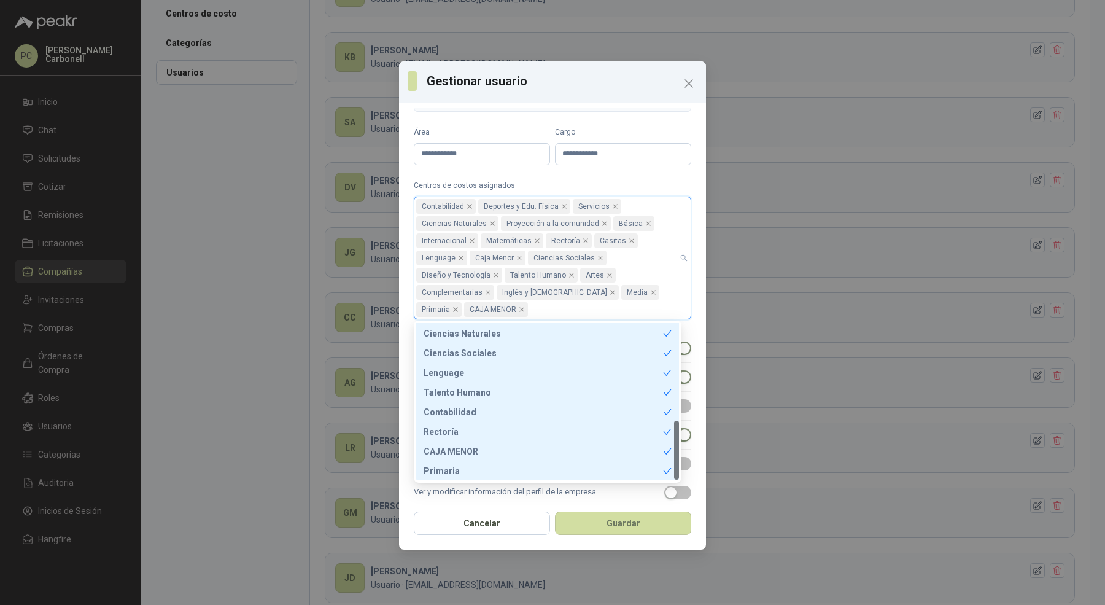
click at [685, 188] on div "**********" at bounding box center [552, 306] width 307 height 396
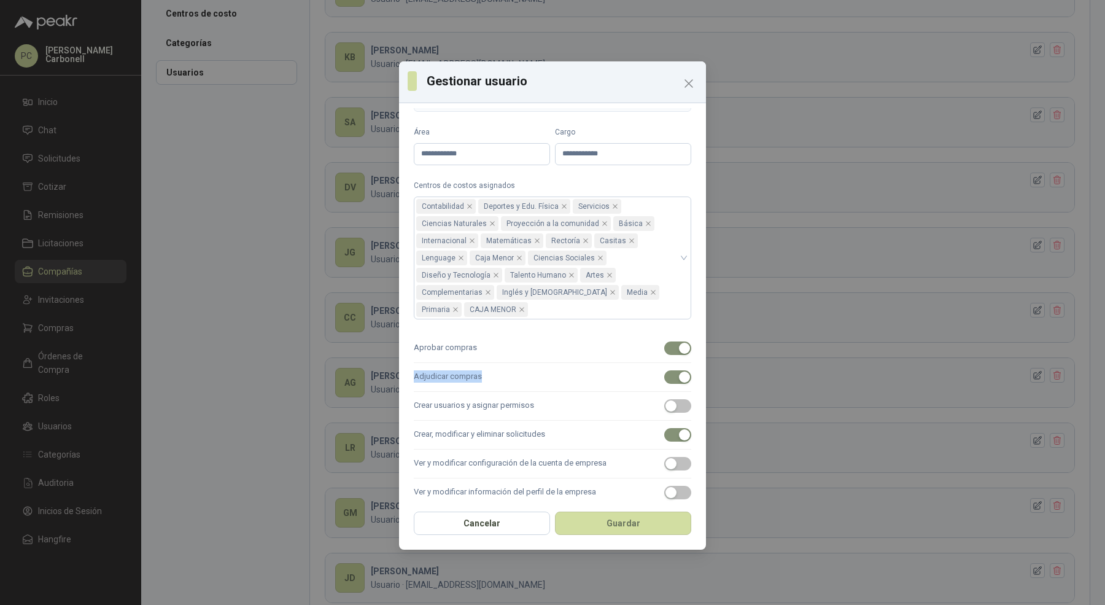
drag, startPoint x: 414, startPoint y: 376, endPoint x: 484, endPoint y: 376, distance: 70.0
click at [484, 376] on label "Adjudicar compras" at bounding box center [553, 377] width 278 height 29
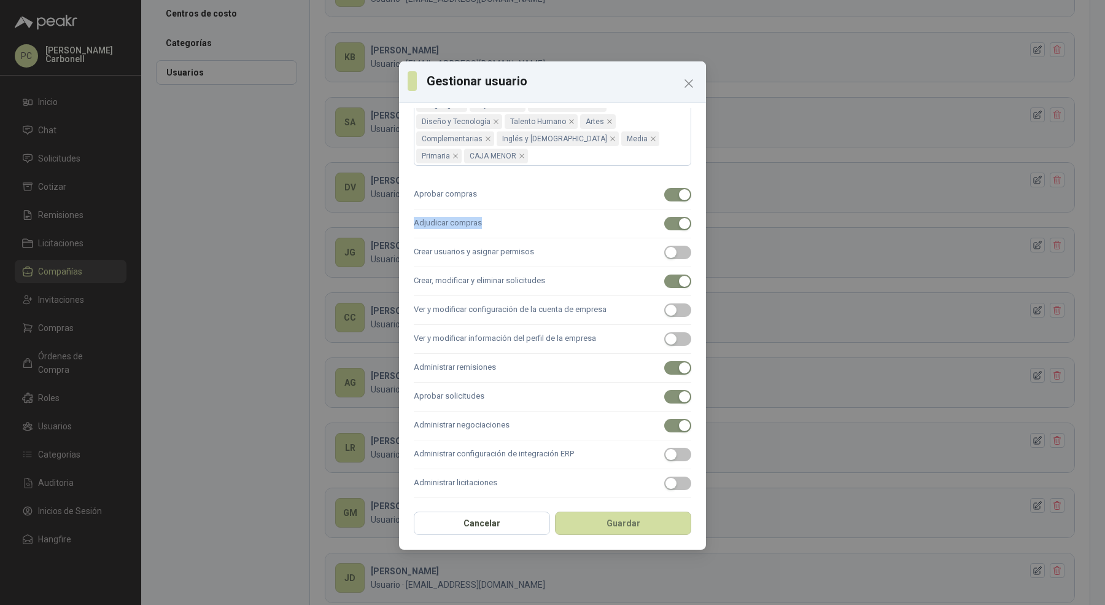
scroll to position [124, 0]
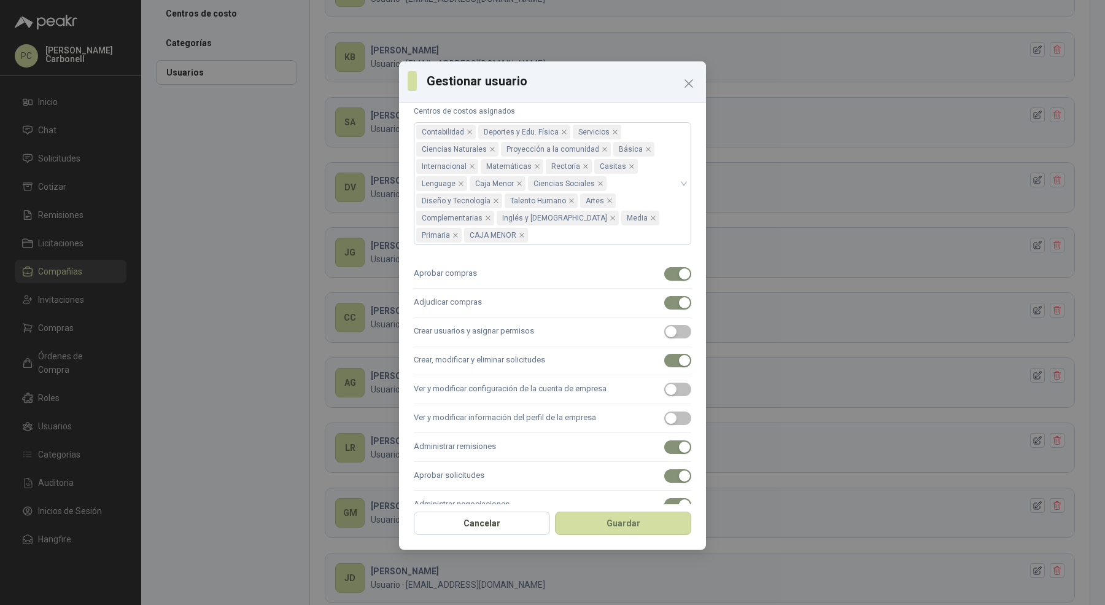
click at [488, 312] on label "Adjudicar compras" at bounding box center [553, 303] width 278 height 29
click at [664, 310] on button "Adjudicar compras" at bounding box center [677, 303] width 27 height 14
click at [483, 303] on label "Adjudicar compras" at bounding box center [553, 303] width 278 height 29
click at [664, 303] on button "Adjudicar compras" at bounding box center [677, 303] width 27 height 14
click at [406, 253] on div "**********" at bounding box center [552, 306] width 307 height 396
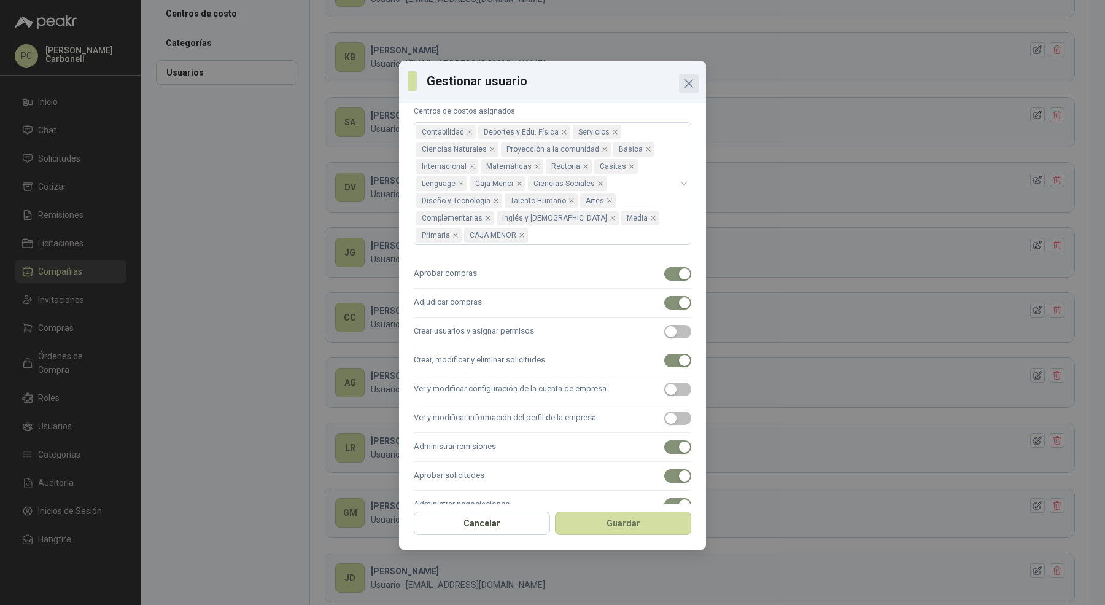
click at [687, 88] on icon "Close" at bounding box center [689, 83] width 15 height 15
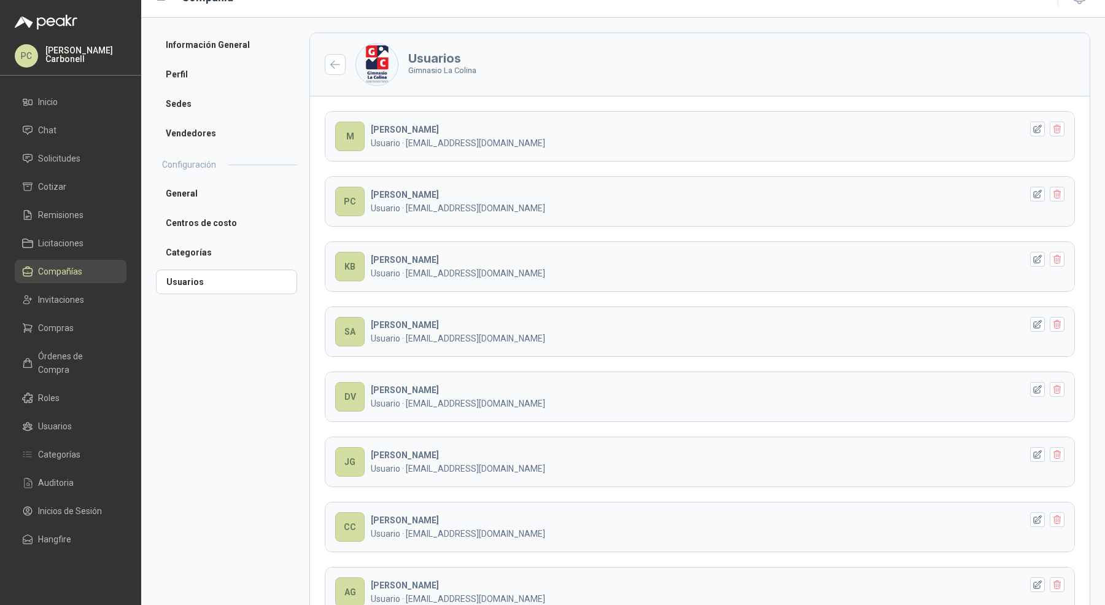
scroll to position [19, 0]
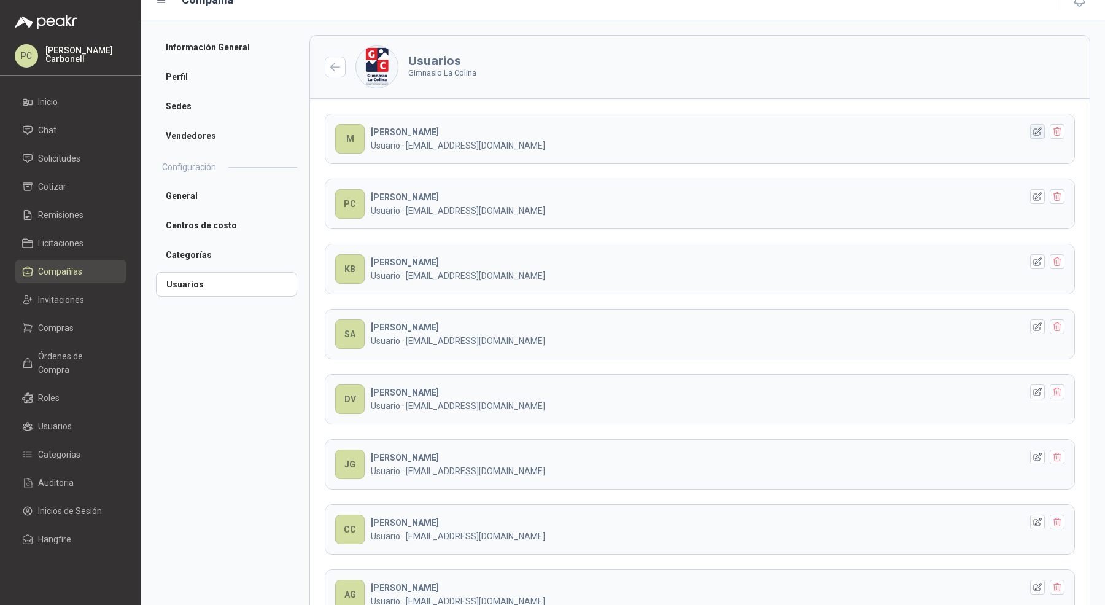
click at [1033, 134] on icon "button" at bounding box center [1038, 132] width 10 height 10
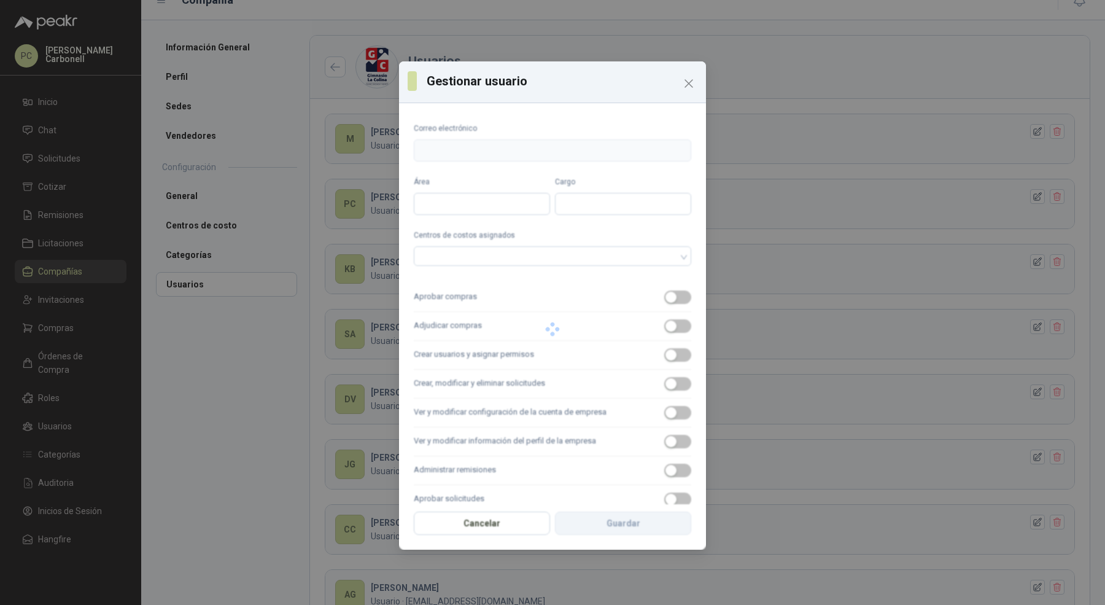
type input "**********"
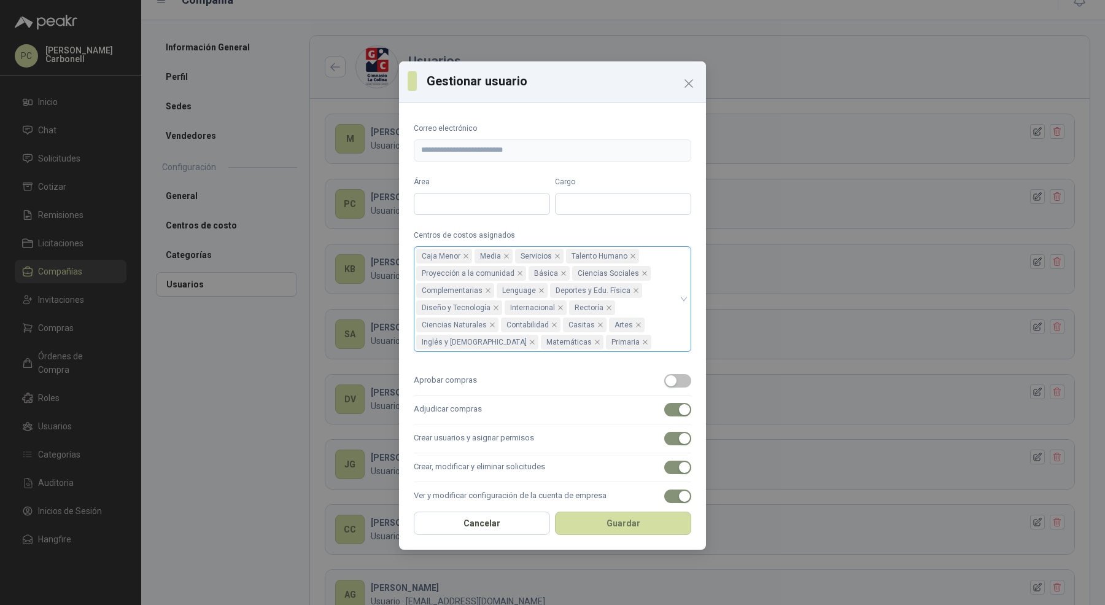
click at [677, 302] on div "Caja Menor Media Servicios Talento Humano Proyección a la comunidad Básica Cien…" at bounding box center [553, 299] width 278 height 106
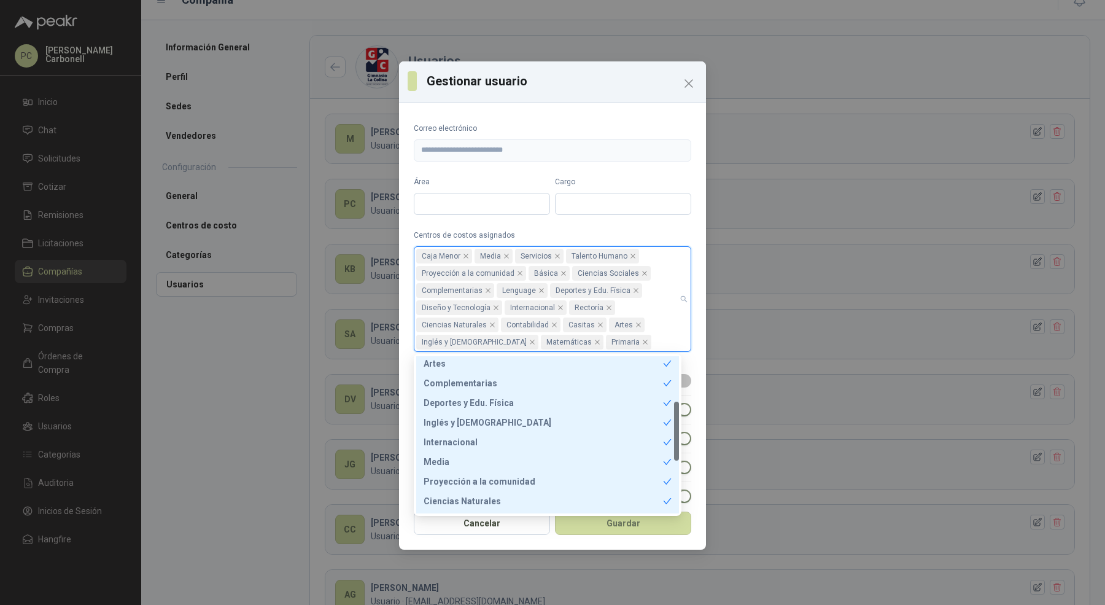
scroll to position [255, 0]
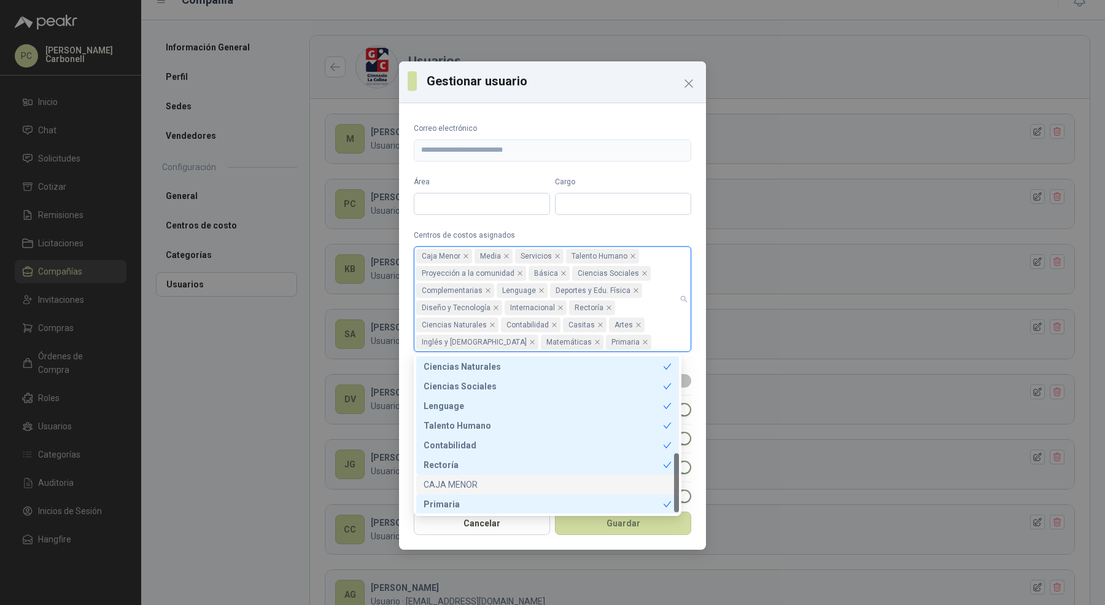
click at [574, 488] on div "CAJA MENOR" at bounding box center [548, 485] width 248 height 14
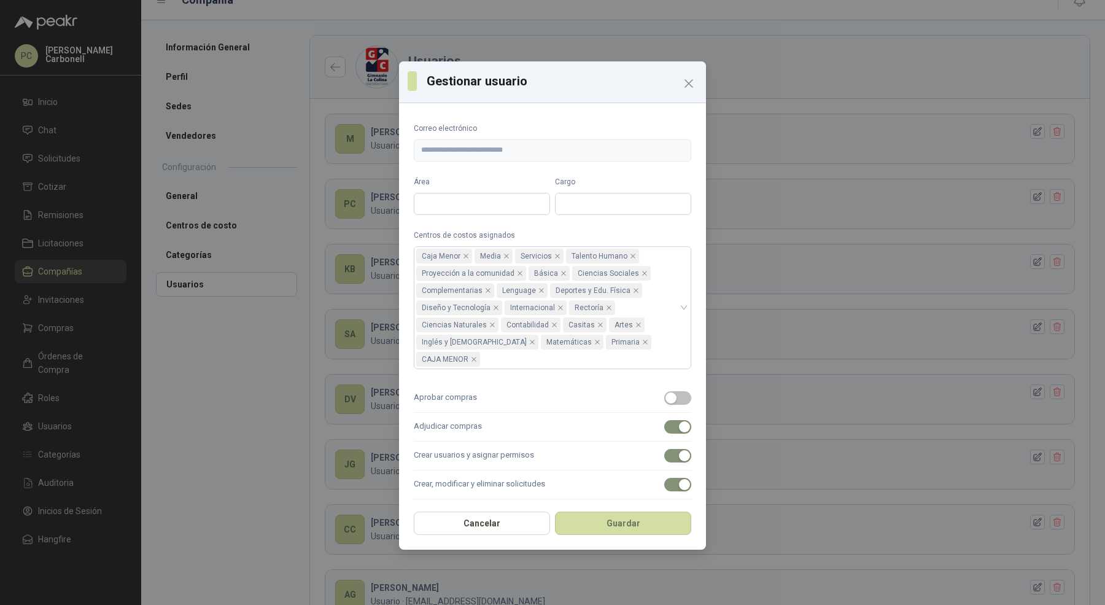
click at [690, 350] on div "**********" at bounding box center [552, 306] width 307 height 396
click at [658, 518] on button "Guardar" at bounding box center [623, 523] width 136 height 23
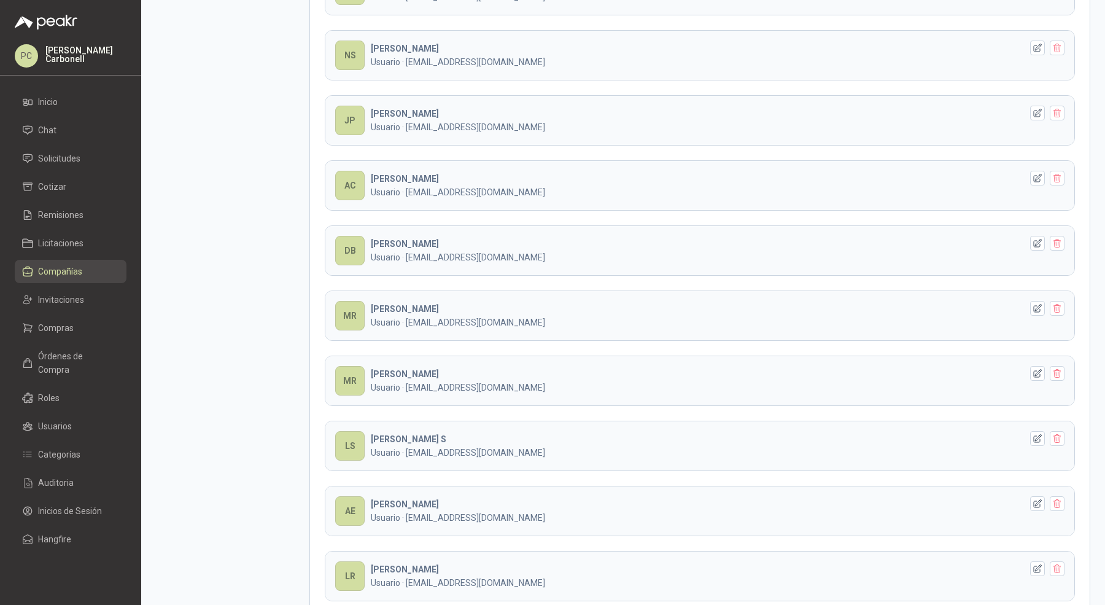
scroll to position [1062, 0]
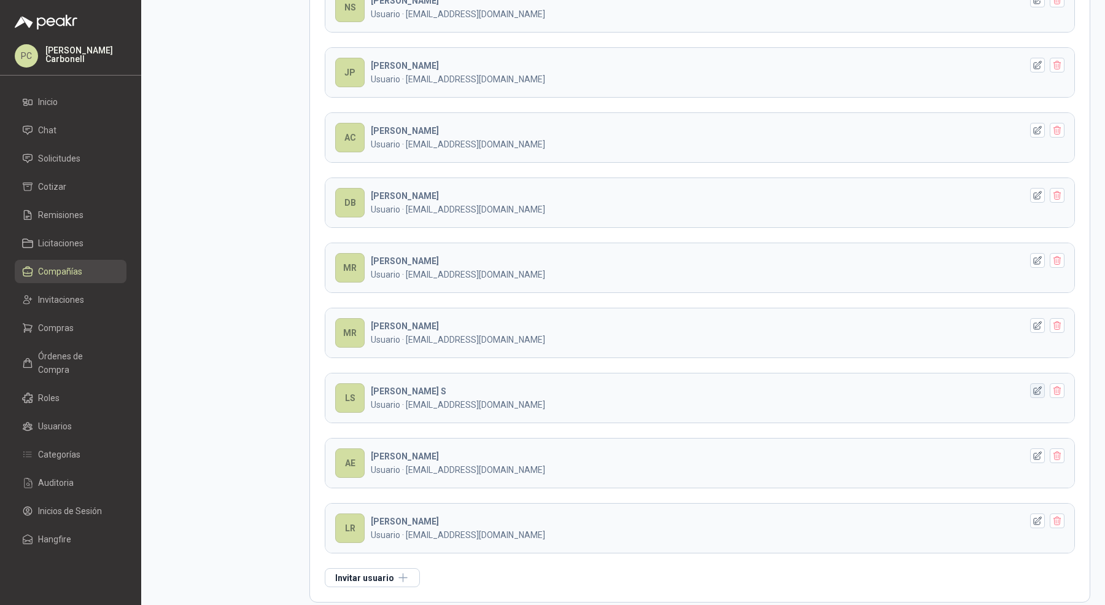
click at [1033, 386] on icon "button" at bounding box center [1038, 391] width 10 height 10
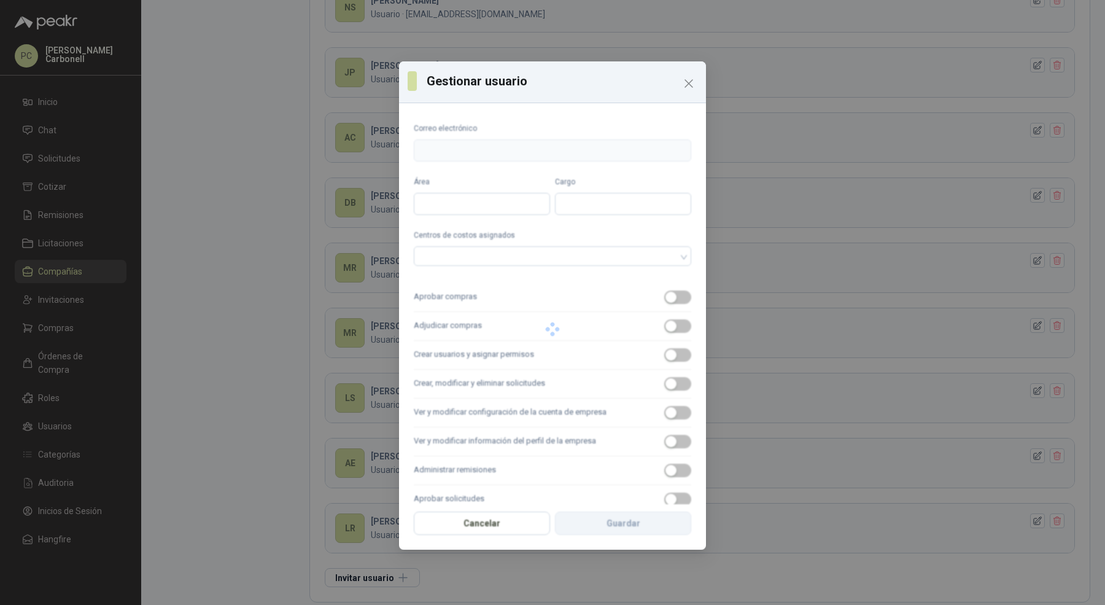
type input "**********"
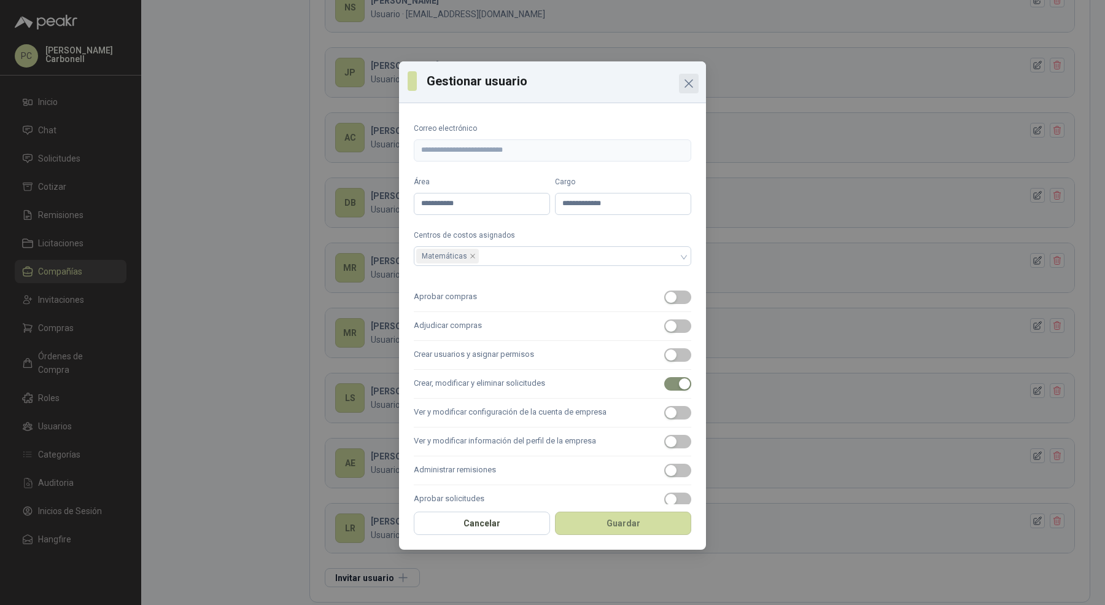
click at [690, 80] on icon "Close" at bounding box center [689, 83] width 15 height 15
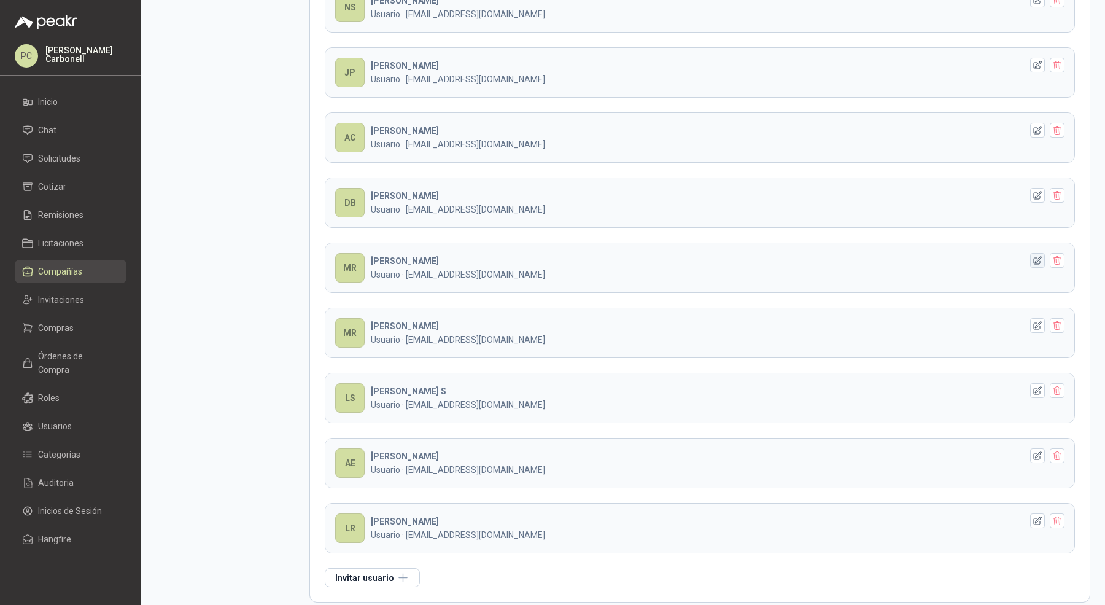
click at [1034, 256] on icon "button" at bounding box center [1038, 260] width 8 height 8
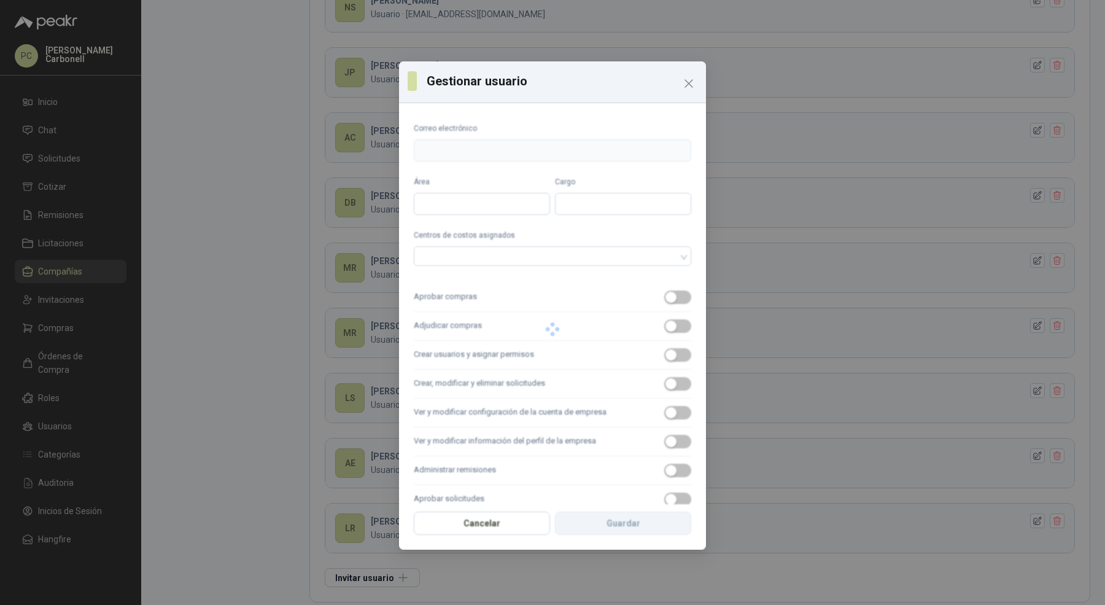
type input "**********"
type input "******"
type input "**********"
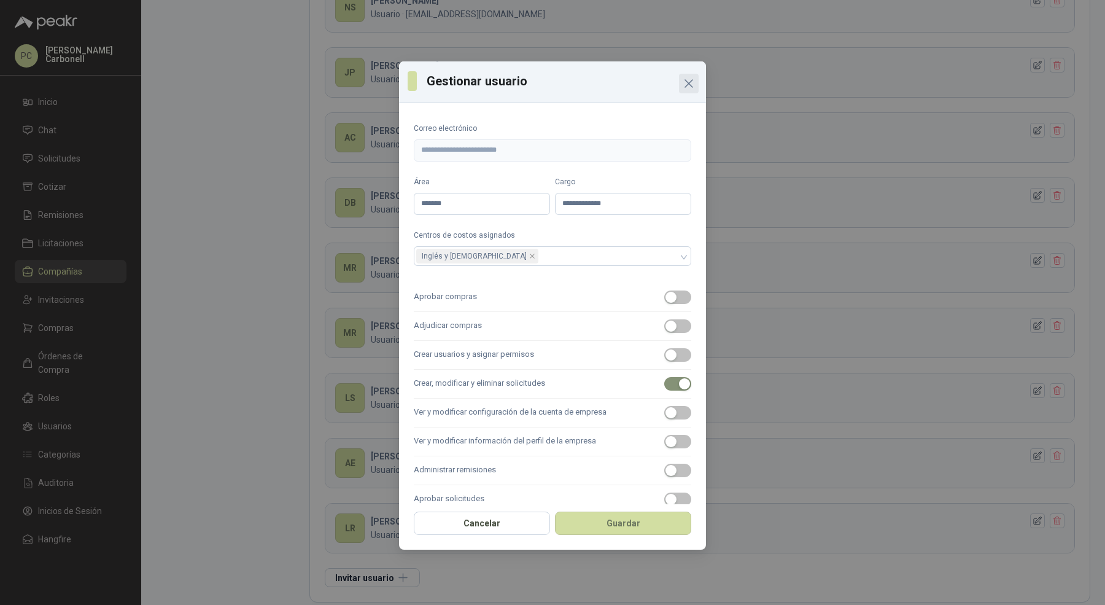
click at [691, 85] on icon "Close" at bounding box center [688, 83] width 7 height 7
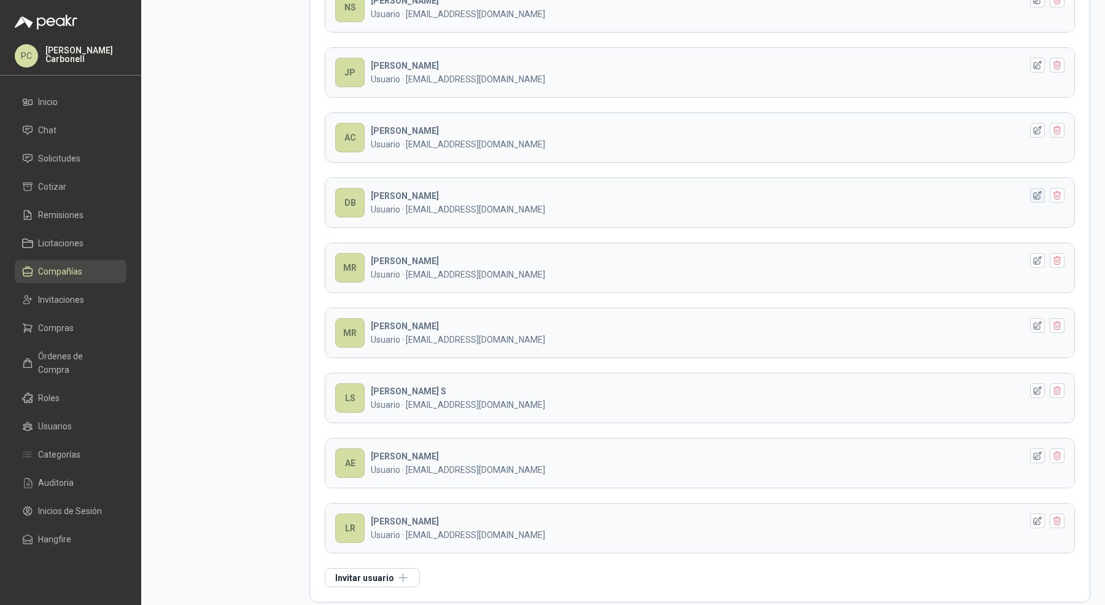
click at [1033, 190] on icon "button" at bounding box center [1038, 195] width 10 height 10
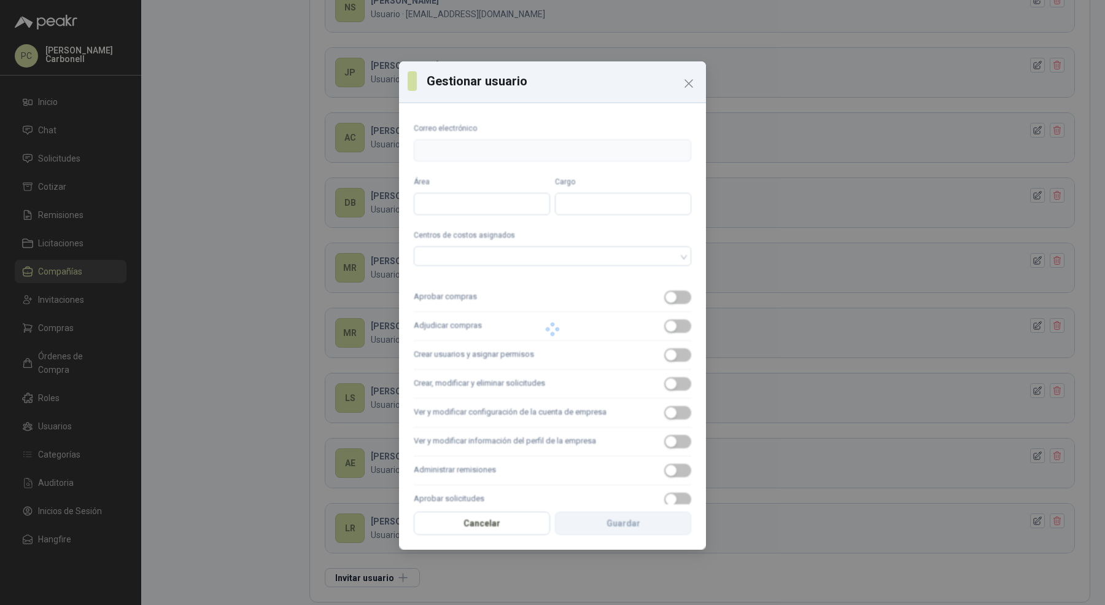
type input "**********"
type input "*****"
type input "**********"
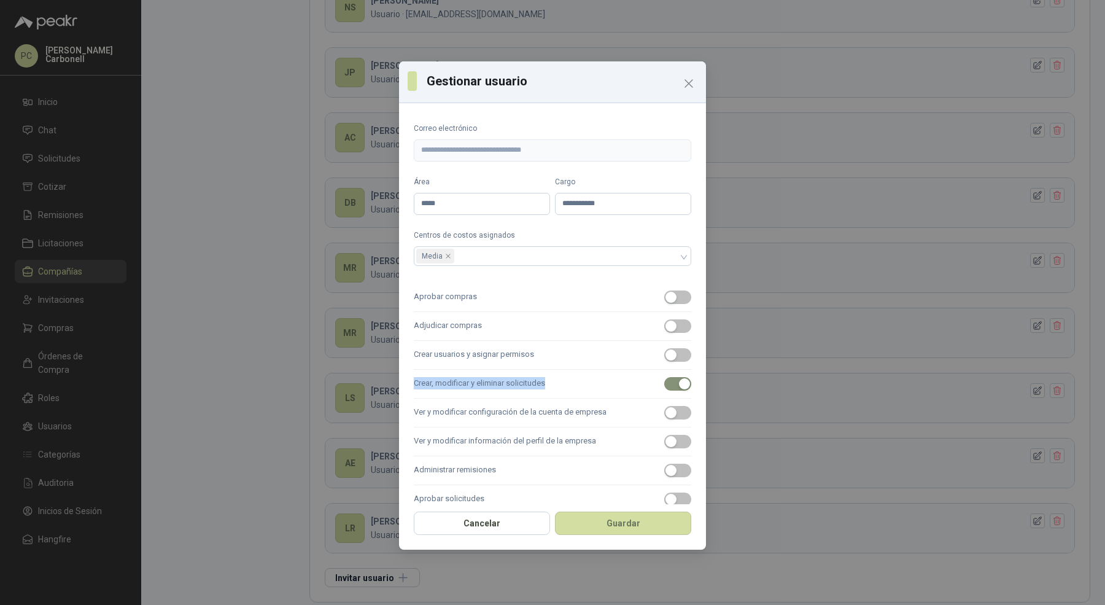
drag, startPoint x: 414, startPoint y: 384, endPoint x: 555, endPoint y: 382, distance: 141.3
click at [555, 382] on label "Crear, modificar y eliminar solicitudes" at bounding box center [553, 384] width 278 height 29
drag, startPoint x: 414, startPoint y: 328, endPoint x: 485, endPoint y: 328, distance: 70.6
click at [485, 327] on label "Adjudicar compras" at bounding box center [553, 326] width 278 height 29
click at [688, 82] on icon "Close" at bounding box center [689, 83] width 15 height 15
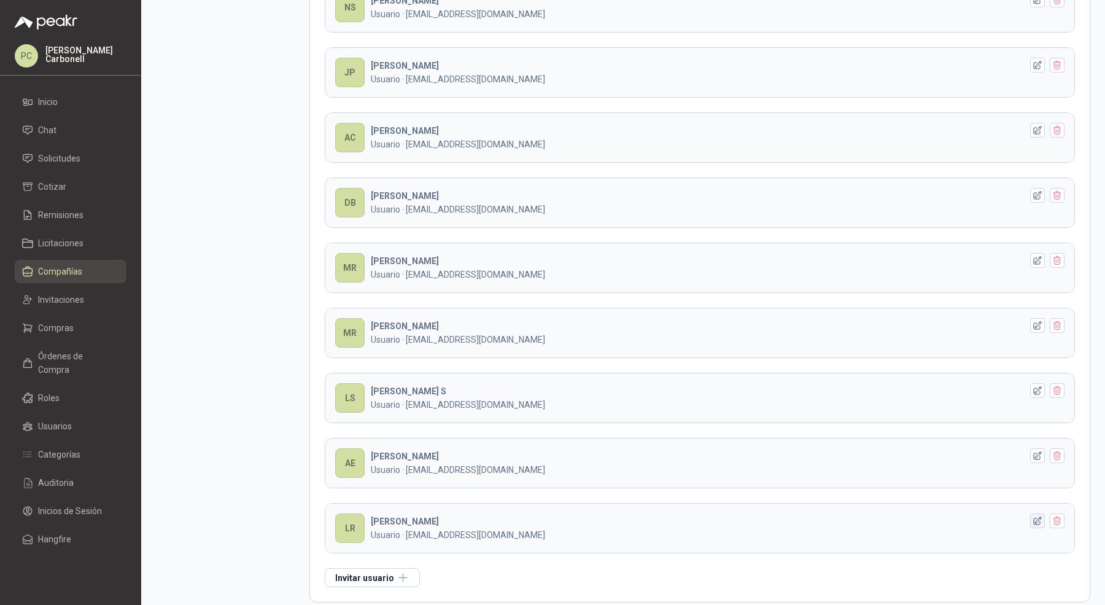
click at [1033, 516] on icon "button" at bounding box center [1038, 521] width 10 height 10
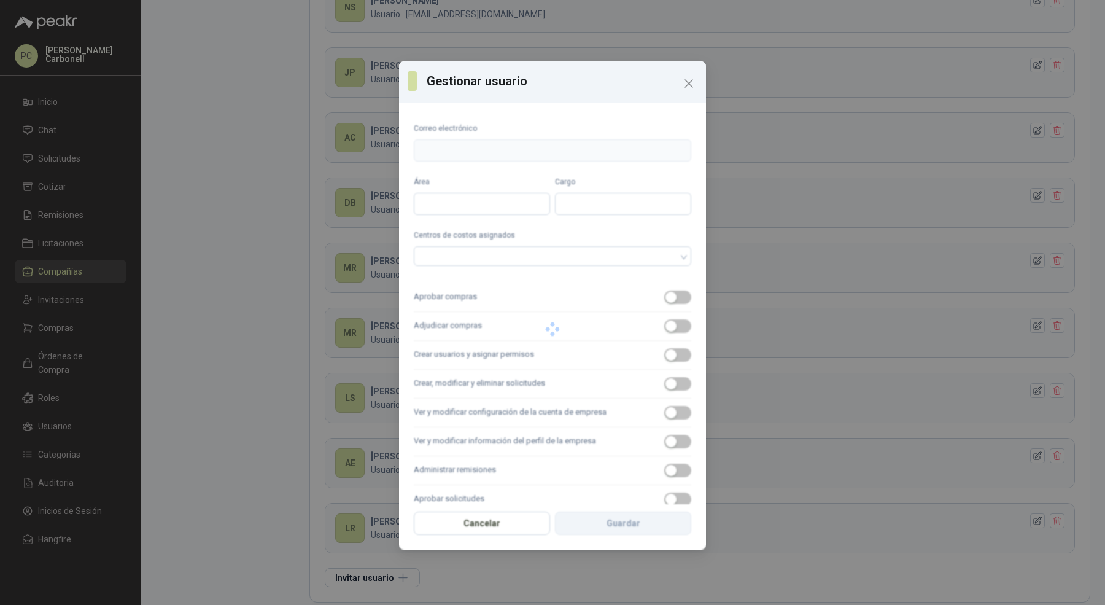
type input "**********"
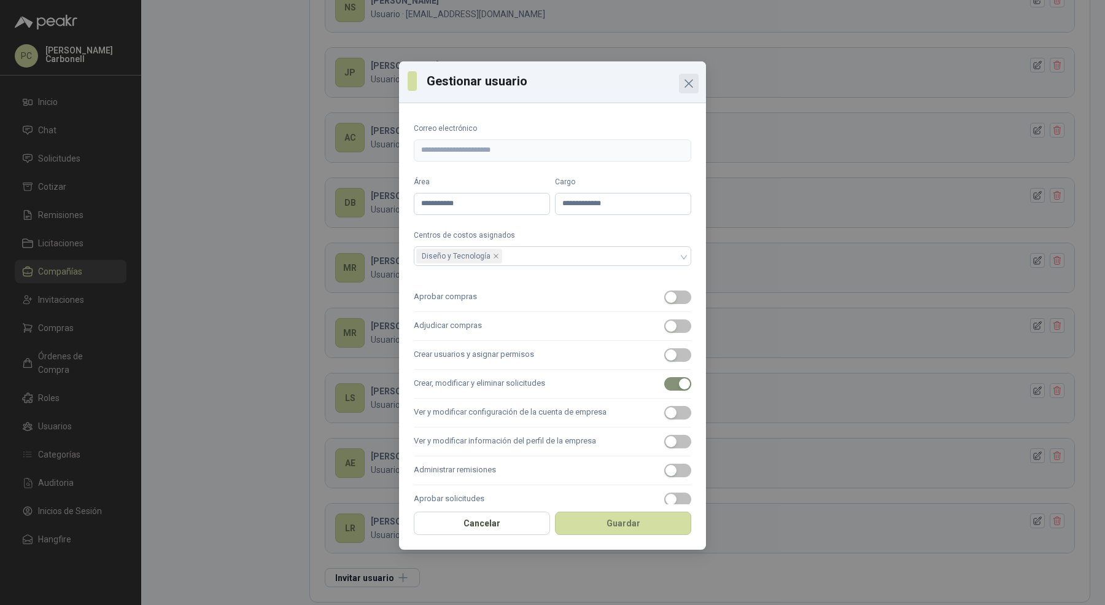
click at [685, 90] on icon "Close" at bounding box center [689, 83] width 15 height 15
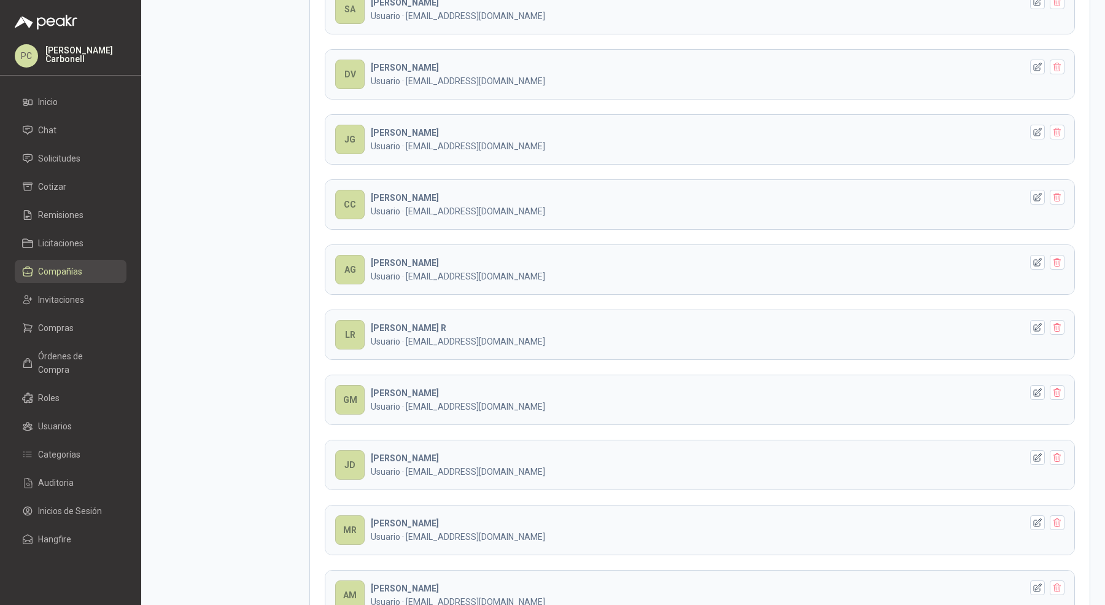
scroll to position [0, 0]
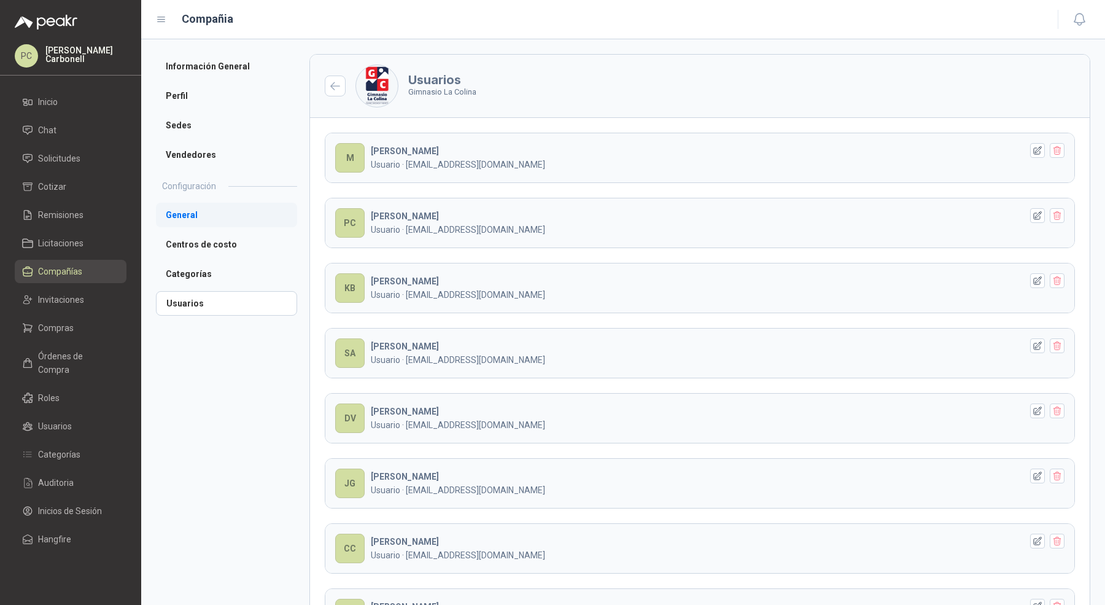
click at [222, 218] on li "General" at bounding box center [226, 215] width 141 height 25
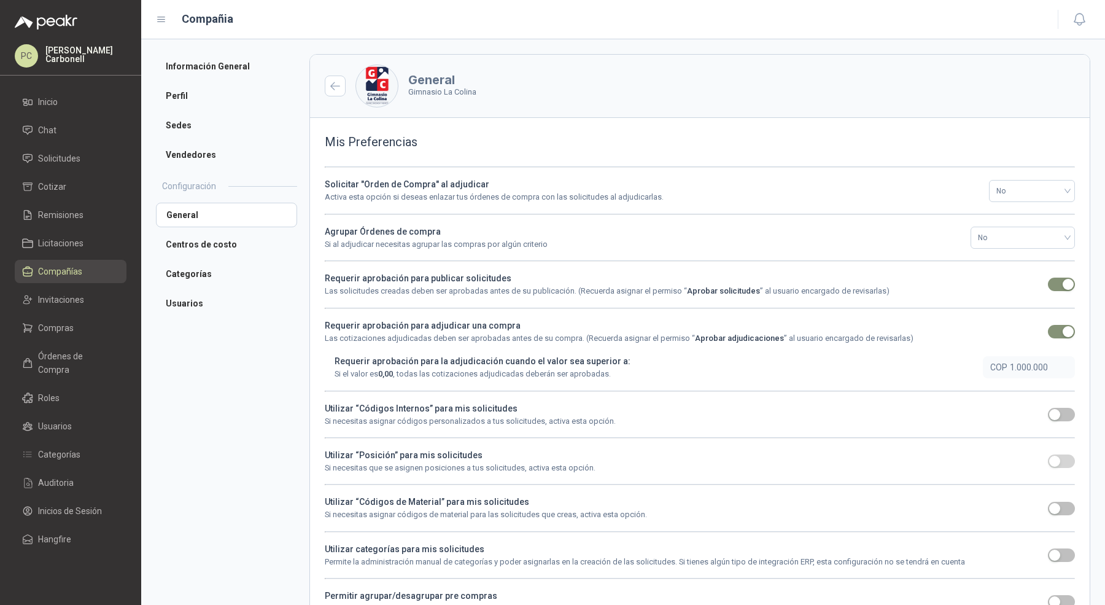
drag, startPoint x: 324, startPoint y: 278, endPoint x: 571, endPoint y: 302, distance: 247.4
click at [571, 302] on div "Solicitar "Orden de Compra" al adjudicar Activa esta opción si deseas enlazar t…" at bounding box center [700, 437] width 750 height 542
click at [1050, 282] on span "button" at bounding box center [1061, 285] width 27 height 14
drag, startPoint x: 679, startPoint y: 287, endPoint x: 771, endPoint y: 284, distance: 92.2
click at [771, 285] on p "Las solicitudes creadas deben ser aprobadas antes de su publicación. (Recuerda …" at bounding box center [683, 291] width 716 height 12
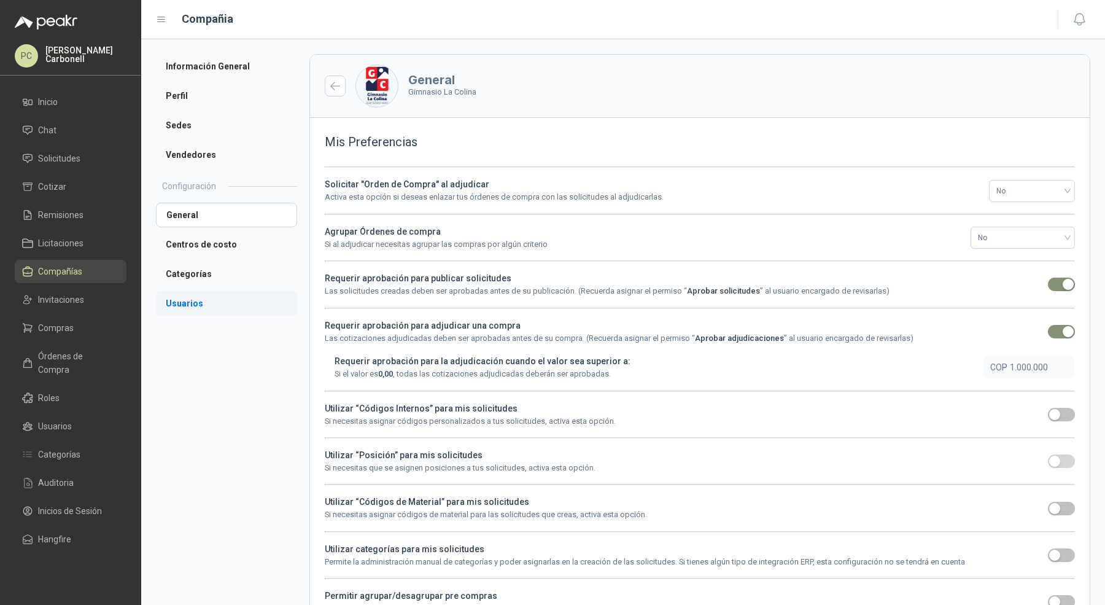
click at [226, 298] on li "Usuarios" at bounding box center [226, 303] width 141 height 25
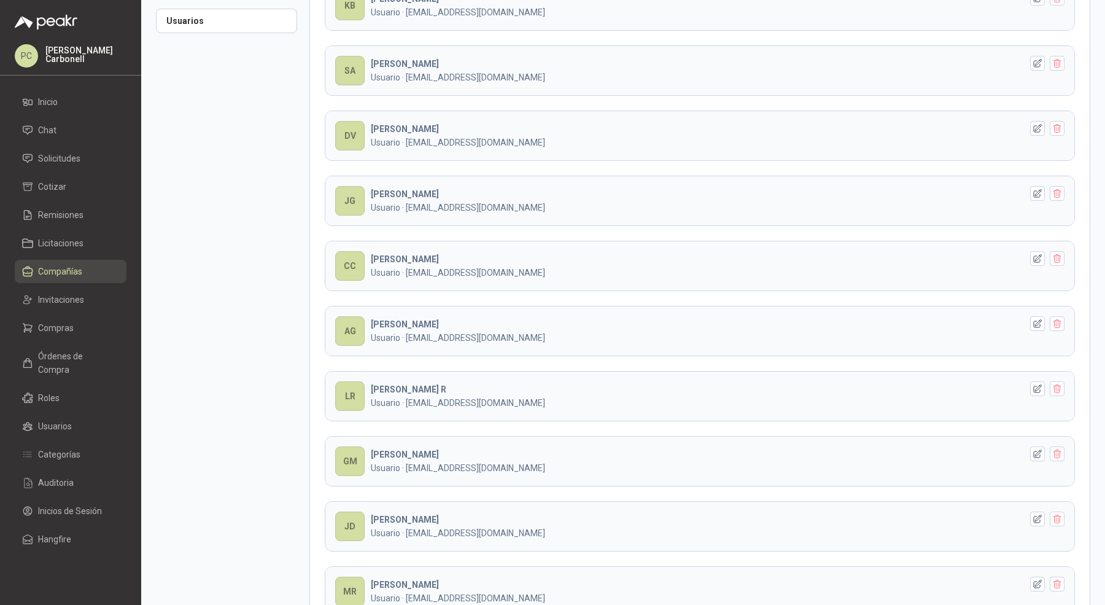
scroll to position [388, 0]
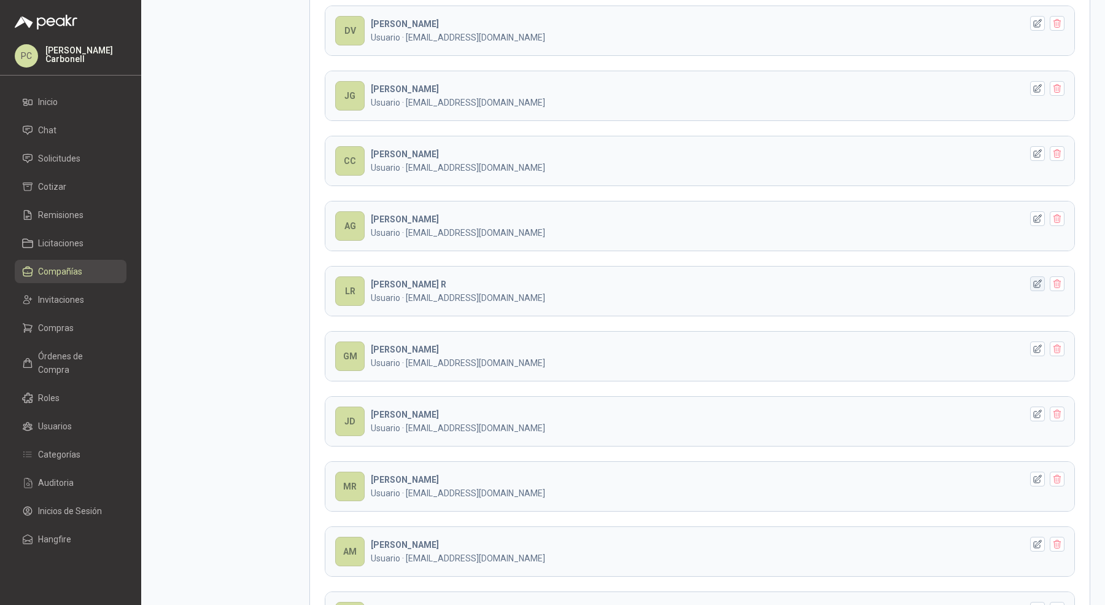
click at [1033, 279] on icon "button" at bounding box center [1038, 284] width 10 height 10
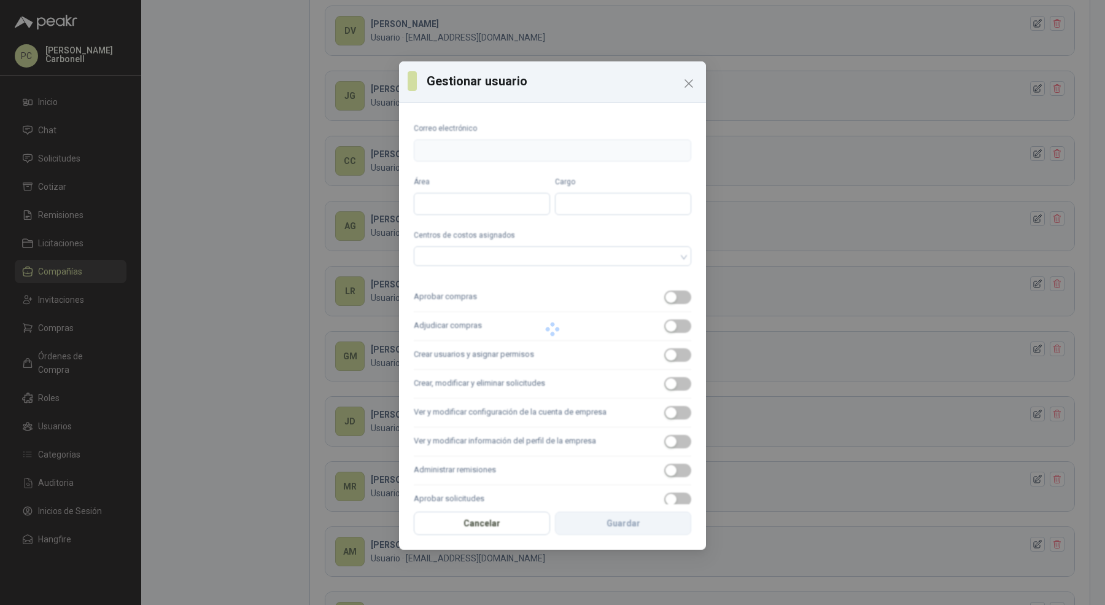
type input "**********"
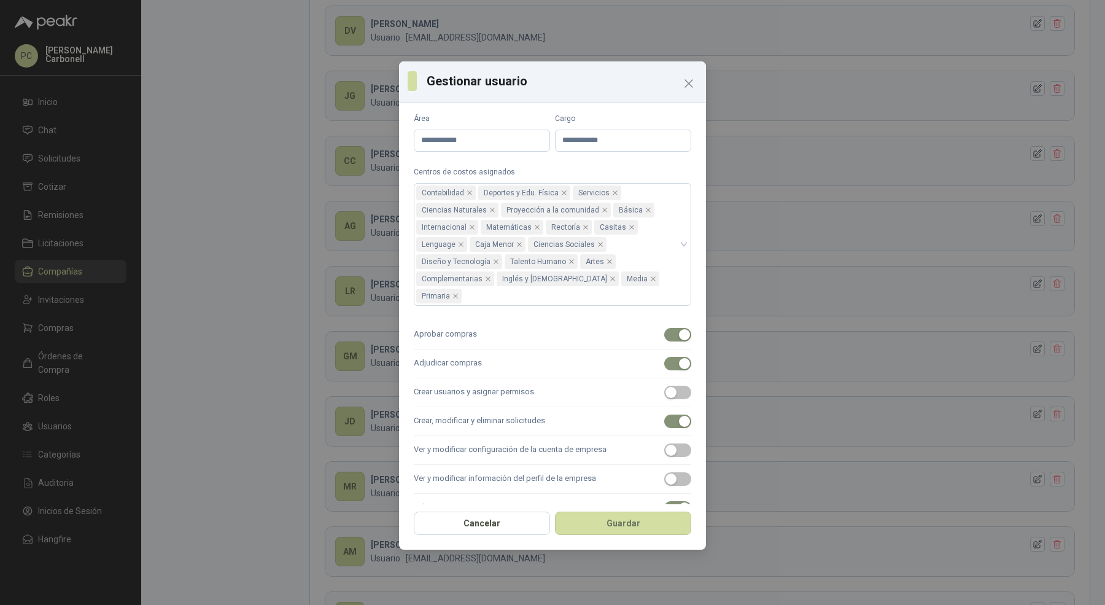
scroll to position [72, 0]
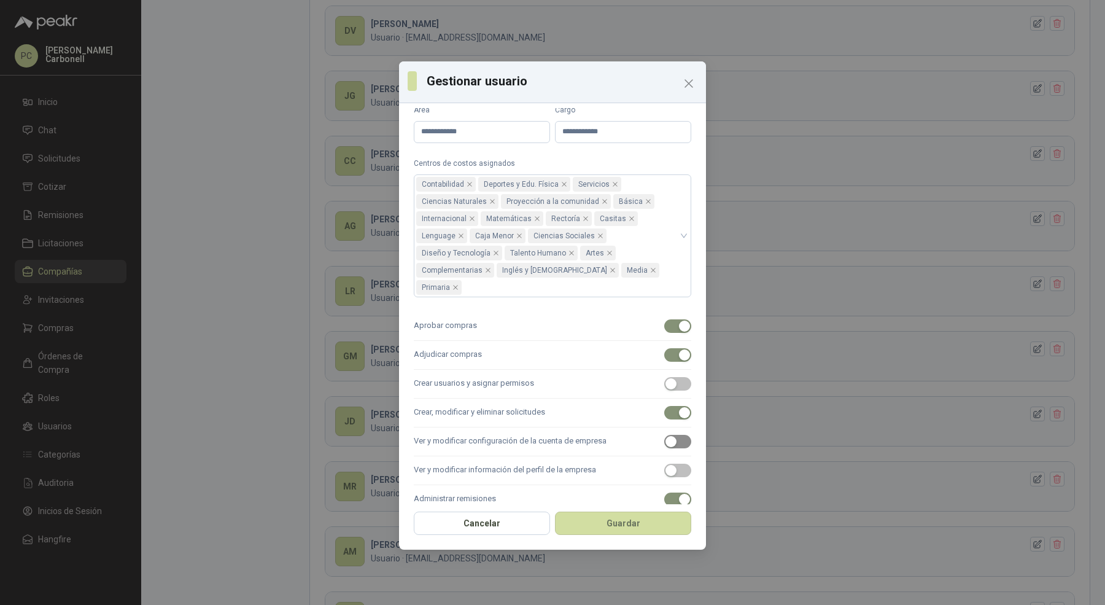
click at [666, 436] on div "button" at bounding box center [671, 441] width 11 height 11
click at [666, 378] on div "button" at bounding box center [671, 383] width 11 height 11
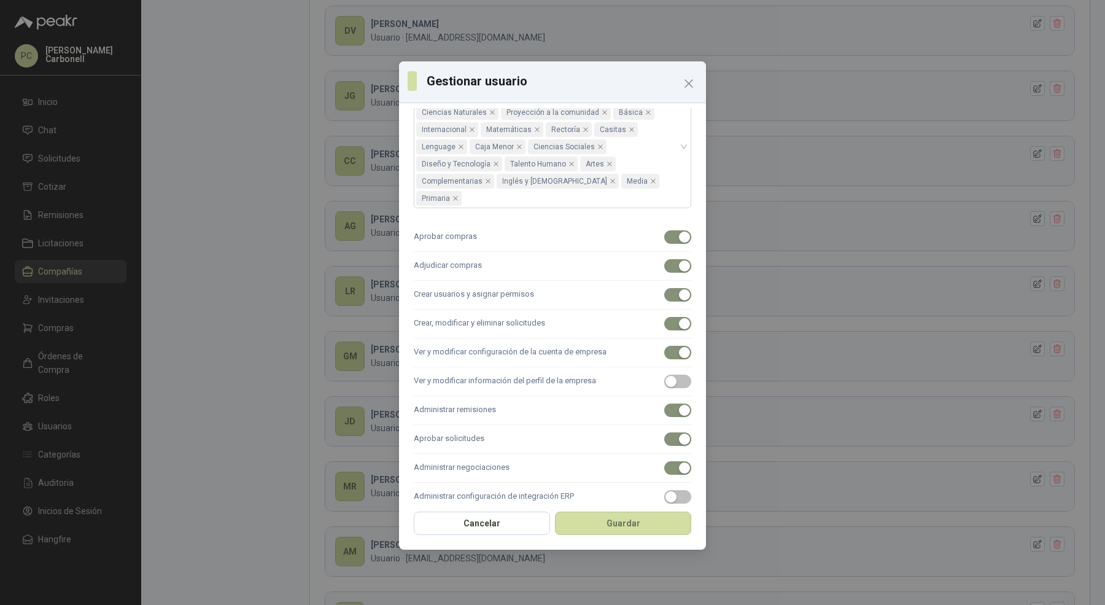
scroll to position [186, 0]
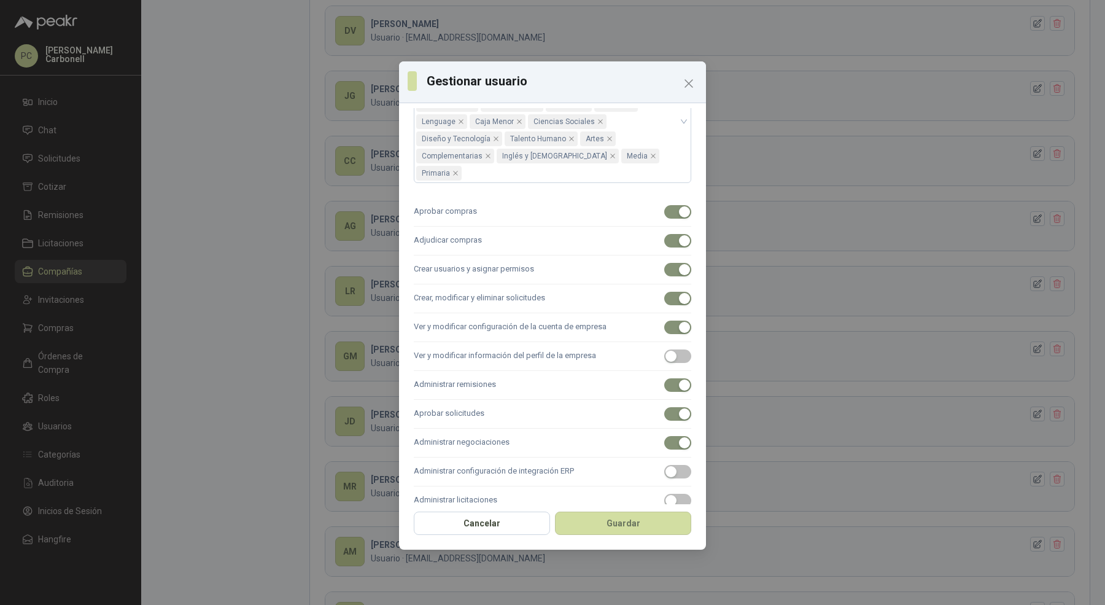
click at [614, 536] on div "Cancelar Guardar" at bounding box center [552, 526] width 307 height 45
click at [614, 531] on button "Guardar" at bounding box center [623, 523] width 136 height 23
